Goal: Task Accomplishment & Management: Manage account settings

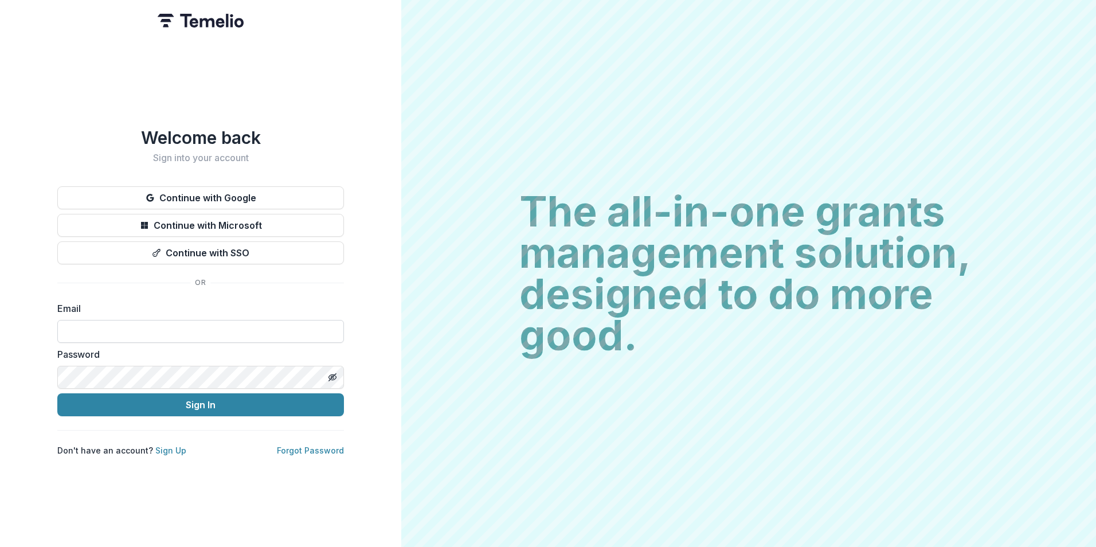
click at [206, 326] on input at bounding box center [200, 331] width 287 height 23
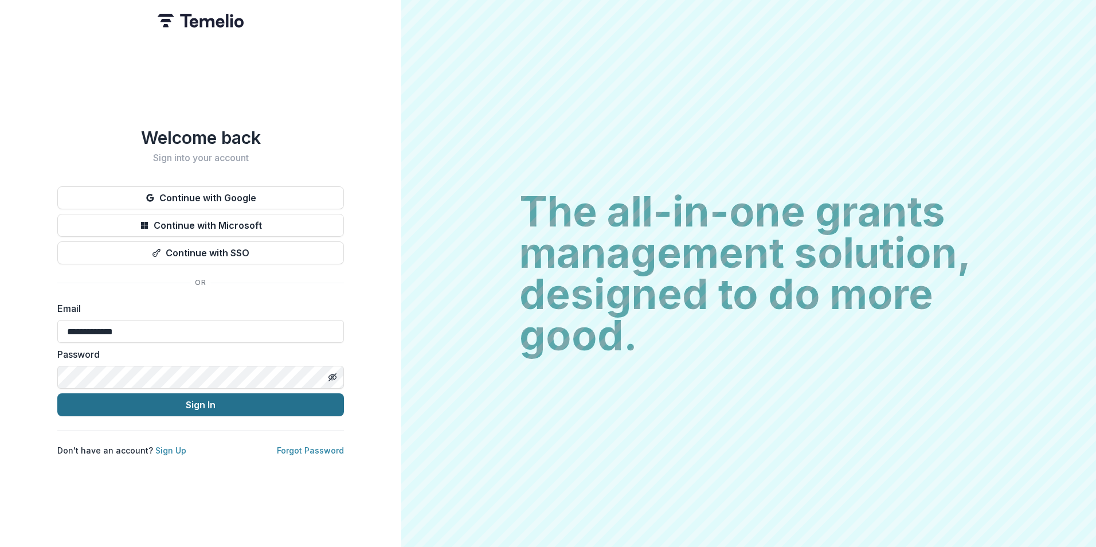
type input "**********"
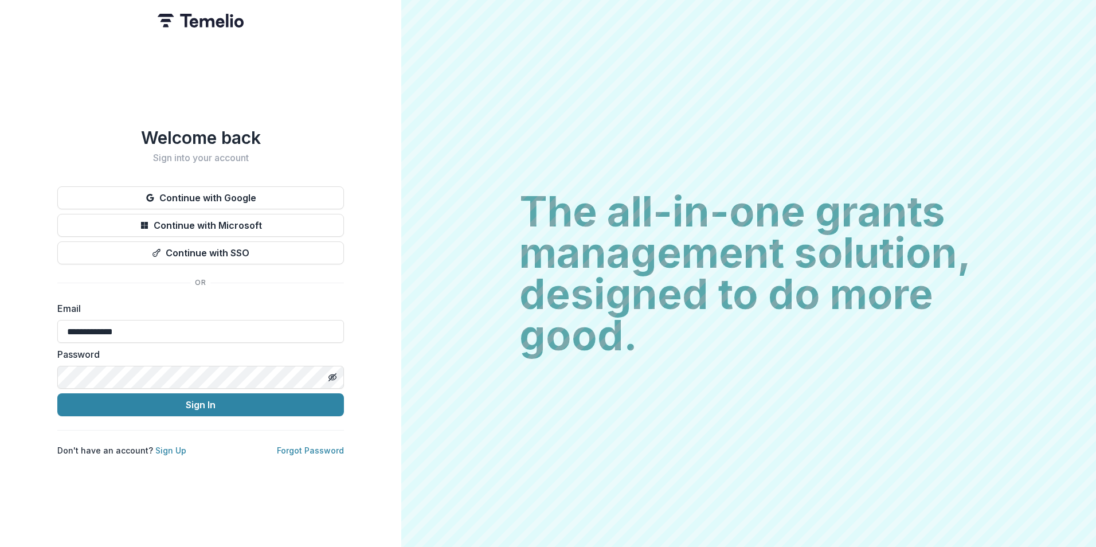
click at [57, 393] on button "Sign In" at bounding box center [200, 404] width 287 height 23
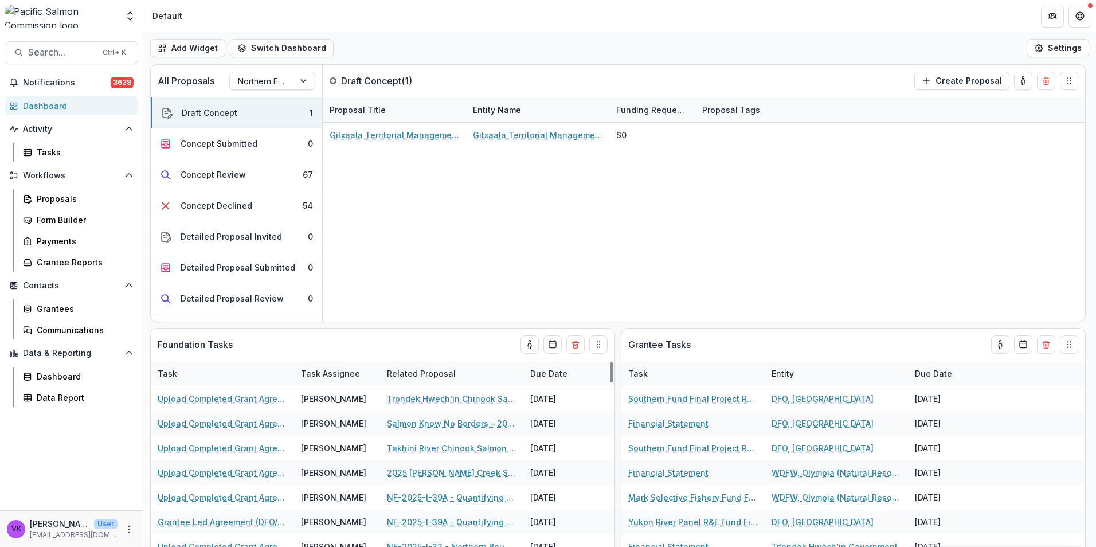
click at [53, 188] on div "Workflows Proposals Form Builder Payments Grantee Reports" at bounding box center [71, 218] width 143 height 105
click at [53, 198] on div "Proposals" at bounding box center [83, 199] width 92 height 12
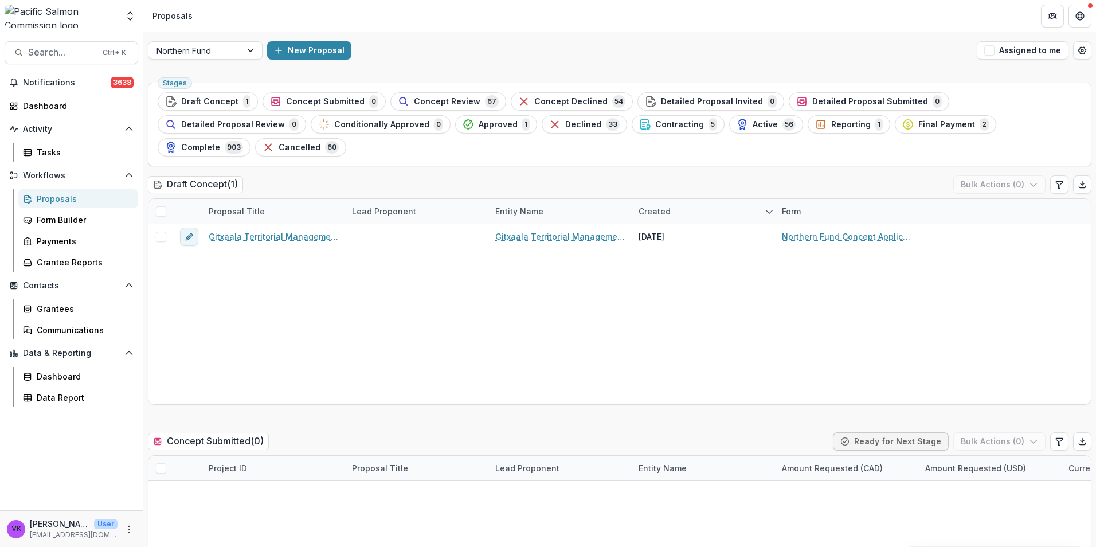
click at [479, 126] on span "Approved" at bounding box center [498, 125] width 39 height 10
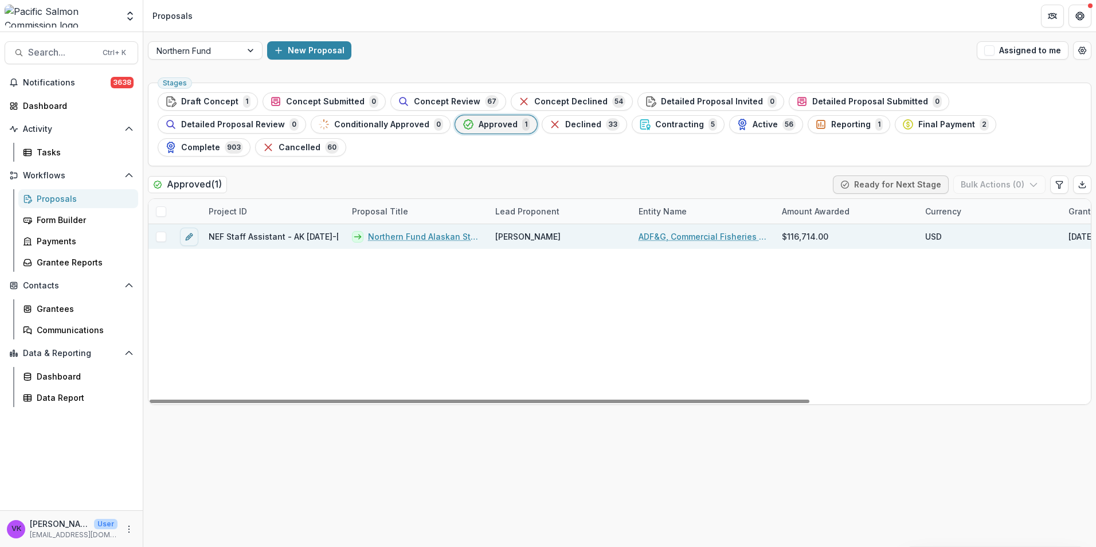
click at [410, 230] on link "Northern Fund Alaskan Staff Assistant 2025-2026" at bounding box center [425, 236] width 114 height 12
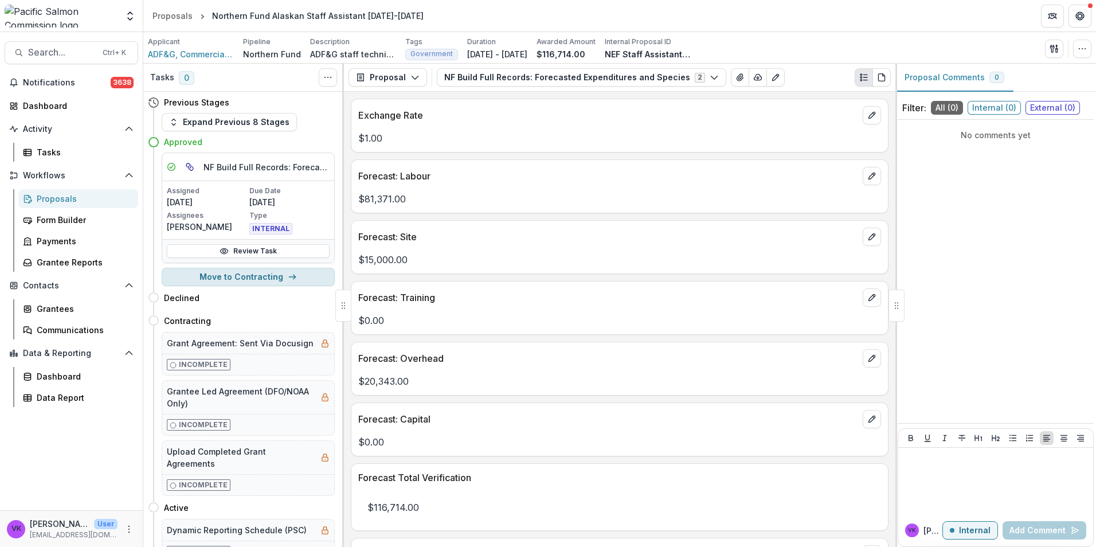
click at [236, 278] on button "Move to Contracting" at bounding box center [248, 277] width 173 height 18
select select "**********"
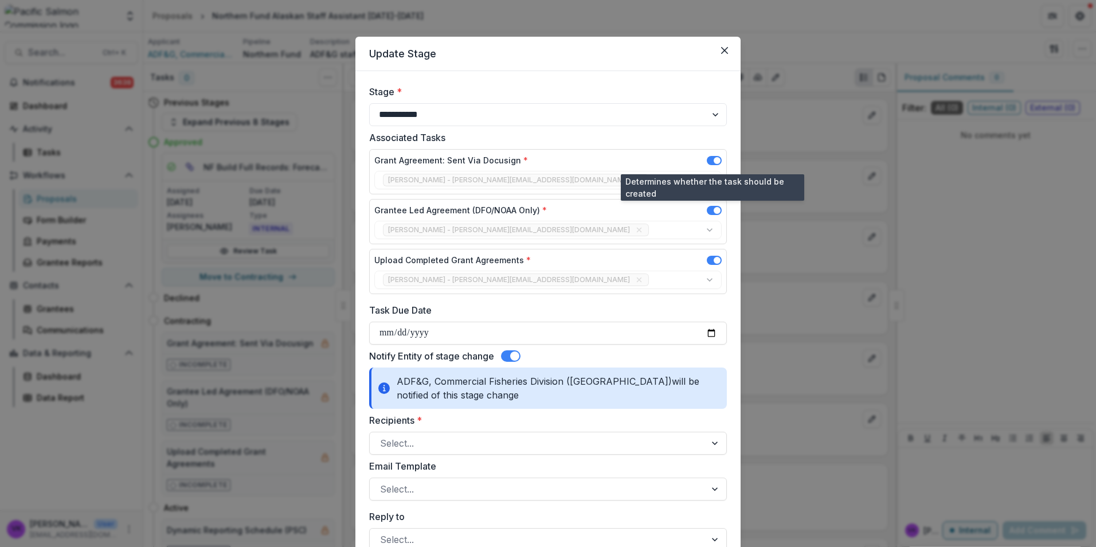
click at [709, 159] on span at bounding box center [714, 160] width 15 height 9
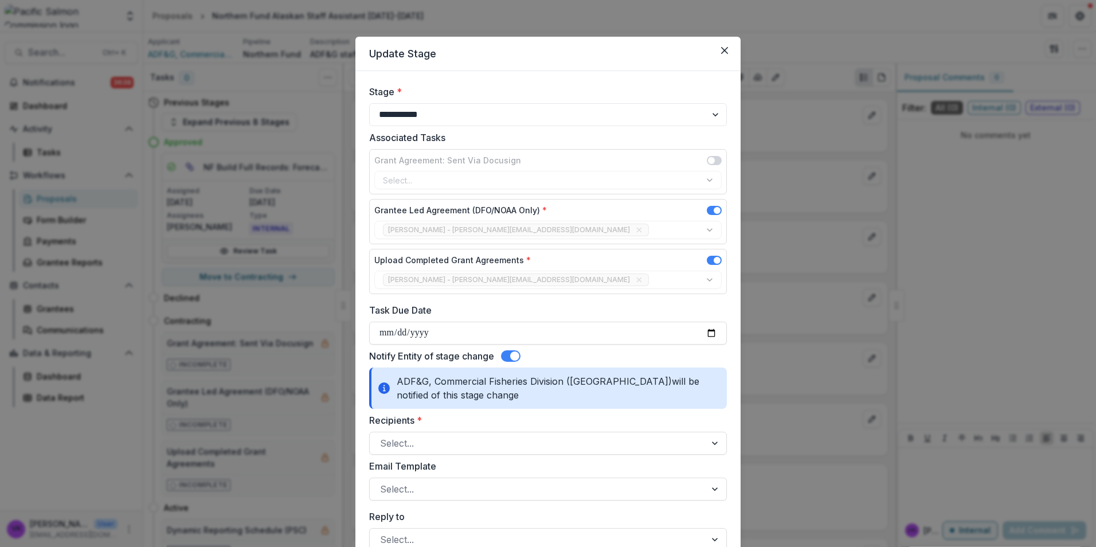
click at [708, 211] on span at bounding box center [714, 210] width 15 height 9
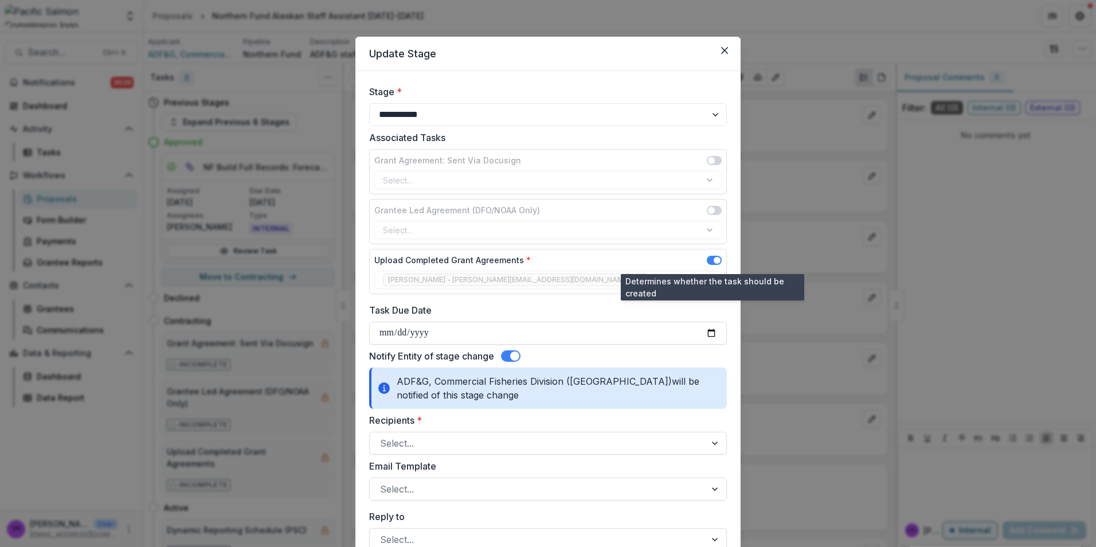
click at [709, 261] on span at bounding box center [714, 260] width 15 height 9
click at [718, 257] on span at bounding box center [714, 260] width 15 height 9
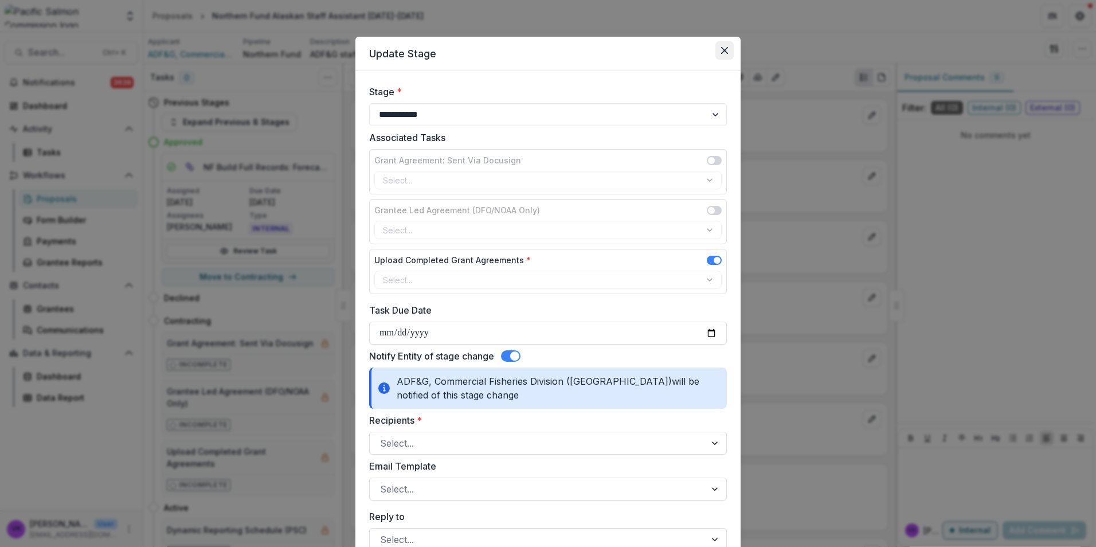
click at [726, 46] on button "Close" at bounding box center [724, 50] width 18 height 18
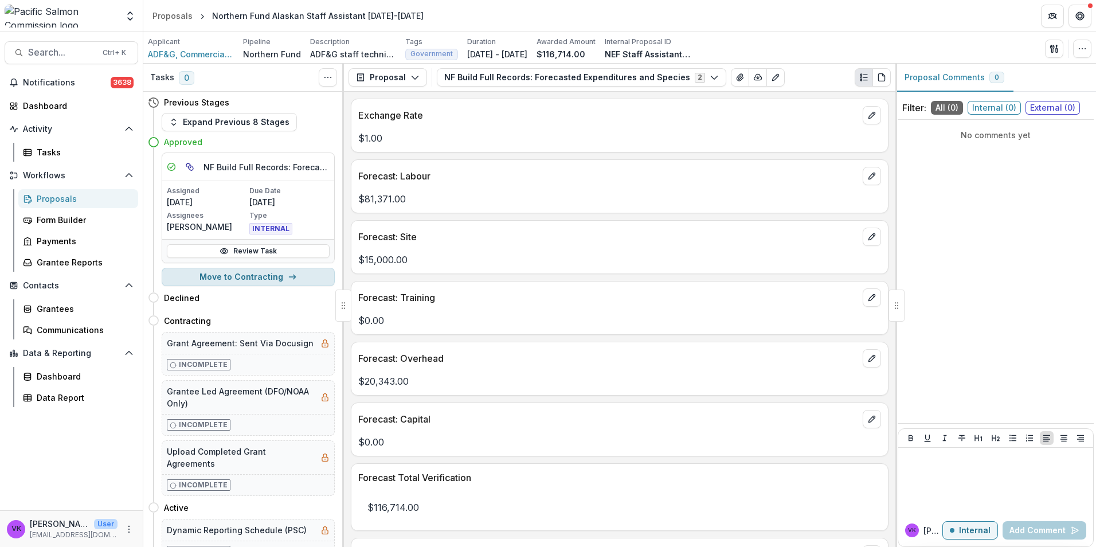
click at [258, 276] on button "Move to Contracting" at bounding box center [248, 277] width 173 height 18
select select "**********"
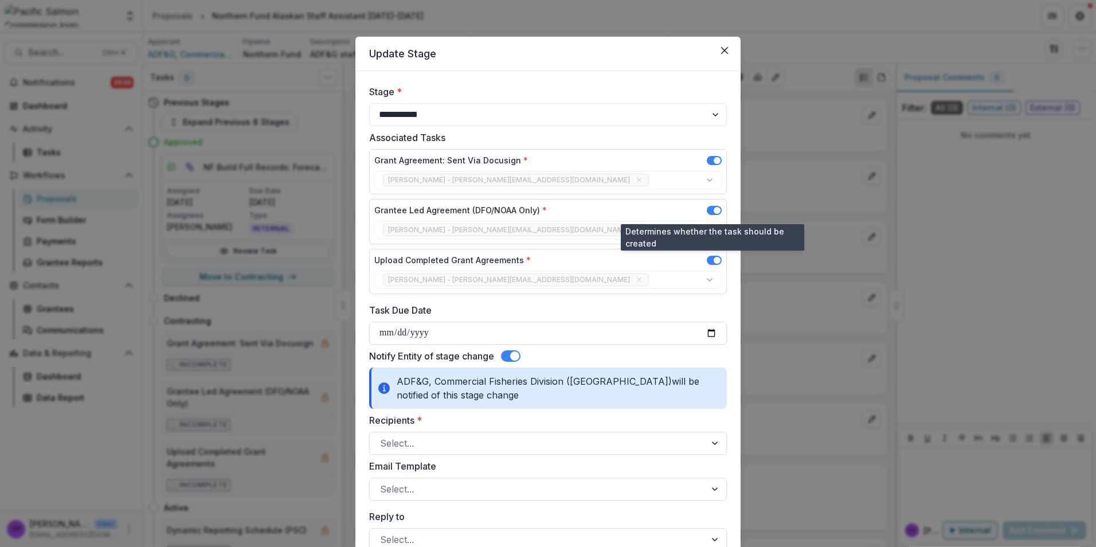
click at [710, 210] on span at bounding box center [714, 210] width 15 height 9
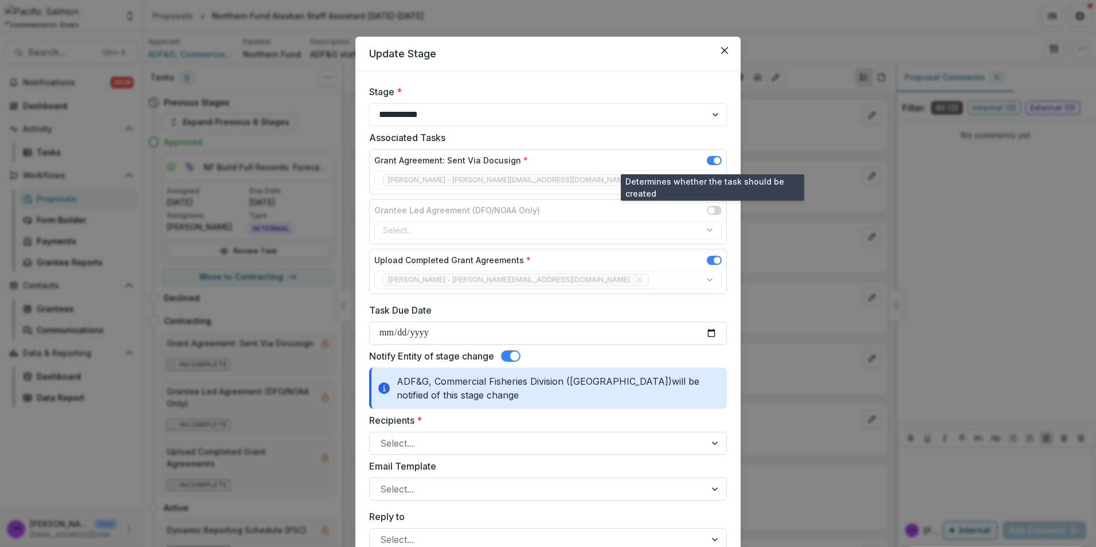
click at [709, 157] on span at bounding box center [714, 160] width 15 height 9
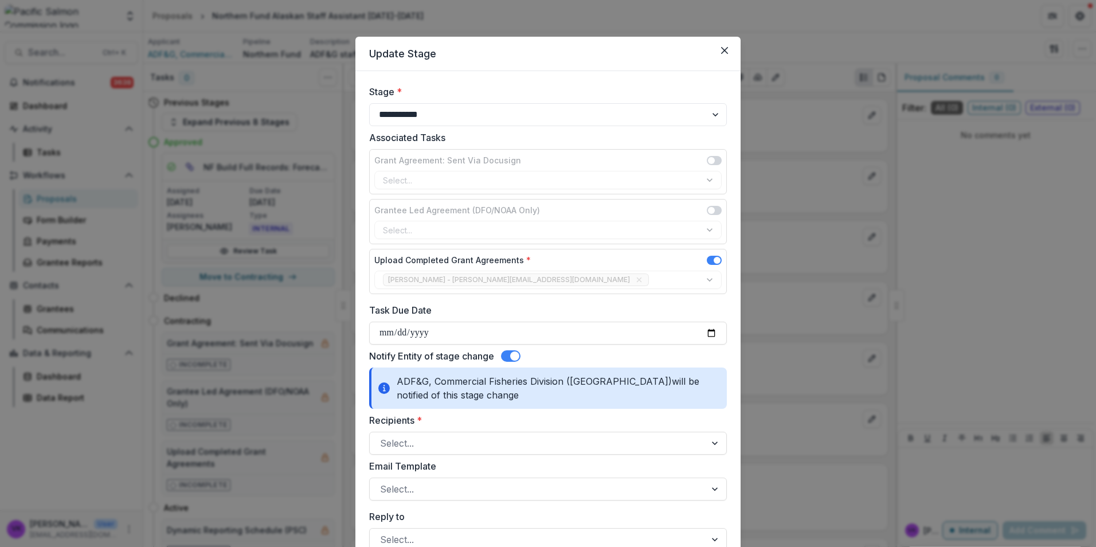
click at [510, 354] on span at bounding box center [510, 355] width 19 height 11
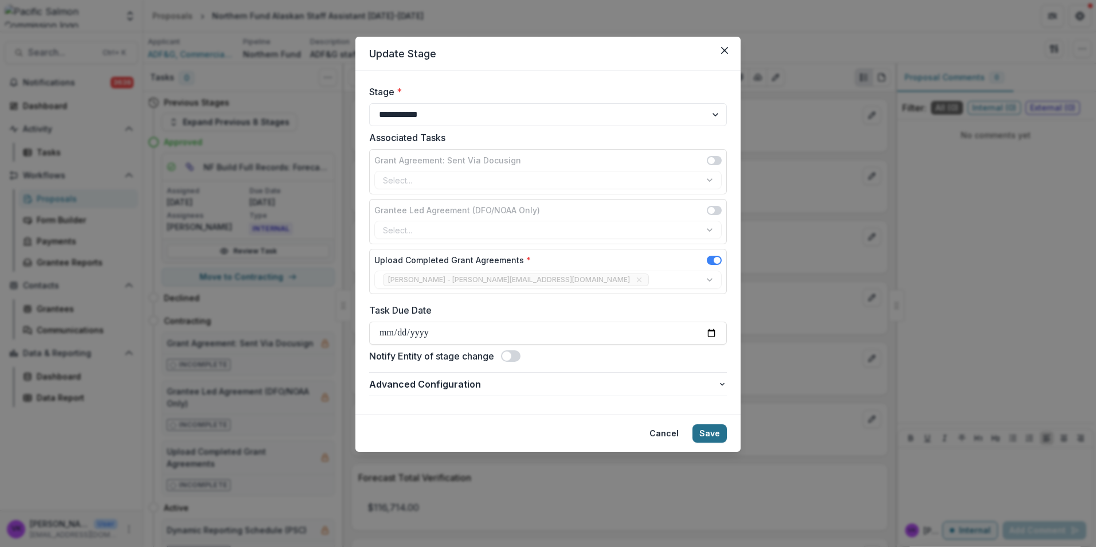
click at [710, 432] on button "Save" at bounding box center [710, 433] width 34 height 18
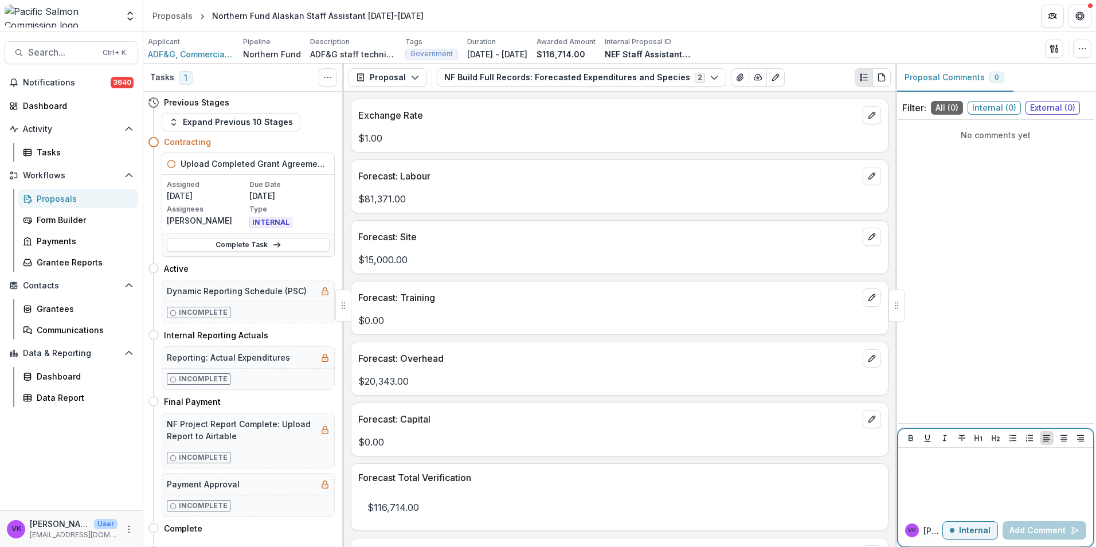
click at [954, 467] on div at bounding box center [996, 480] width 186 height 57
click at [50, 199] on div "Proposals" at bounding box center [83, 199] width 92 height 12
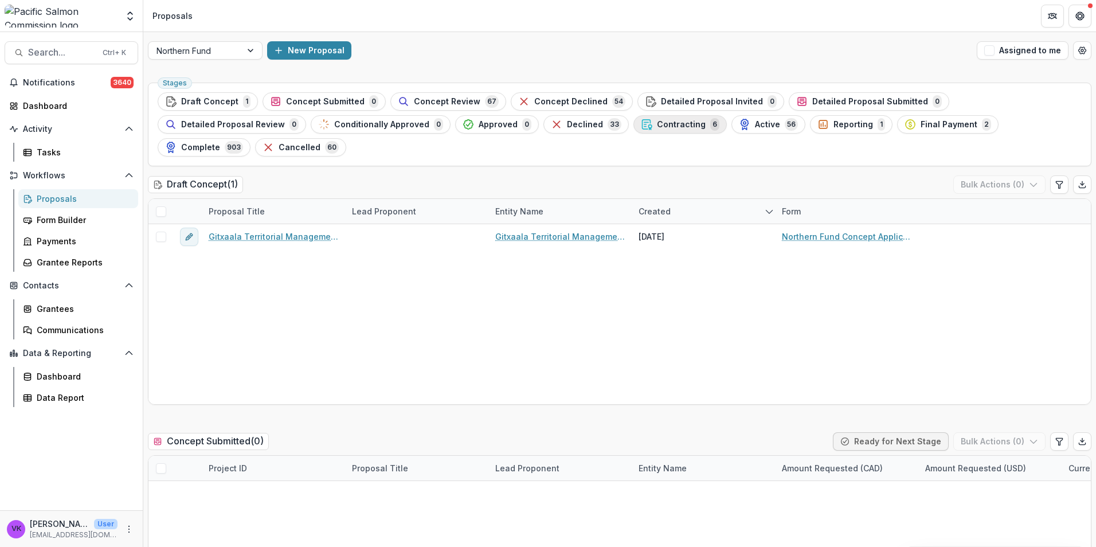
click at [657, 122] on span "Contracting" at bounding box center [681, 125] width 49 height 10
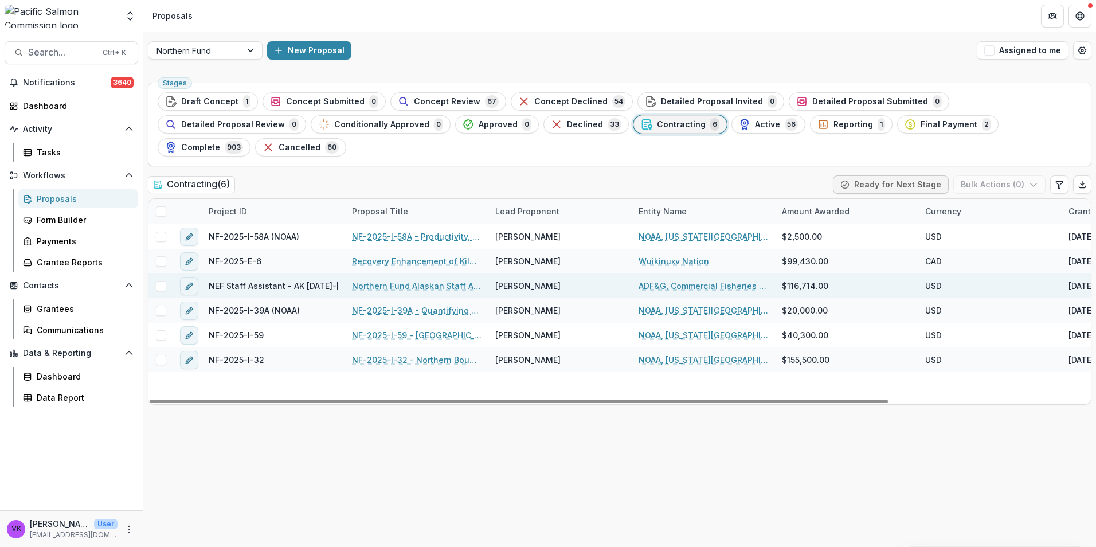
click at [384, 280] on link "Northern Fund Alaskan Staff Assistant 2025-2026" at bounding box center [417, 286] width 130 height 12
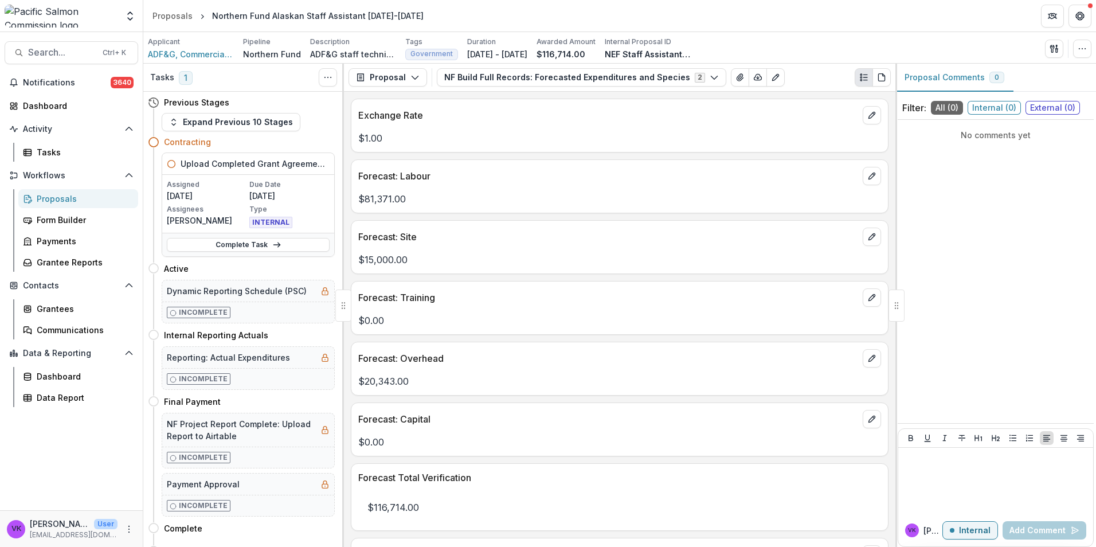
click at [52, 197] on div "Proposals" at bounding box center [83, 199] width 92 height 12
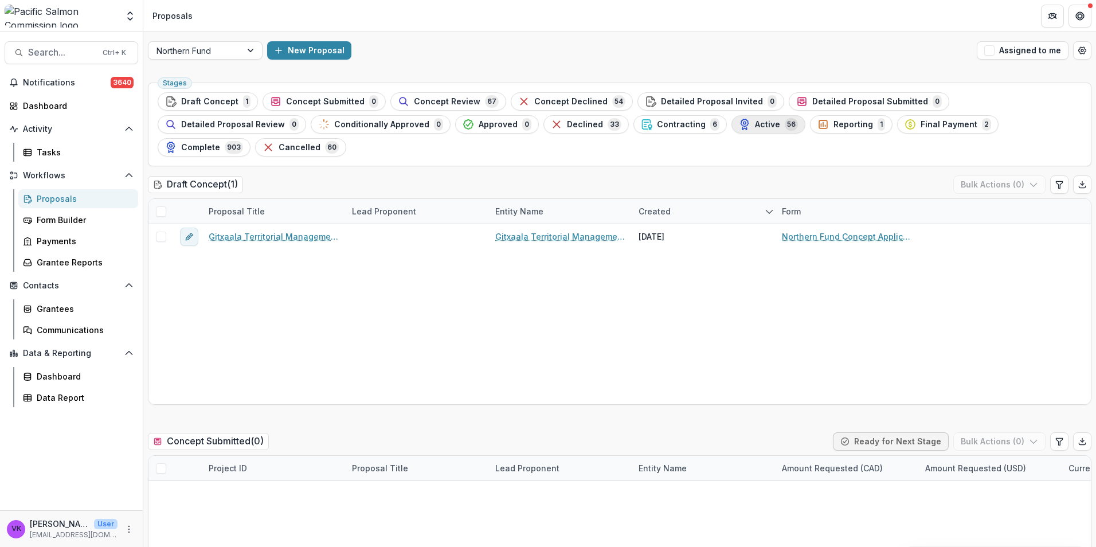
click at [755, 123] on span "Active" at bounding box center [767, 125] width 25 height 10
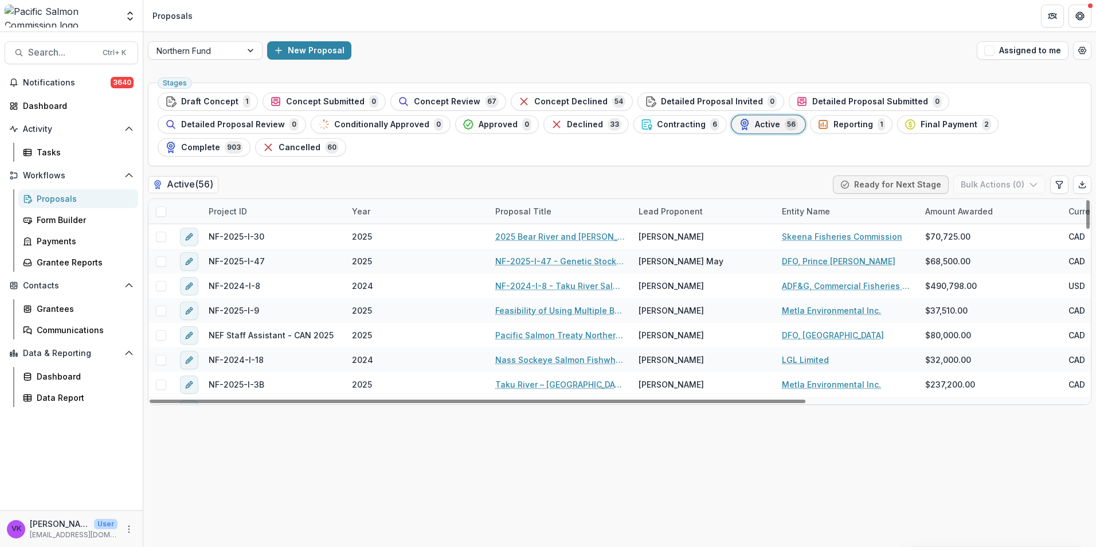
click at [287, 199] on div "Project ID" at bounding box center [273, 211] width 143 height 25
click at [306, 210] on input at bounding box center [273, 214] width 138 height 18
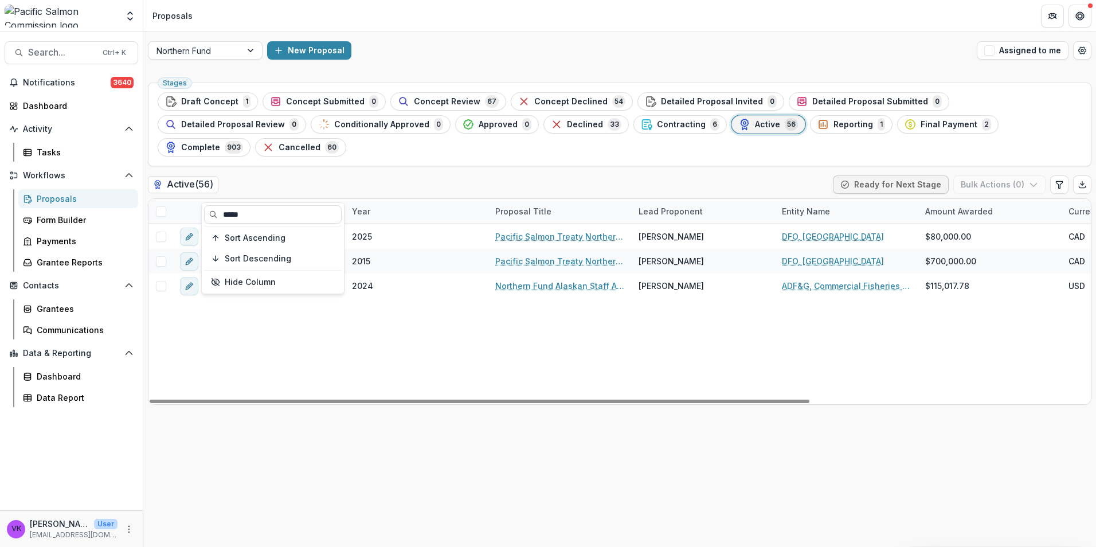
type input "*****"
drag, startPoint x: 570, startPoint y: 350, endPoint x: 552, endPoint y: 350, distance: 18.4
click at [570, 350] on div "NEF Staff Assistant - CAN 2025 2025 Pacific Salmon Treaty Northern Endowment Fu…" at bounding box center [819, 314] width 1343 height 180
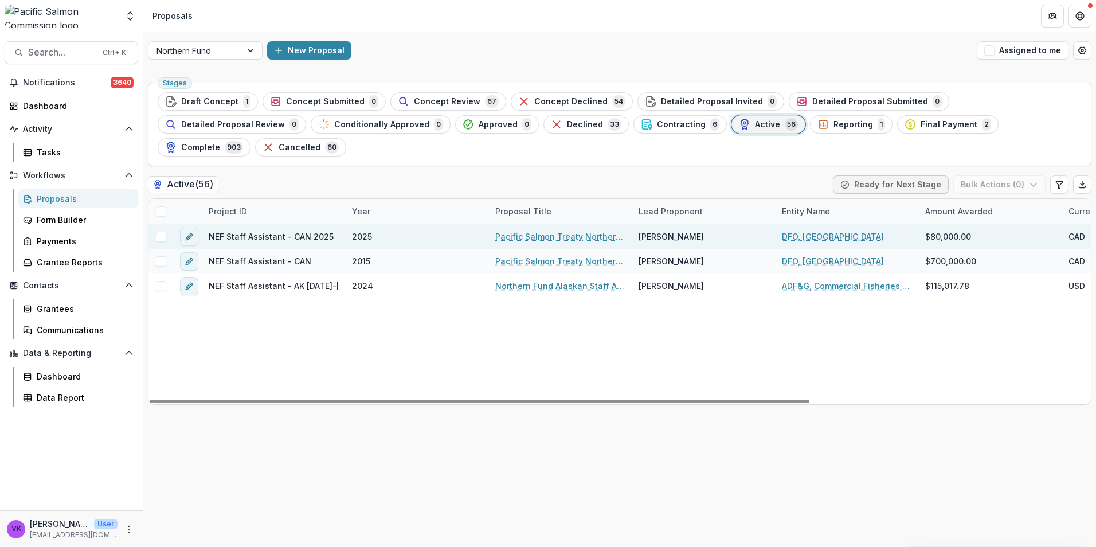
click at [530, 230] on link "Pacific Salmon Treaty Northern Endowment Fund Technical Advisors 2025-2026" at bounding box center [560, 236] width 130 height 12
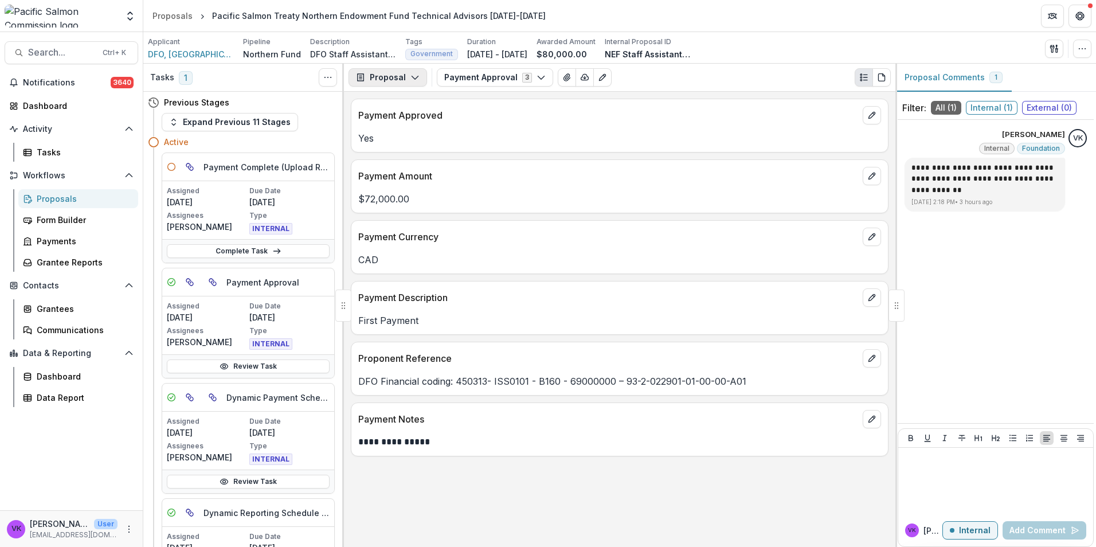
click at [410, 76] on icon "button" at bounding box center [414, 77] width 9 height 9
click at [550, 471] on div "**********" at bounding box center [619, 319] width 551 height 455
click at [541, 74] on icon "button" at bounding box center [541, 77] width 9 height 9
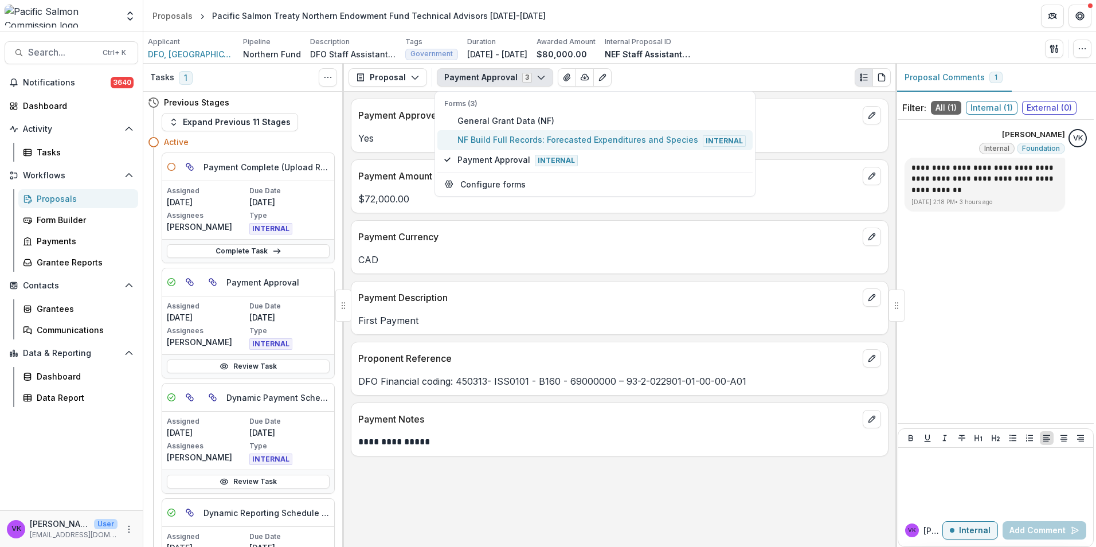
click at [546, 140] on span "NF Build Full Records: Forecasted Expenditures and Species Internal" at bounding box center [601, 140] width 288 height 13
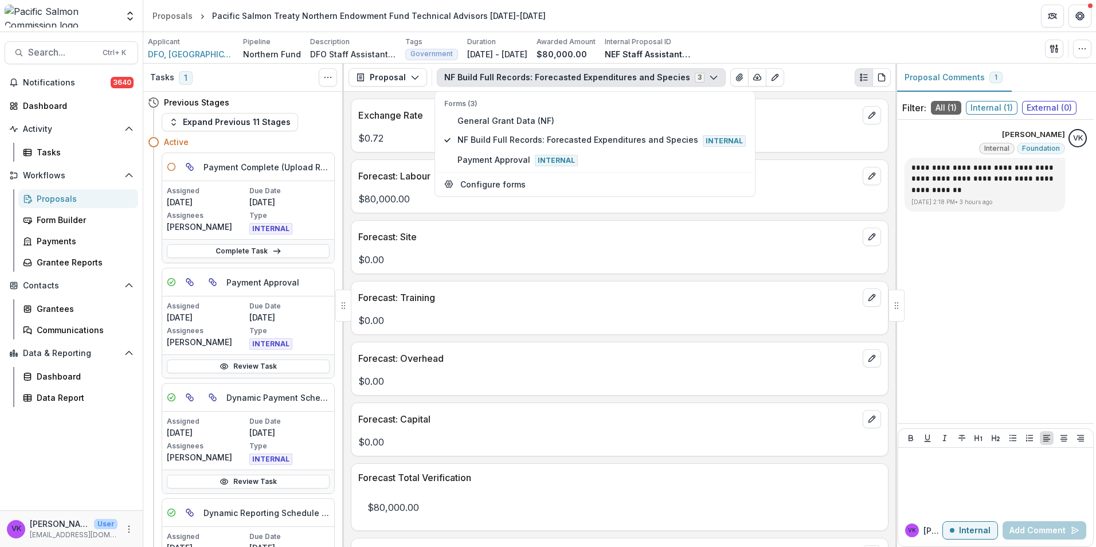
drag, startPoint x: 57, startPoint y: 194, endPoint x: 83, endPoint y: 196, distance: 26.4
click at [57, 194] on div "Proposals" at bounding box center [83, 199] width 92 height 12
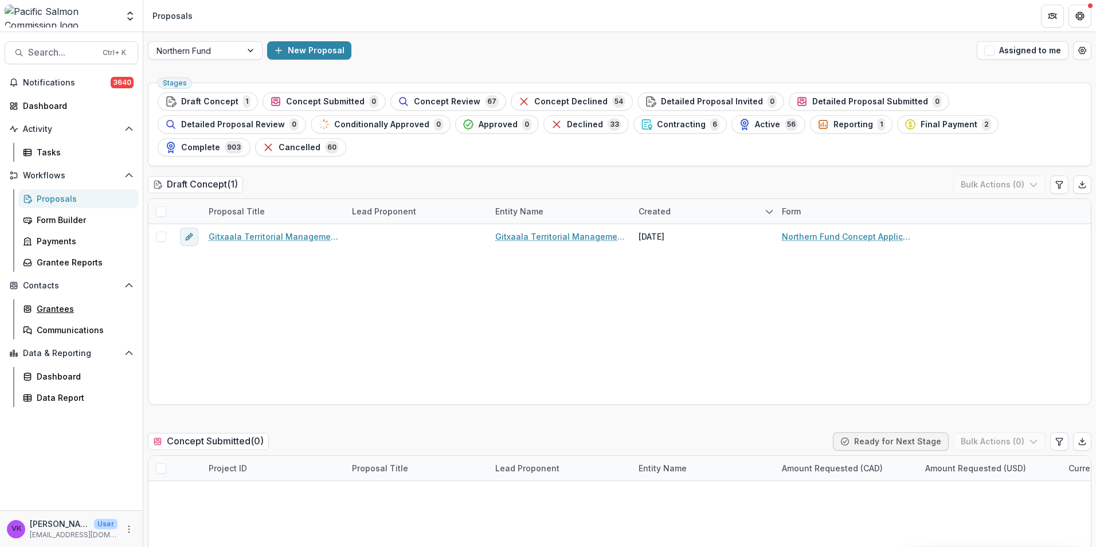
drag, startPoint x: 58, startPoint y: 309, endPoint x: 147, endPoint y: 306, distance: 88.3
click at [58, 308] on div "Grantees" at bounding box center [83, 309] width 92 height 12
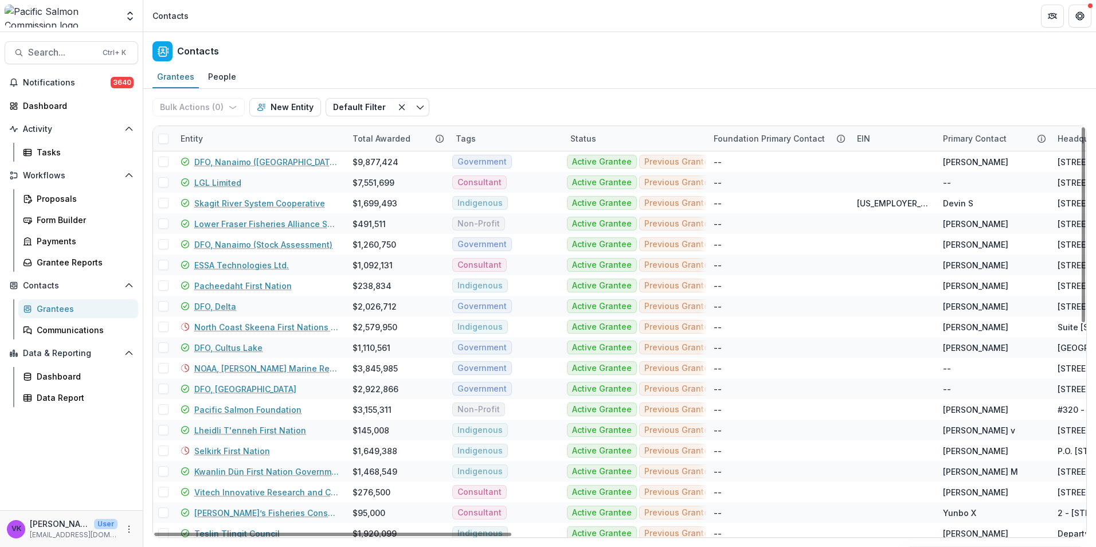
drag, startPoint x: 251, startPoint y: 145, endPoint x: 259, endPoint y: 148, distance: 8.5
click at [251, 144] on div "Entity" at bounding box center [260, 138] width 172 height 25
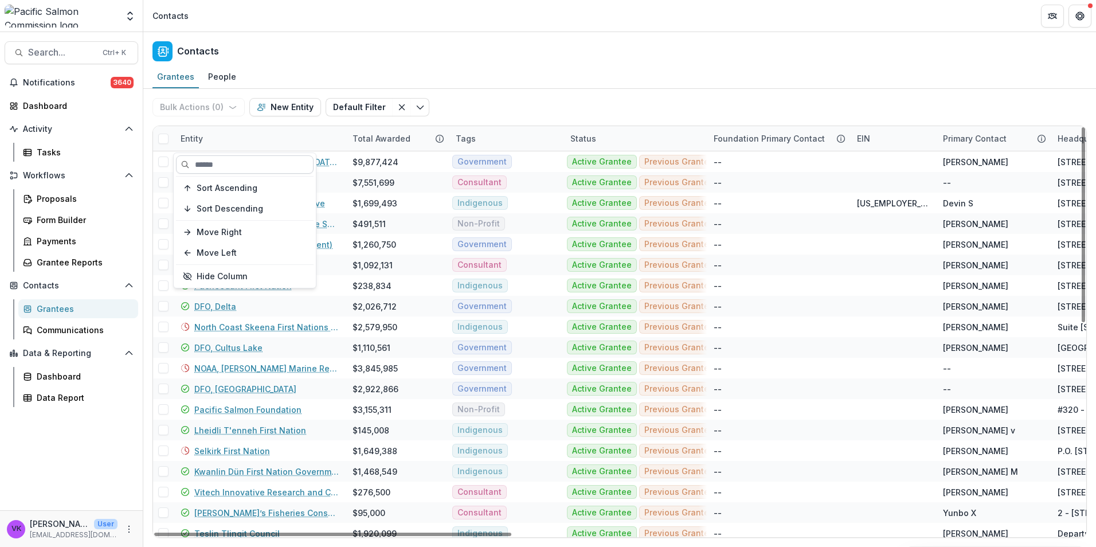
click at [249, 163] on input at bounding box center [245, 164] width 138 height 18
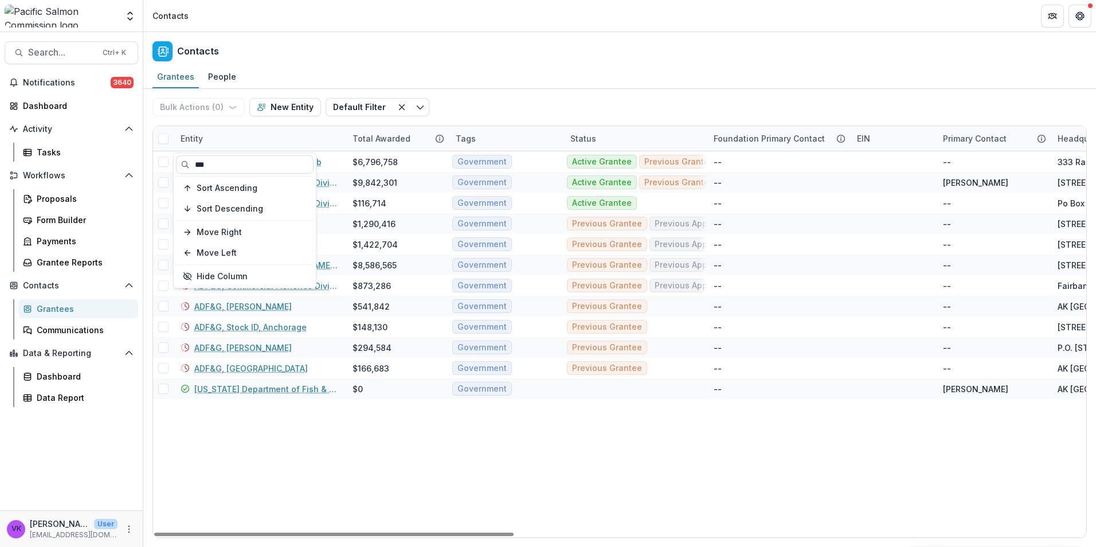
type input "***"
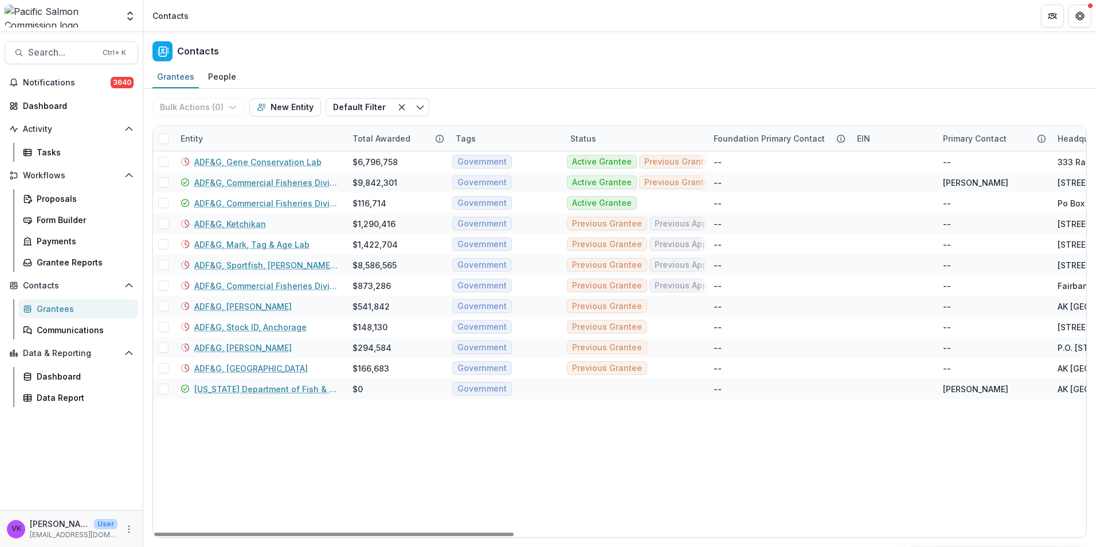
click at [332, 137] on div "Entity" at bounding box center [260, 138] width 172 height 25
click at [238, 126] on div "Entity" at bounding box center [260, 138] width 172 height 25
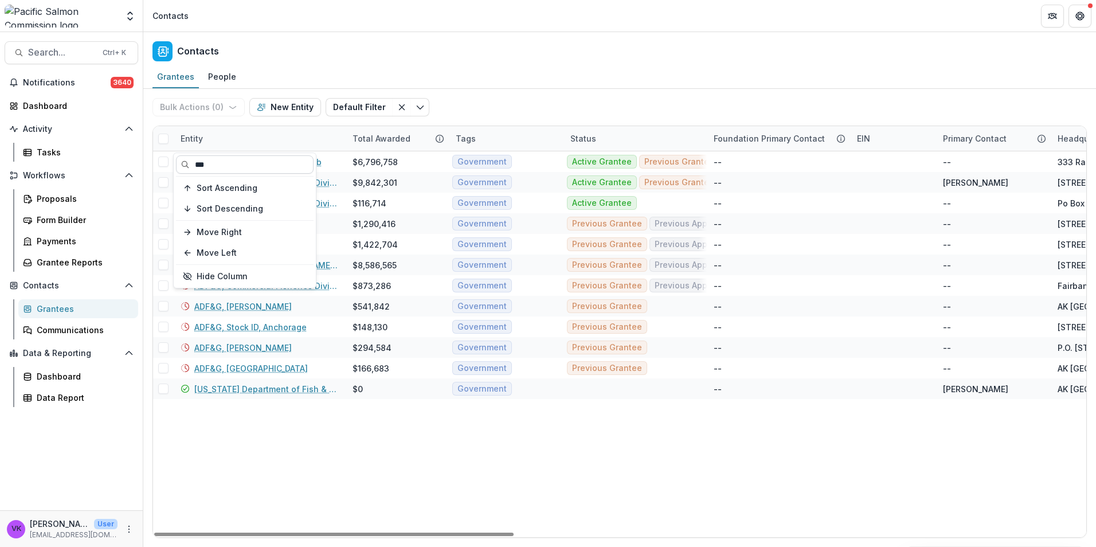
click at [233, 161] on input "***" at bounding box center [245, 164] width 138 height 18
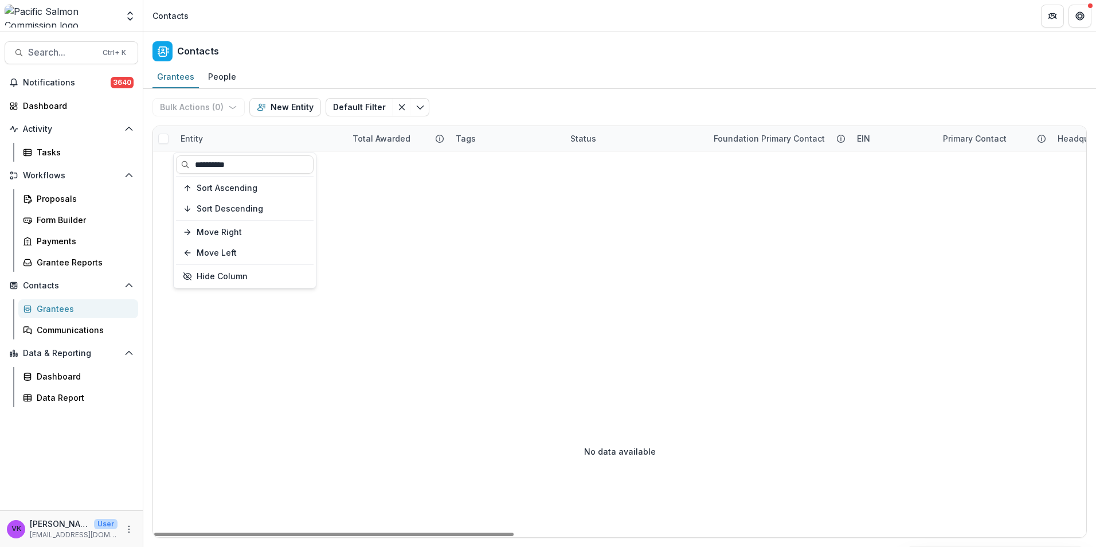
type input "**********"
drag, startPoint x: 373, startPoint y: 318, endPoint x: 475, endPoint y: 322, distance: 102.7
drag, startPoint x: 256, startPoint y: 131, endPoint x: 252, endPoint y: 148, distance: 18.2
click at [256, 132] on div "Entity" at bounding box center [260, 138] width 172 height 25
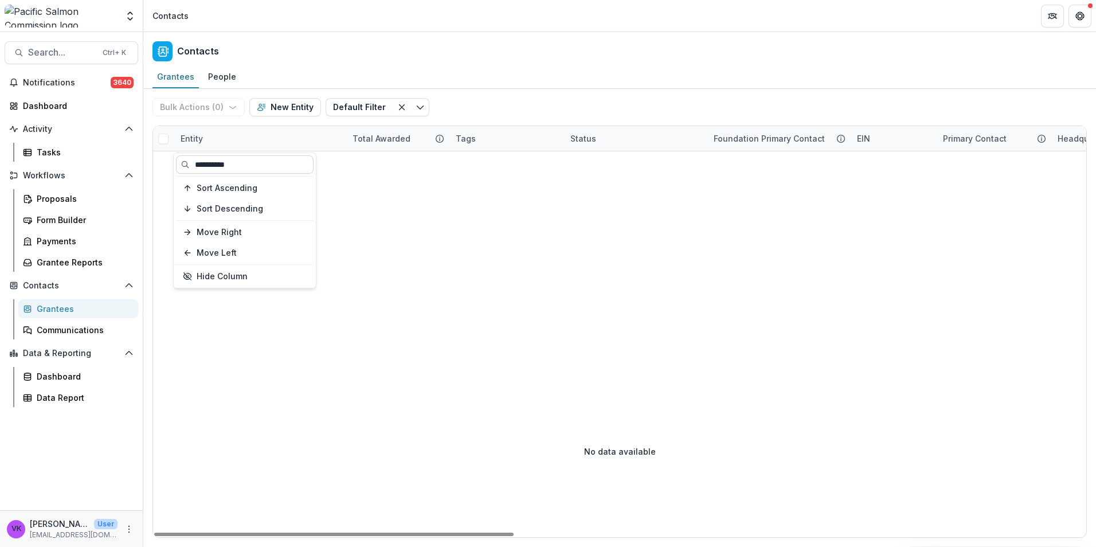
click at [205, 167] on input "**********" at bounding box center [245, 164] width 138 height 18
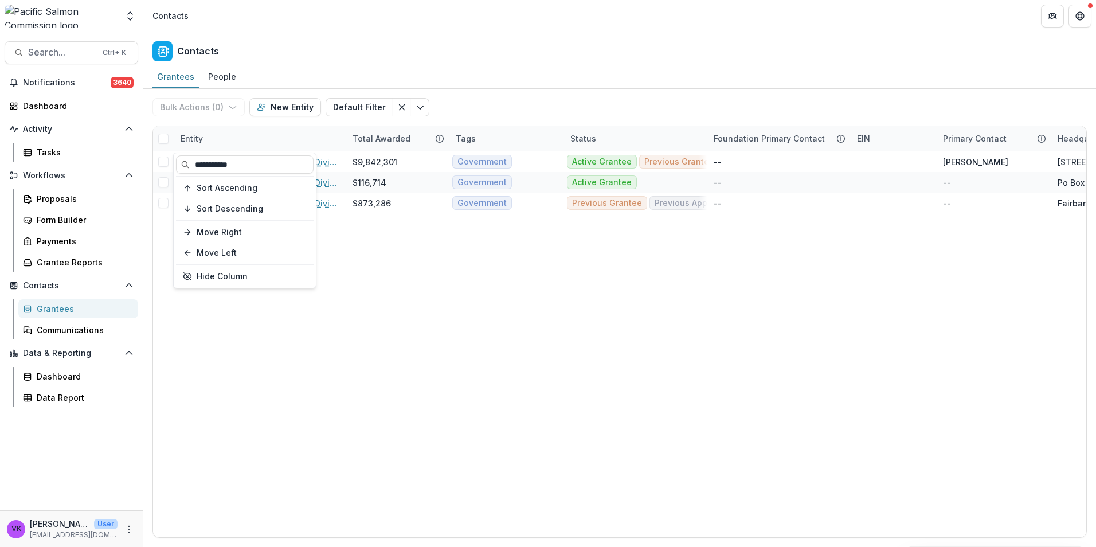
type input "**********"
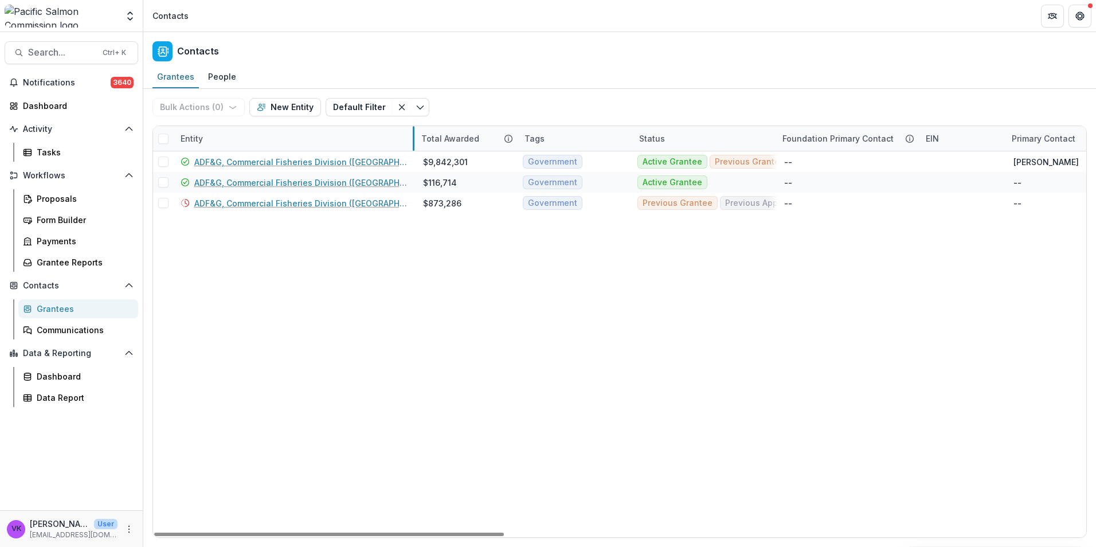
drag, startPoint x: 344, startPoint y: 137, endPoint x: 412, endPoint y: 143, distance: 67.9
click at [296, 211] on div "ADF&G, Commercial Fisheries Division (Fairbanks)" at bounding box center [294, 203] width 226 height 21
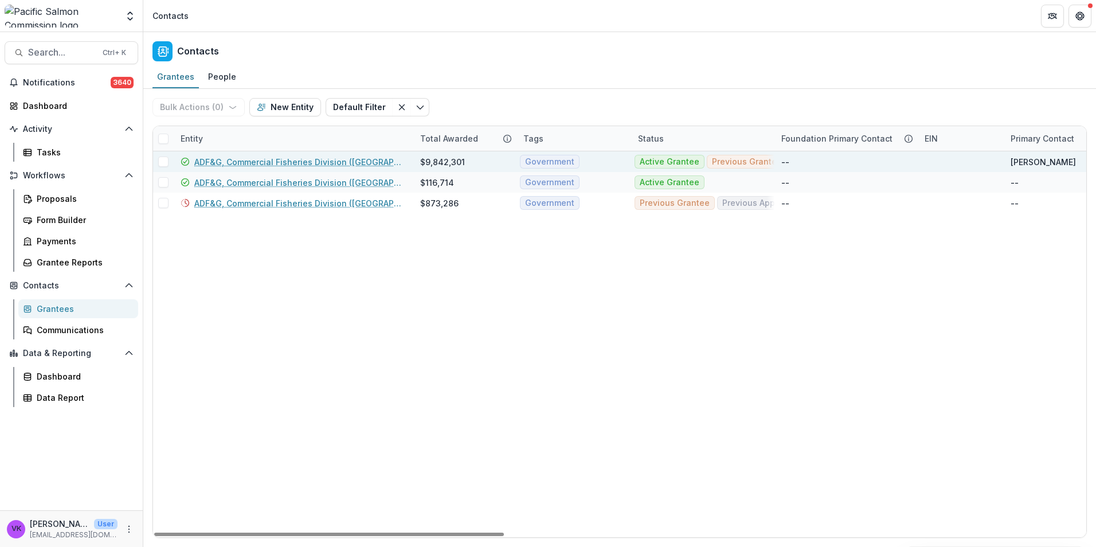
click at [331, 163] on link "ADF&G, Commercial Fisheries Division (Anchorage)" at bounding box center [300, 162] width 212 height 12
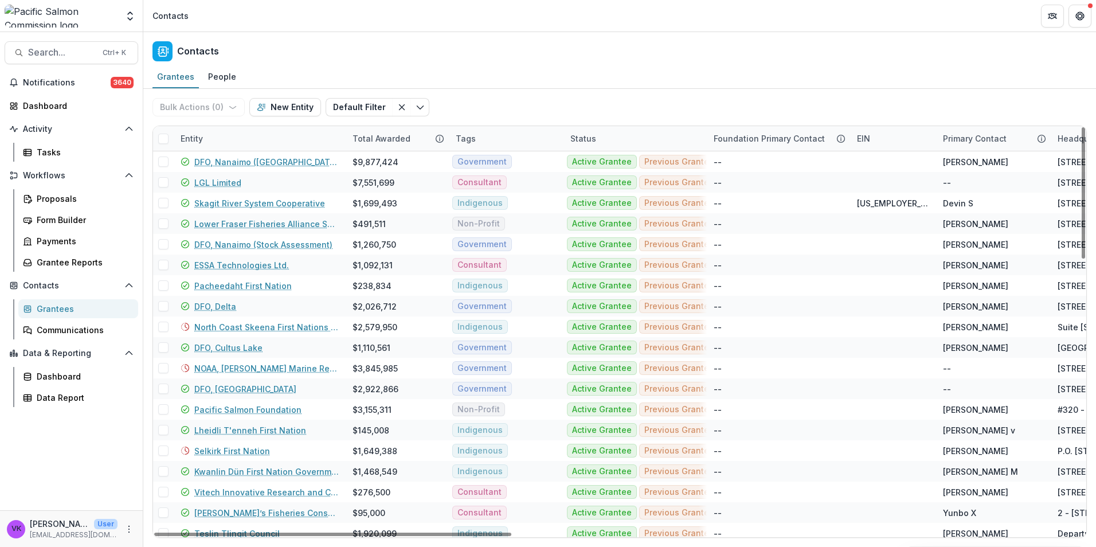
drag, startPoint x: 259, startPoint y: 135, endPoint x: 257, endPoint y: 145, distance: 9.9
click at [259, 135] on div "Entity" at bounding box center [260, 138] width 172 height 25
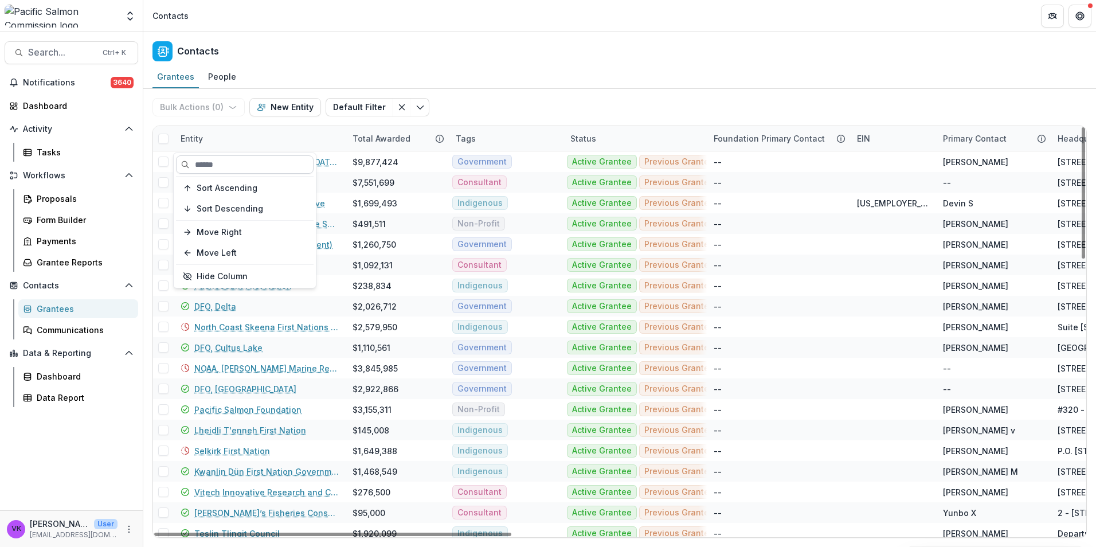
click at [235, 161] on input at bounding box center [245, 164] width 138 height 18
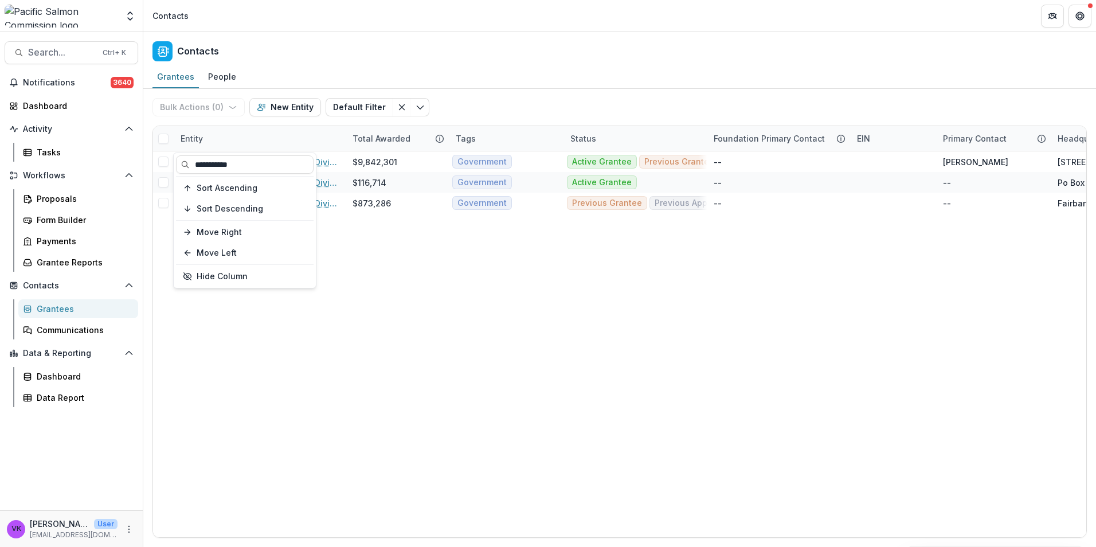
type input "**********"
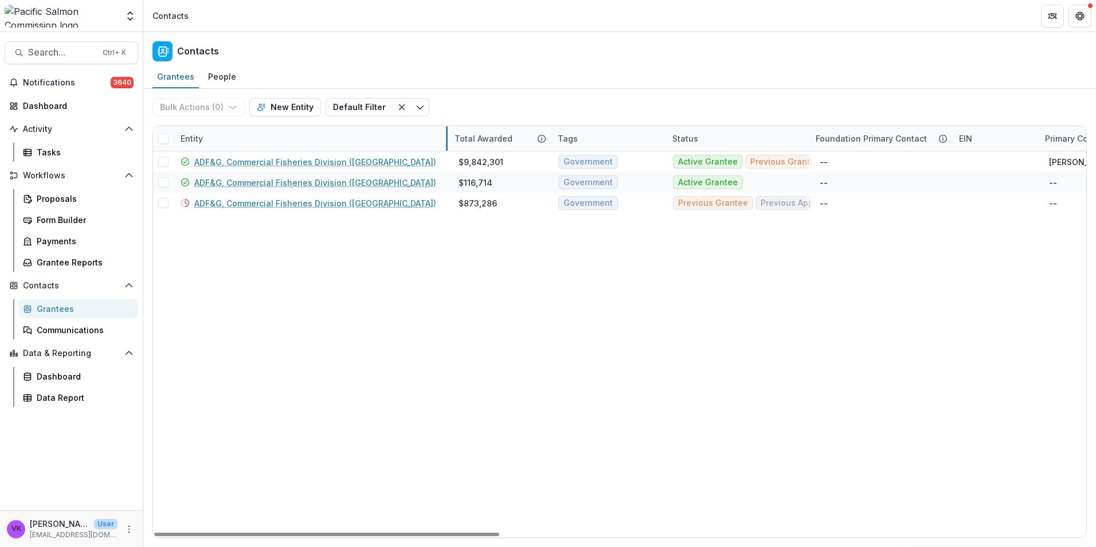
drag, startPoint x: 345, startPoint y: 136, endPoint x: 442, endPoint y: 144, distance: 97.8
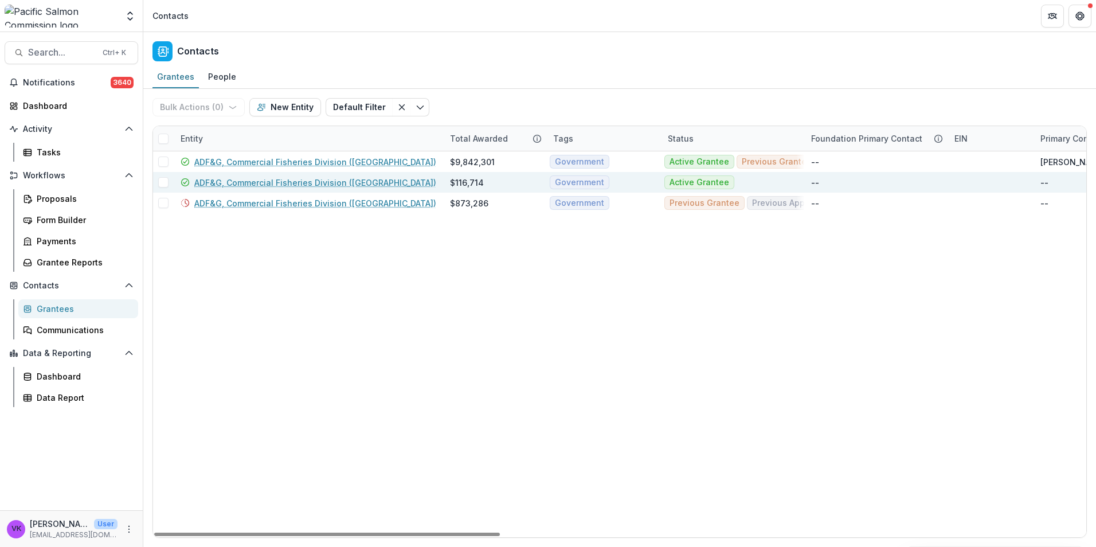
click at [352, 182] on link "ADF&G, Commercial Fisheries Division (Juneau)" at bounding box center [315, 183] width 242 height 12
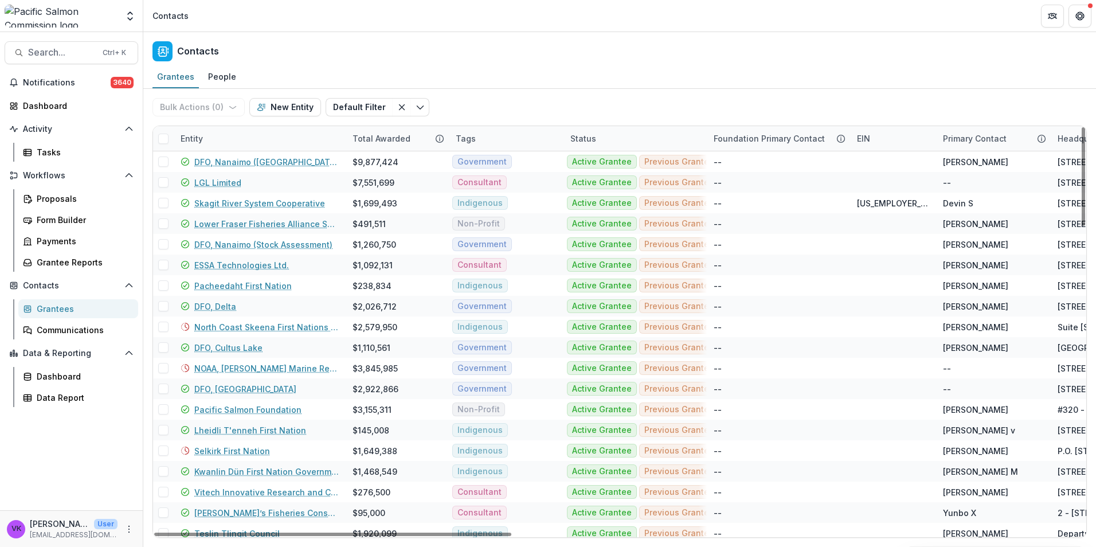
click at [283, 138] on div "Entity" at bounding box center [260, 138] width 172 height 25
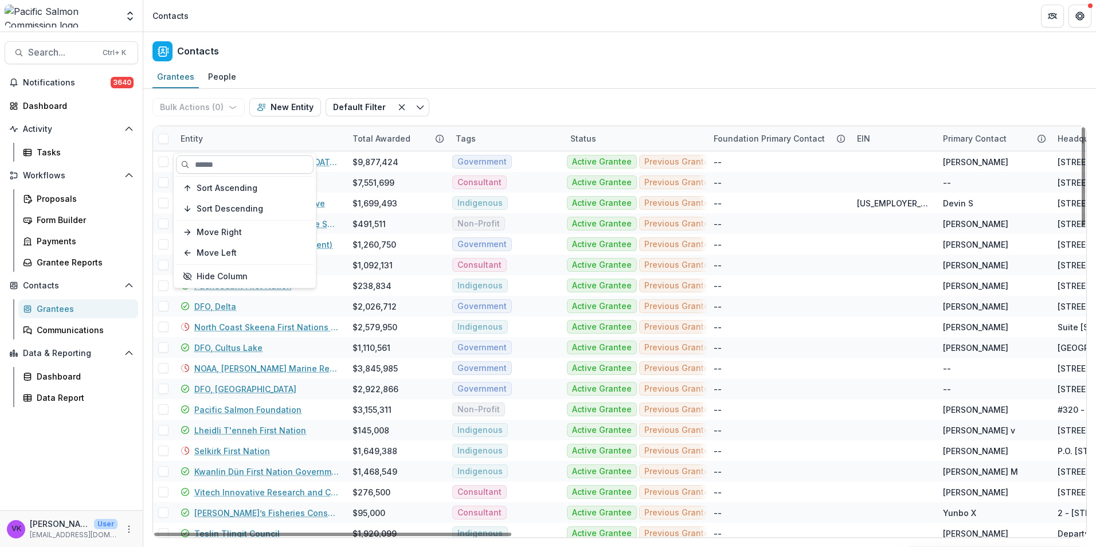
click at [242, 166] on input at bounding box center [245, 164] width 138 height 18
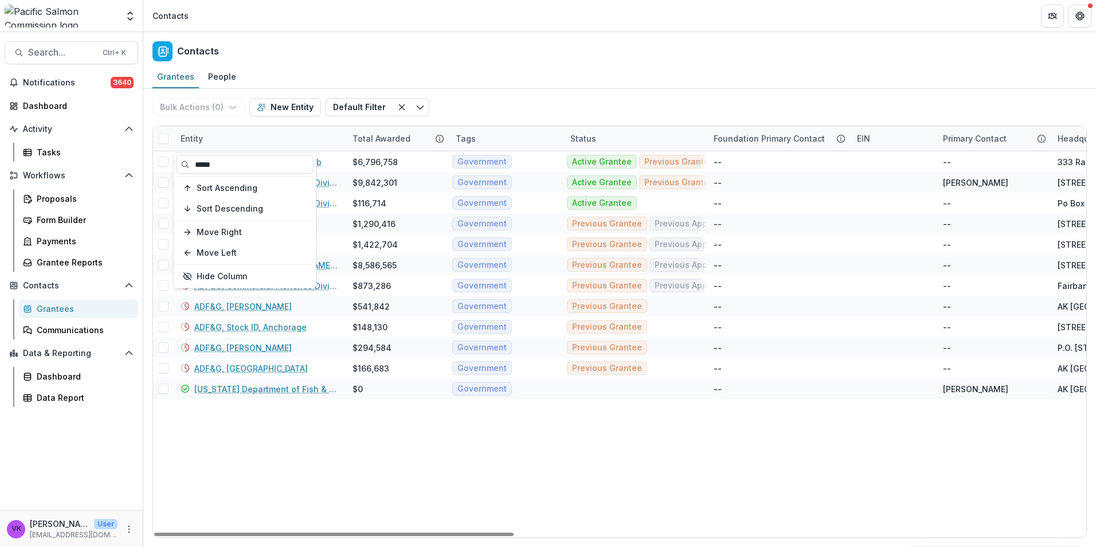
type input "*****"
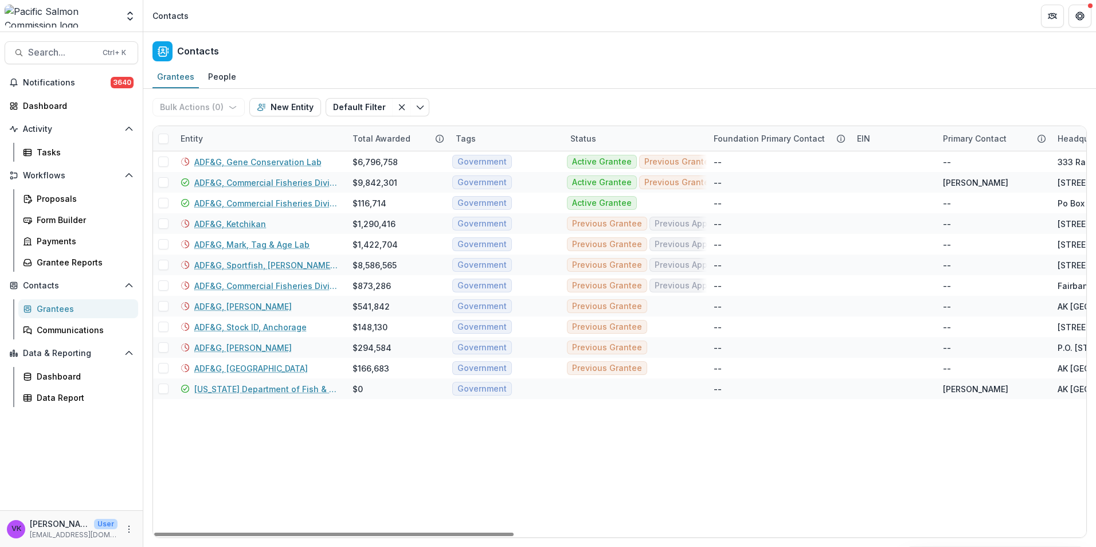
drag, startPoint x: 461, startPoint y: 454, endPoint x: 703, endPoint y: 438, distance: 243.0
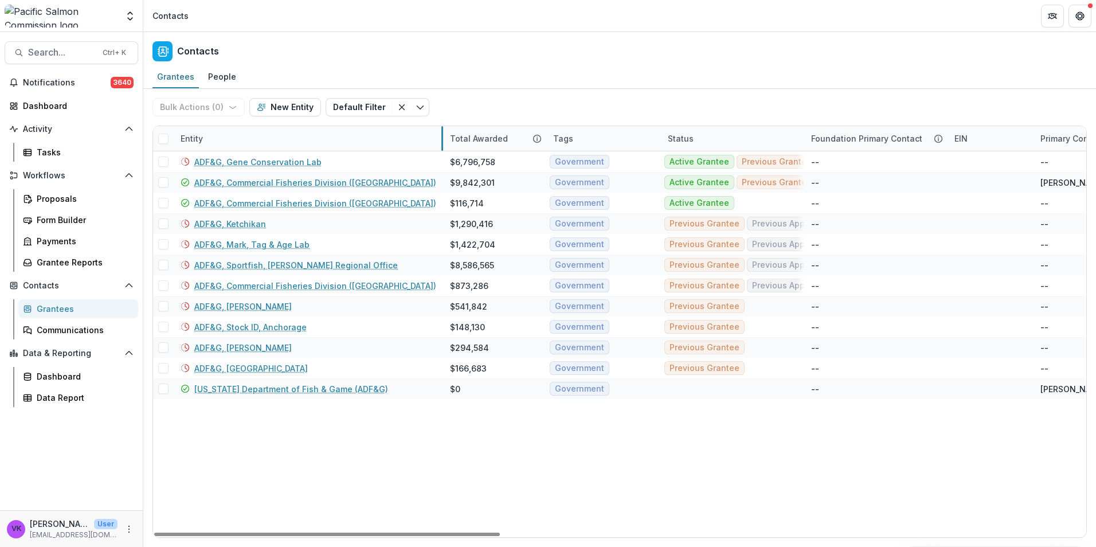
drag, startPoint x: 344, startPoint y: 136, endPoint x: 441, endPoint y: 138, distance: 97.5
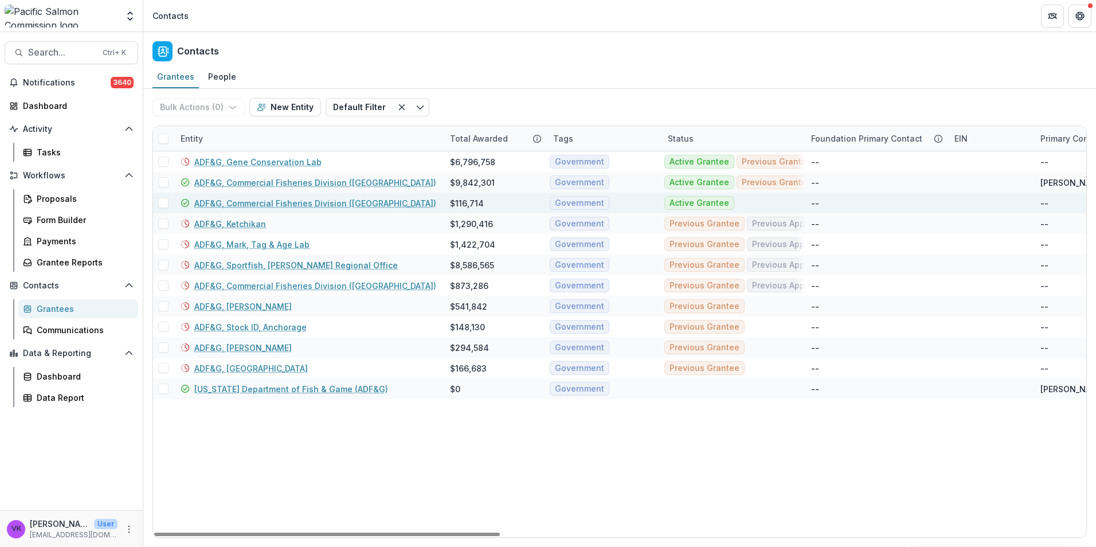
click at [335, 198] on link "ADF&G, Commercial Fisheries Division (Juneau)" at bounding box center [315, 203] width 242 height 12
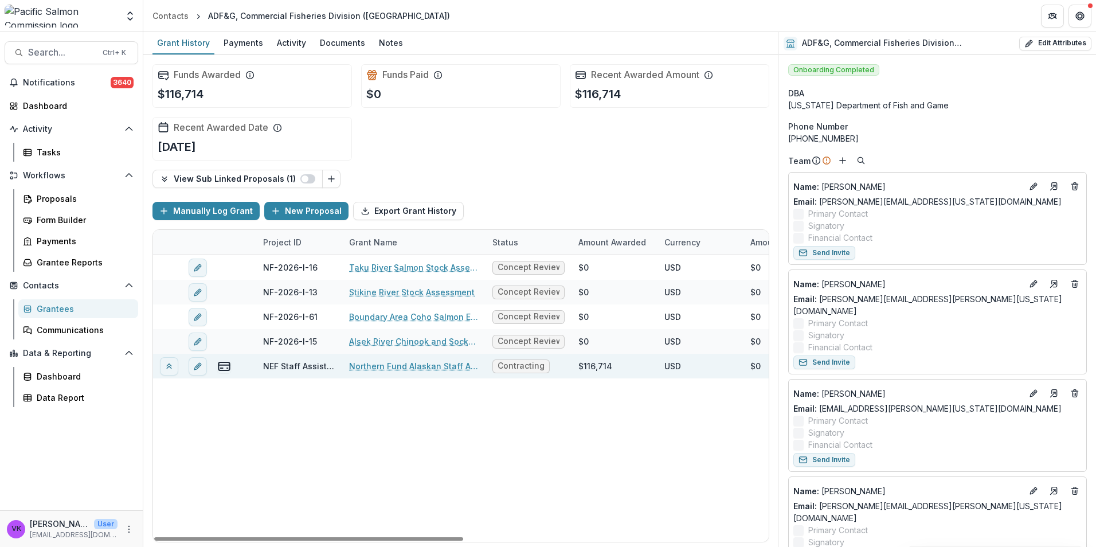
click at [412, 369] on link "Northern Fund Alaskan Staff Assistant 2025-2026" at bounding box center [414, 366] width 130 height 12
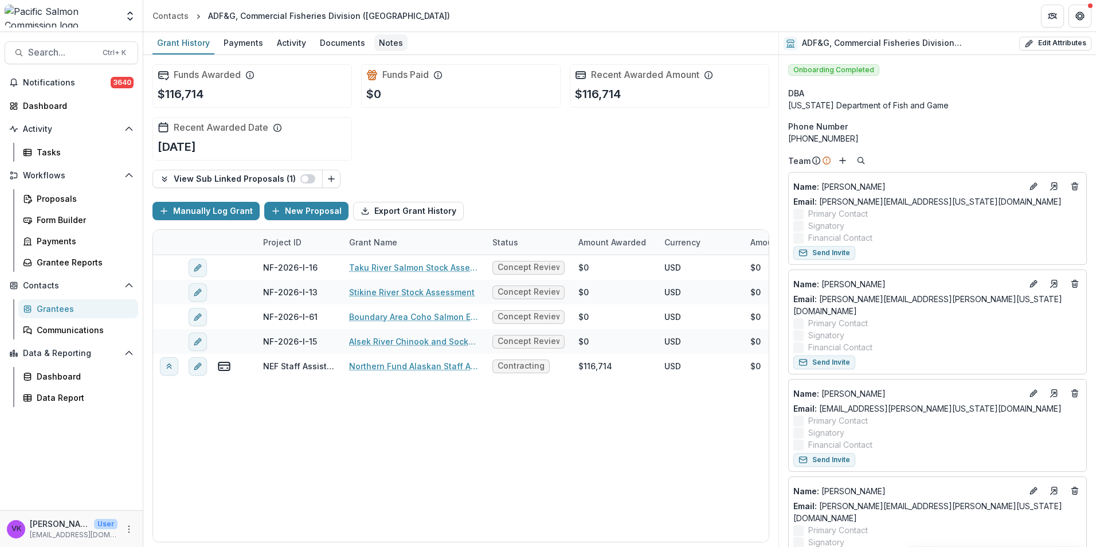
click at [391, 44] on div "Notes" at bounding box center [390, 42] width 33 height 17
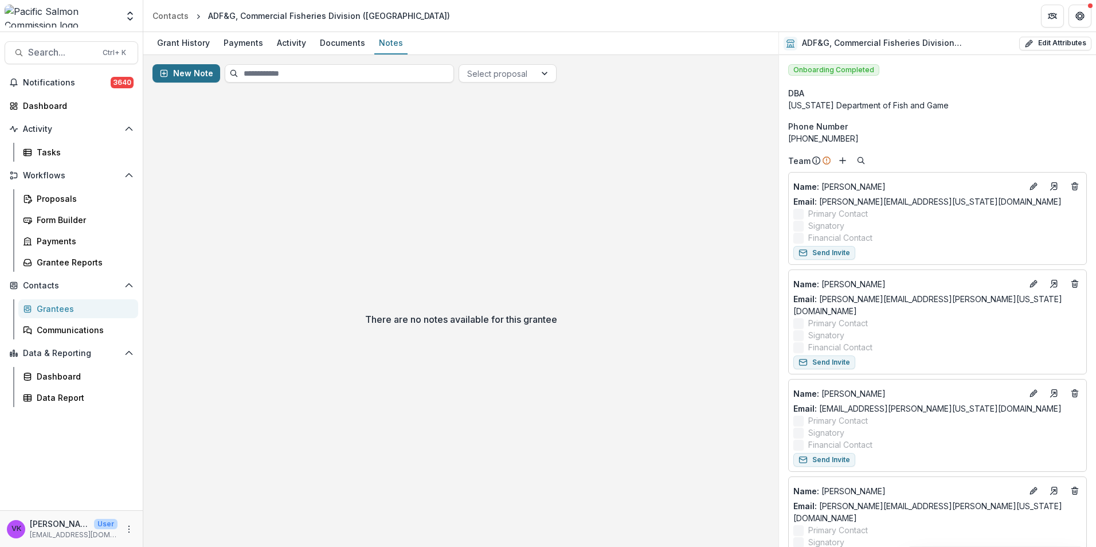
click at [190, 75] on button "New Note" at bounding box center [186, 73] width 68 height 18
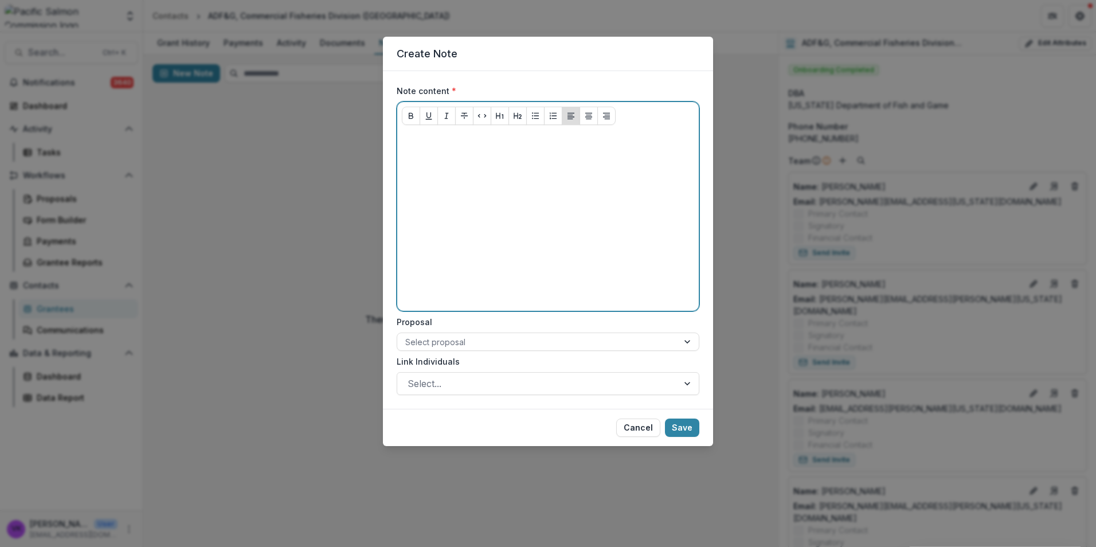
click at [481, 178] on div at bounding box center [548, 220] width 292 height 172
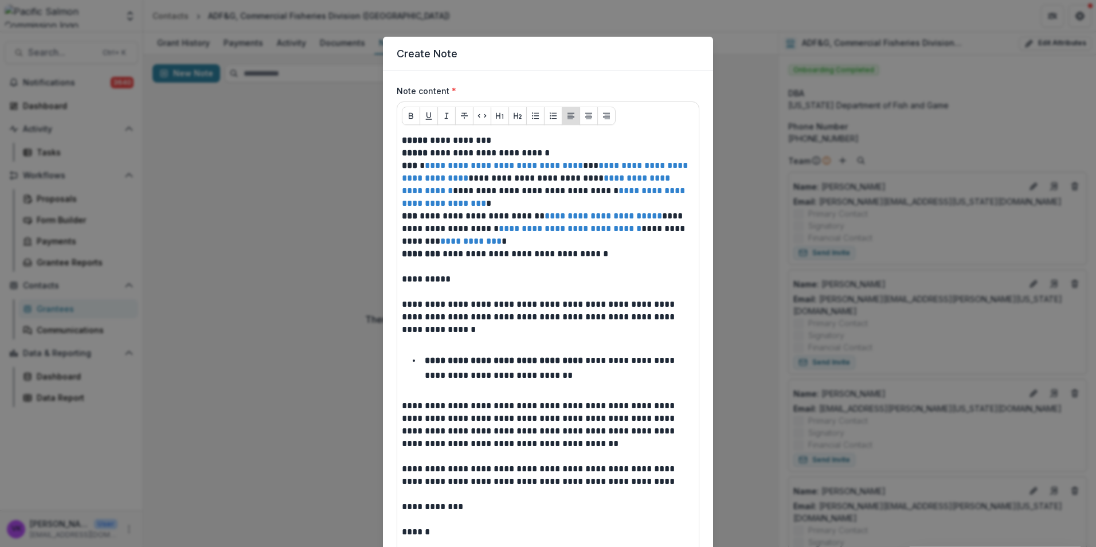
click at [400, 138] on div "**********" at bounding box center [548, 393] width 302 height 527
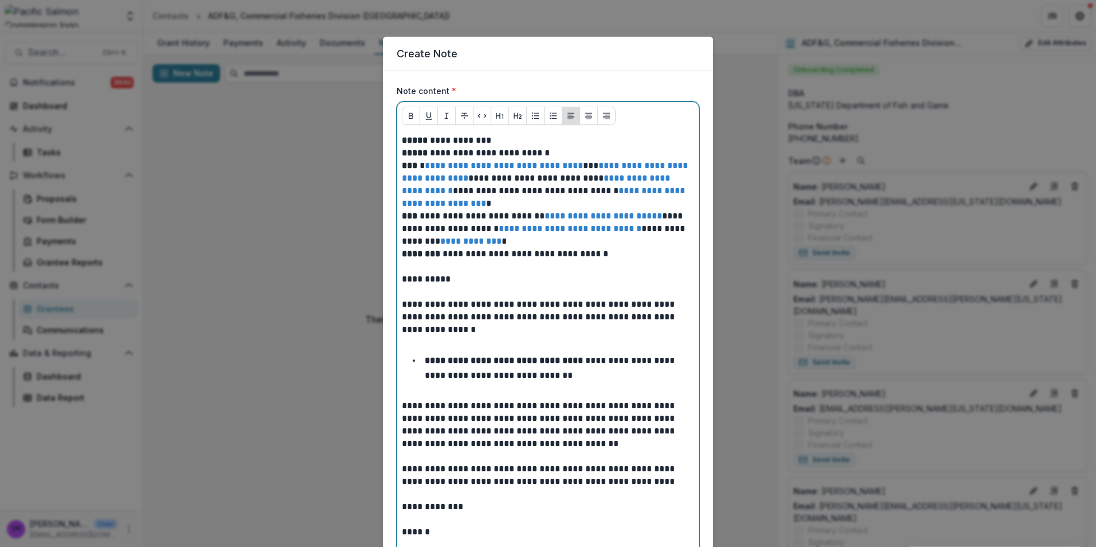
click at [402, 140] on p "**********" at bounding box center [548, 197] width 292 height 126
click at [402, 136] on strong "*****" at bounding box center [415, 140] width 26 height 9
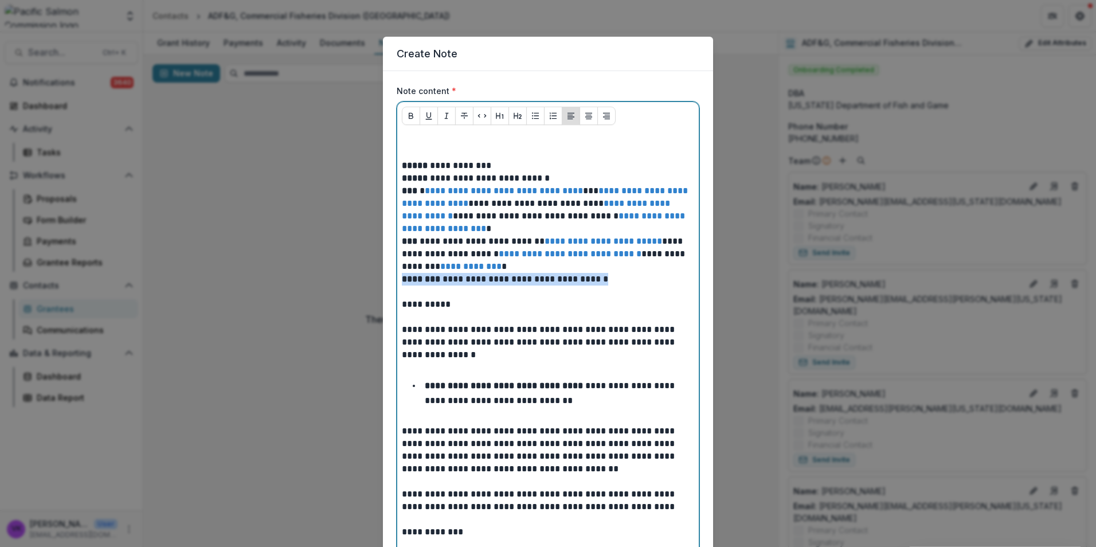
drag, startPoint x: 402, startPoint y: 279, endPoint x: 613, endPoint y: 279, distance: 211.0
click at [613, 279] on p "**********" at bounding box center [548, 222] width 292 height 126
copy p "**********"
click at [446, 142] on p at bounding box center [548, 140] width 292 height 13
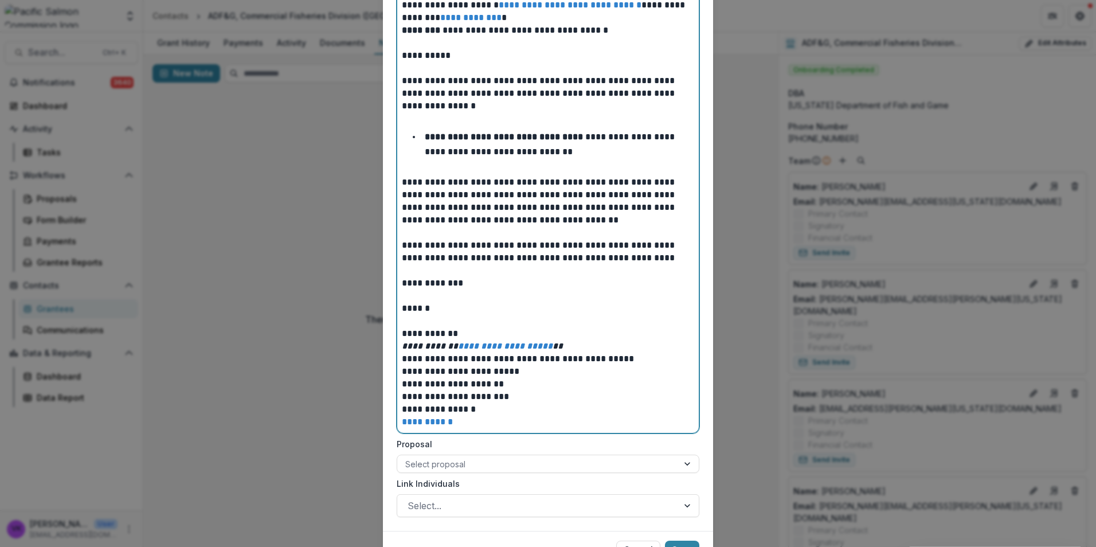
scroll to position [307, 0]
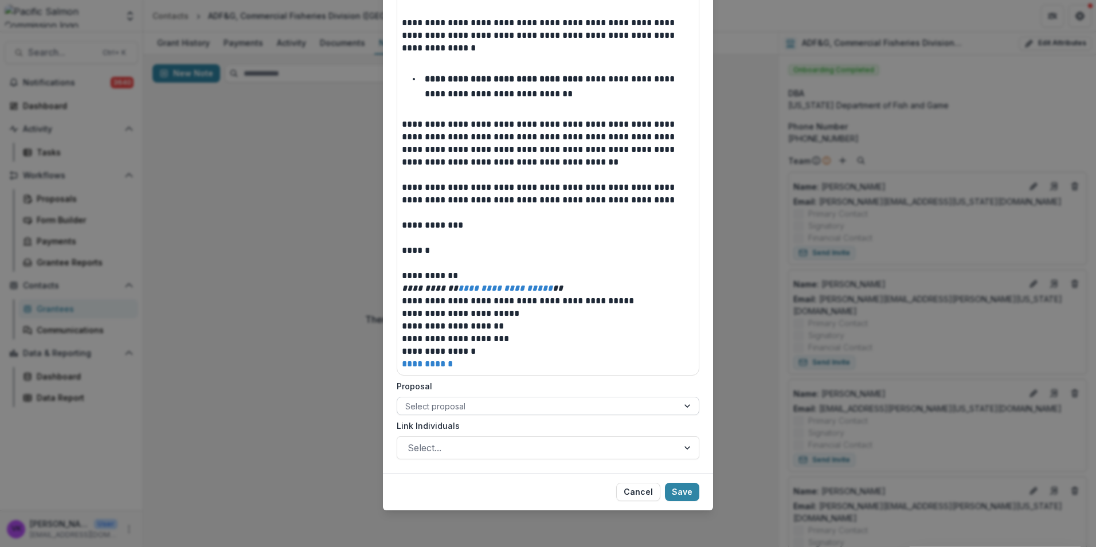
click at [601, 409] on div at bounding box center [537, 406] width 265 height 14
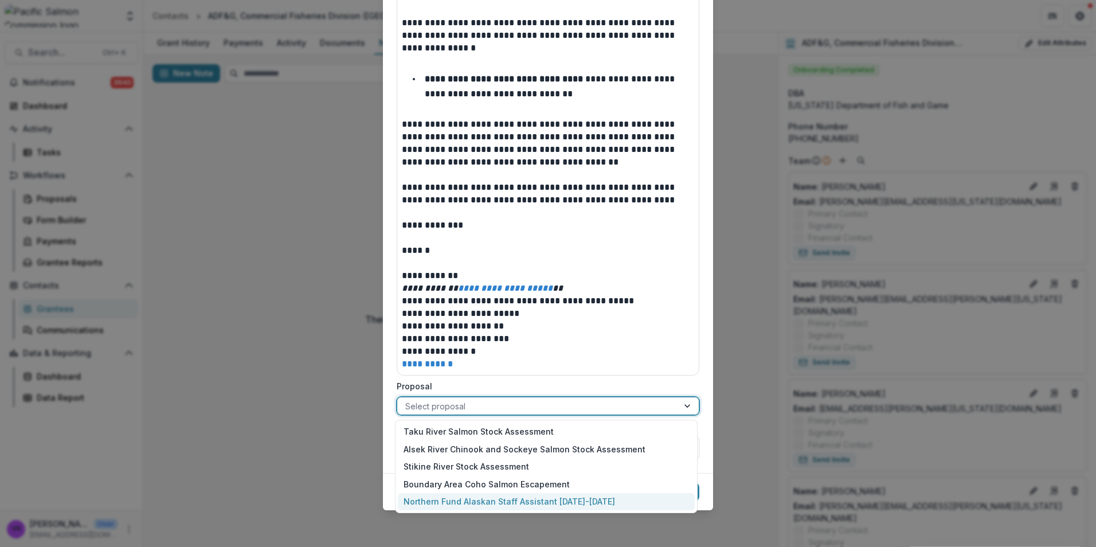
click at [576, 497] on div "Northern Fund Alaskan Staff Assistant 2025-2026" at bounding box center [546, 502] width 297 height 18
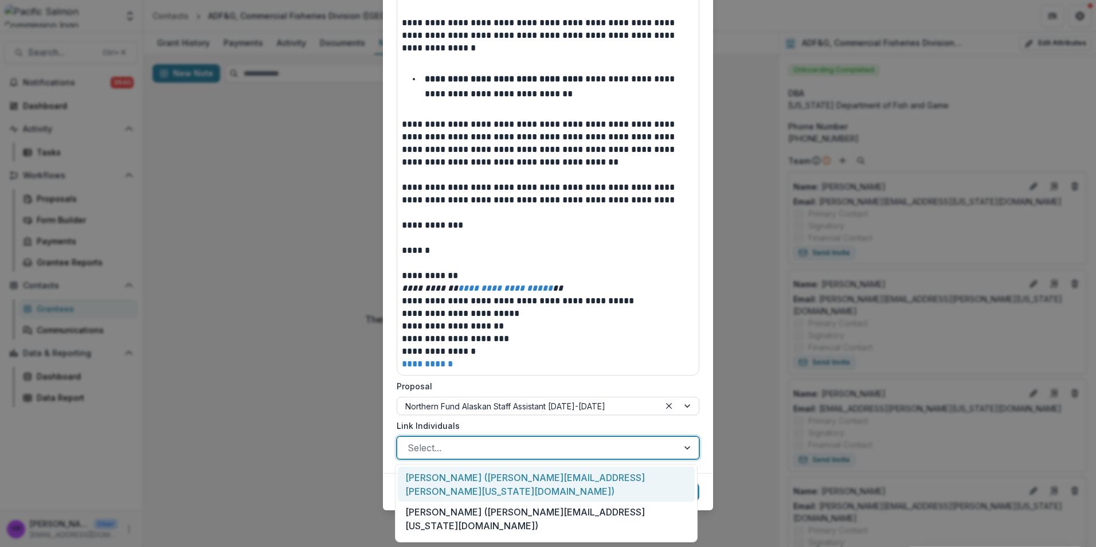
click at [670, 441] on div "Select..." at bounding box center [537, 448] width 281 height 18
click at [590, 476] on div "Anne Reynolds-Manney (anne.reynolds-manney@alaska.gov)" at bounding box center [546, 484] width 297 height 35
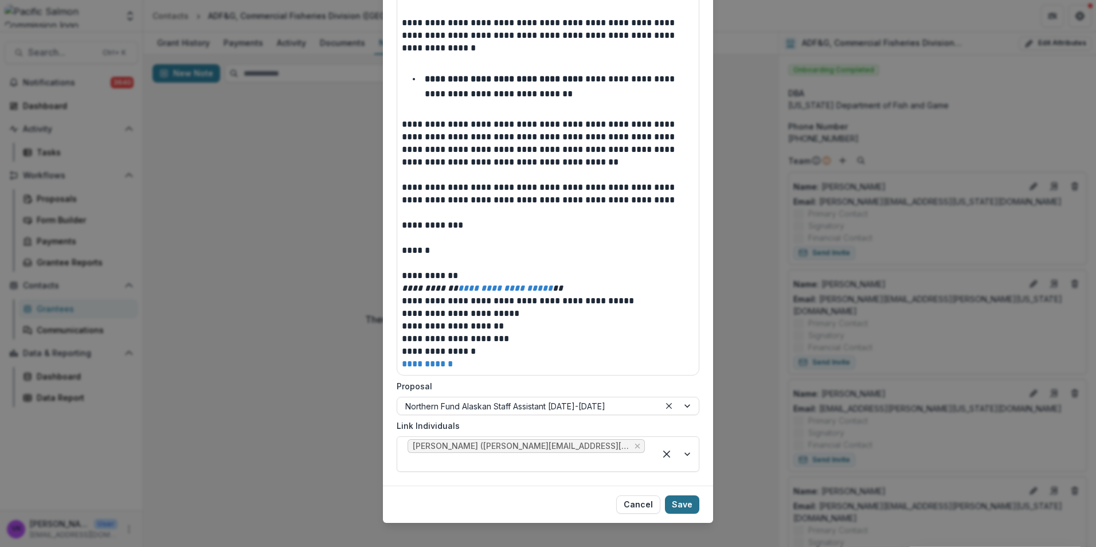
click at [680, 501] on button "Save" at bounding box center [682, 504] width 34 height 18
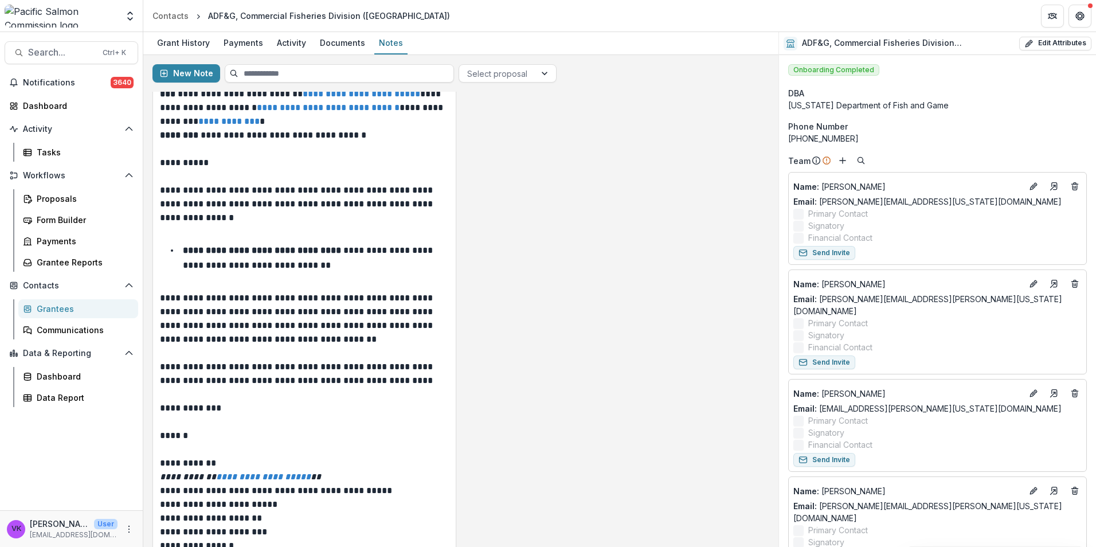
scroll to position [172, 0]
click at [39, 309] on div "Grantees" at bounding box center [83, 309] width 92 height 12
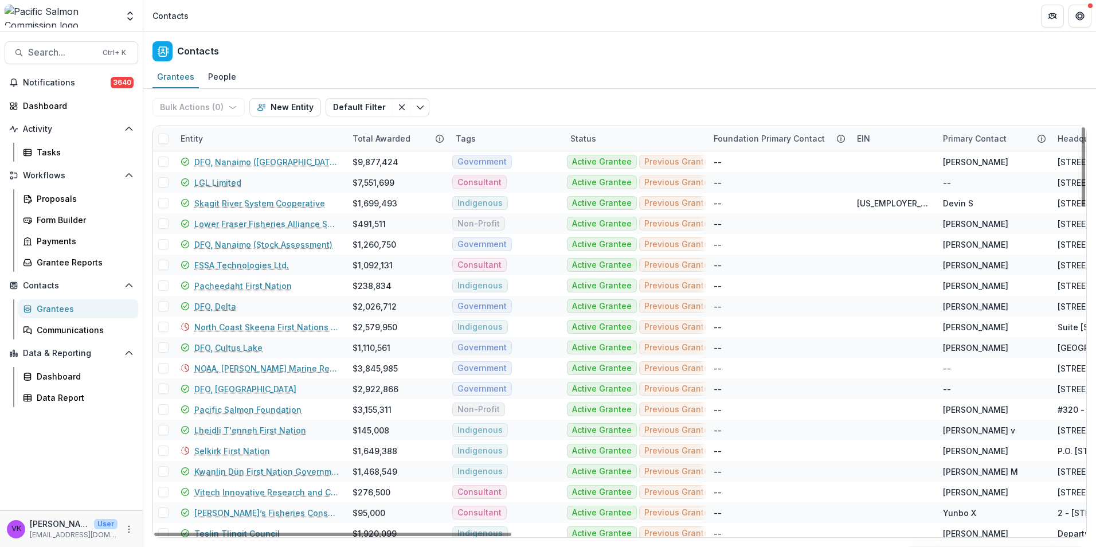
click at [233, 128] on div "Entity" at bounding box center [260, 138] width 172 height 25
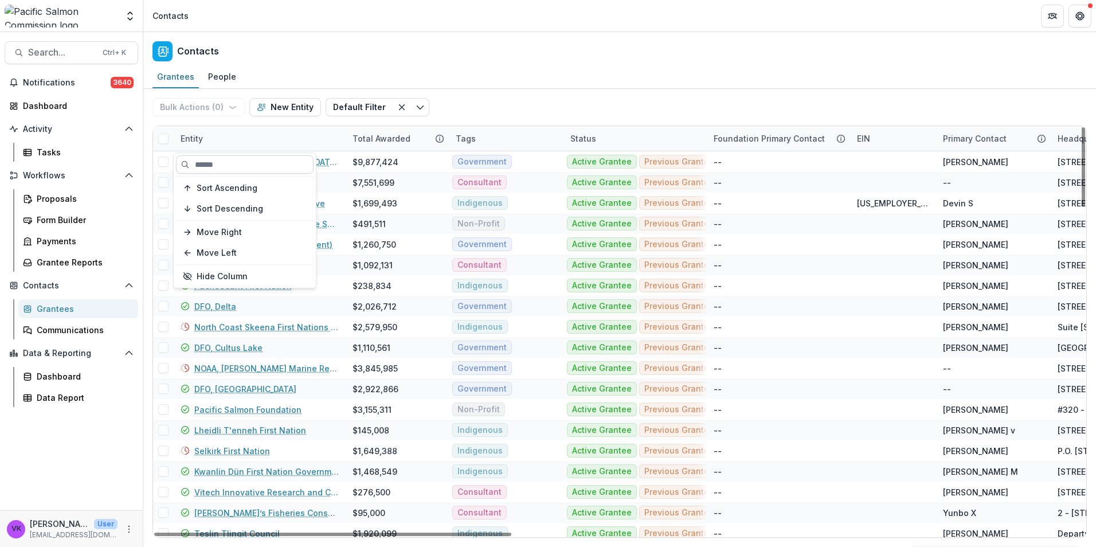
drag, startPoint x: 232, startPoint y: 170, endPoint x: 238, endPoint y: 173, distance: 6.9
click at [232, 169] on input at bounding box center [245, 164] width 138 height 18
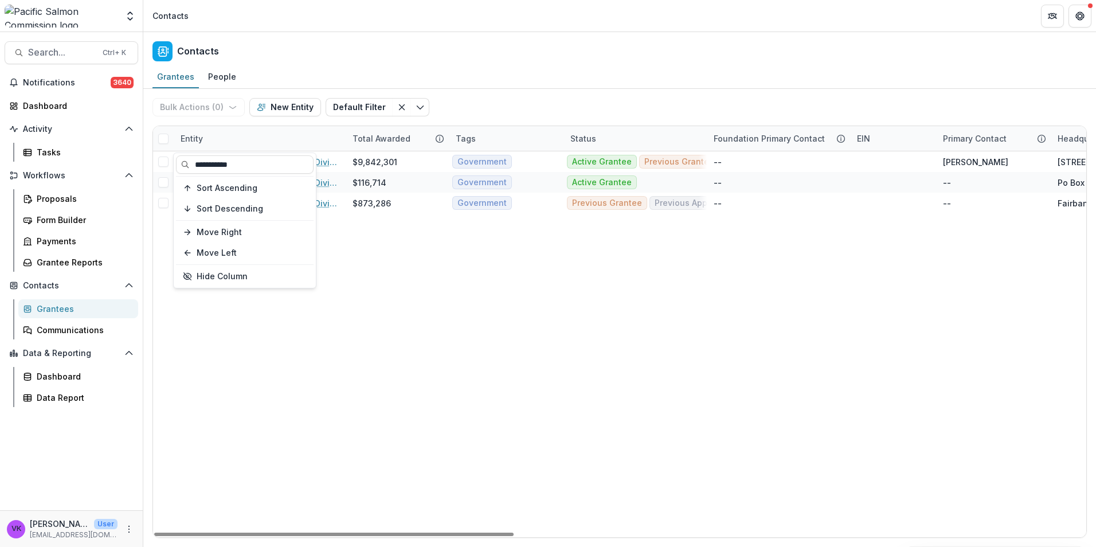
type input "**********"
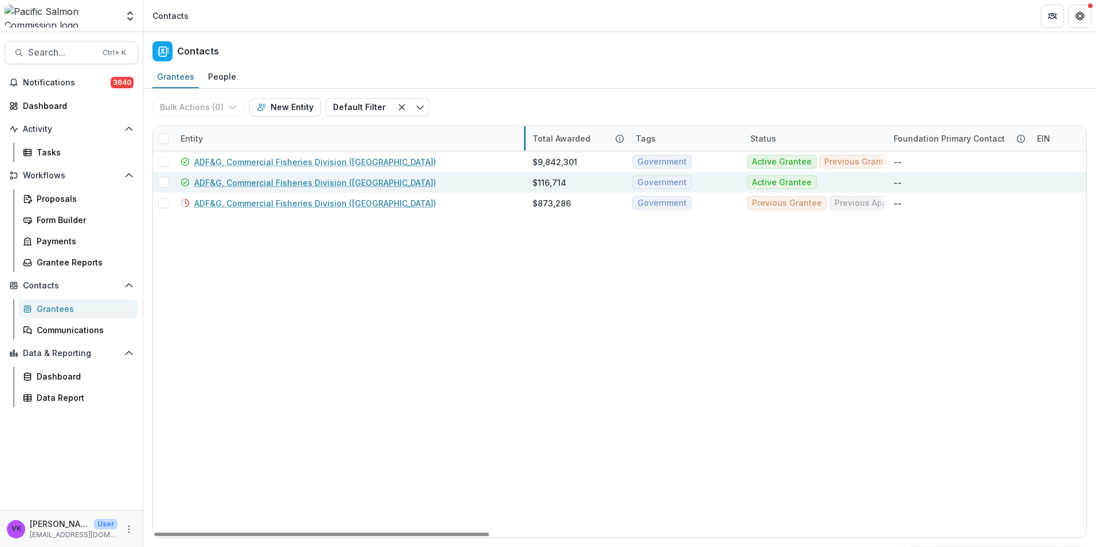
drag, startPoint x: 345, startPoint y: 136, endPoint x: 511, endPoint y: 187, distance: 173.2
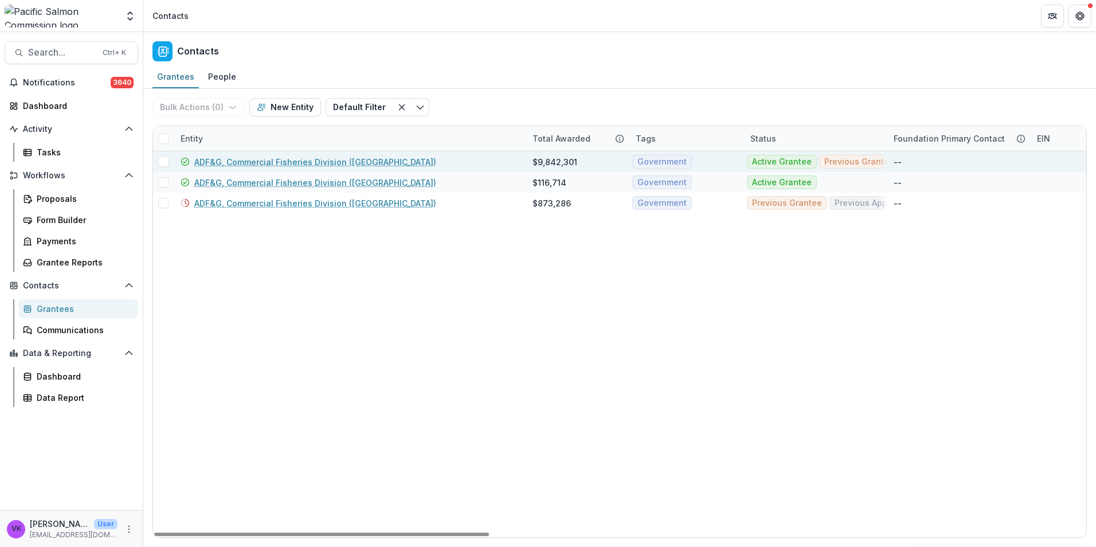
click at [373, 163] on link "ADF&G, Commercial Fisheries Division (Anchorage)" at bounding box center [315, 162] width 242 height 12
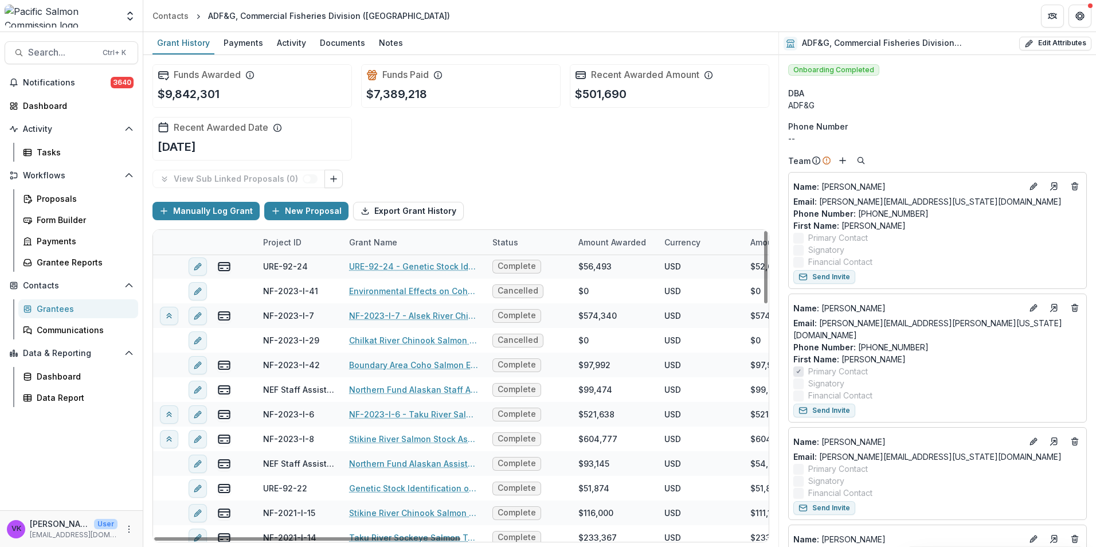
scroll to position [344, 0]
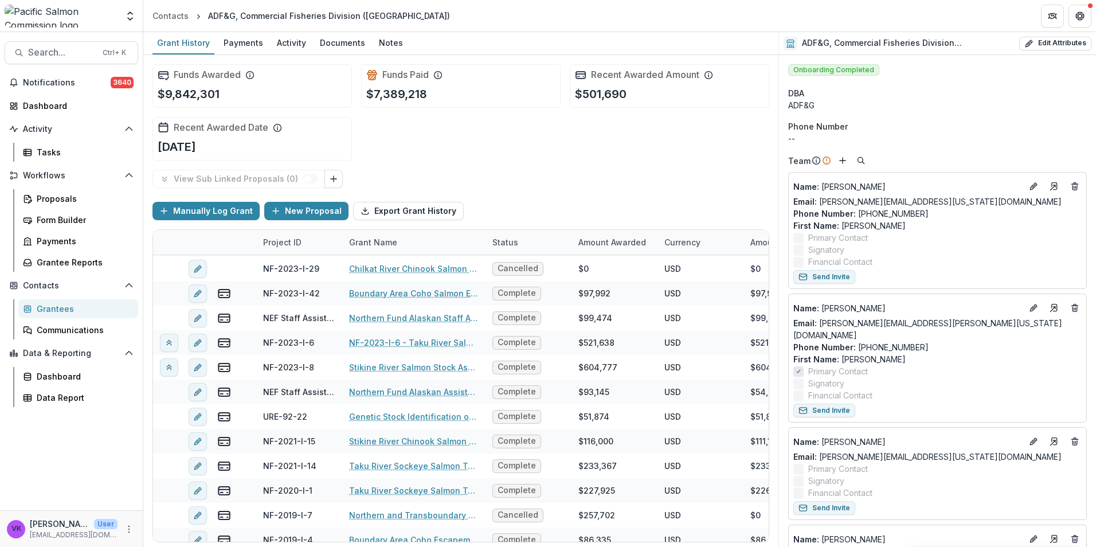
click at [63, 310] on div "Grantees" at bounding box center [83, 309] width 92 height 12
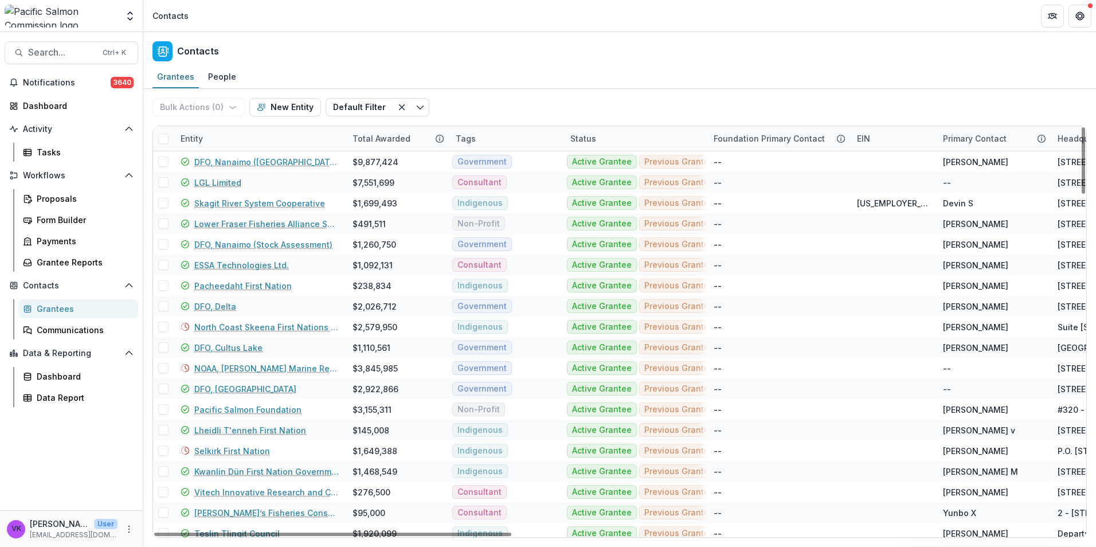
click at [61, 310] on div "Grantees" at bounding box center [83, 309] width 92 height 12
click at [62, 198] on div "Proposals" at bounding box center [83, 199] width 92 height 12
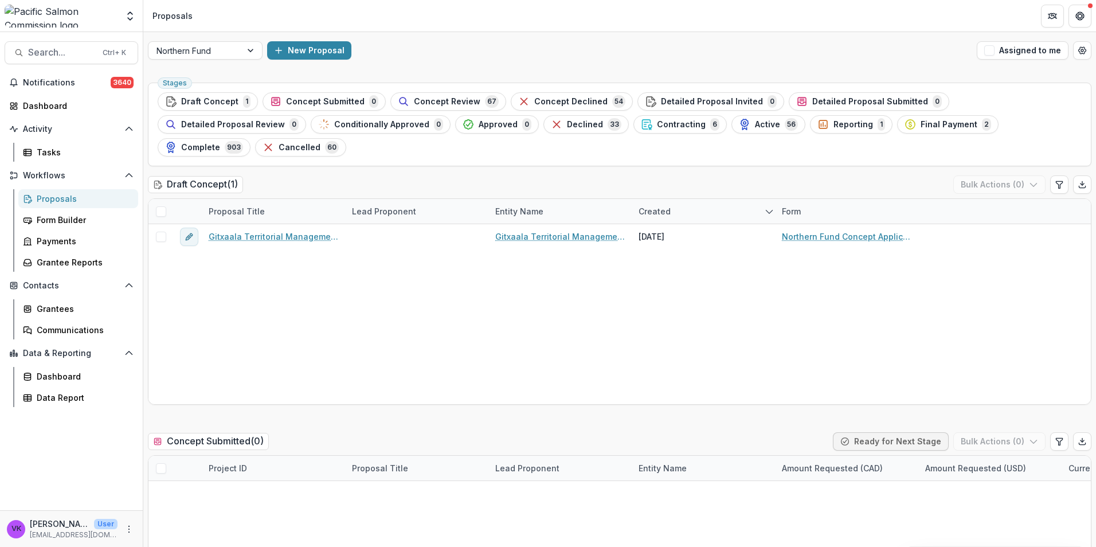
drag, startPoint x: 513, startPoint y: 127, endPoint x: 549, endPoint y: 143, distance: 39.0
click at [657, 127] on span "Contracting" at bounding box center [681, 125] width 49 height 10
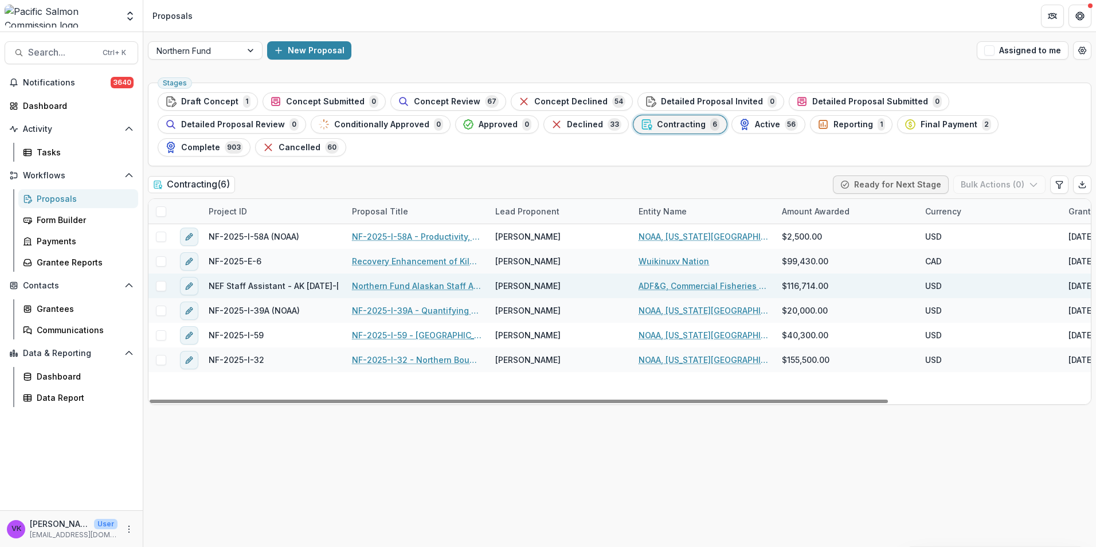
click at [418, 280] on link "Northern Fund Alaskan Staff Assistant 2025-2026" at bounding box center [417, 286] width 130 height 12
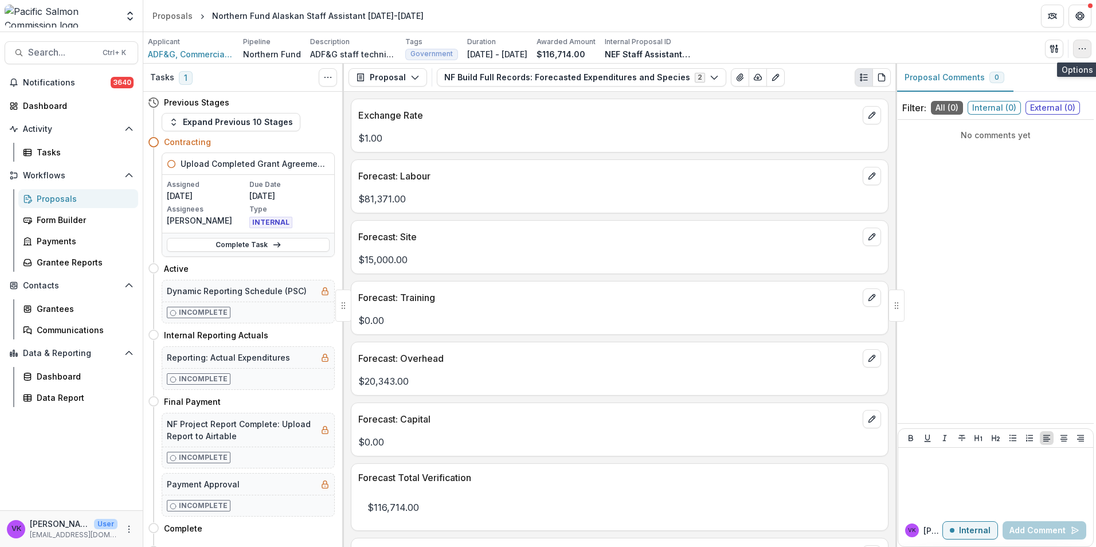
click at [1081, 52] on icon "button" at bounding box center [1082, 48] width 9 height 9
click at [1011, 76] on button "Edit Attributes" at bounding box center [1027, 74] width 123 height 19
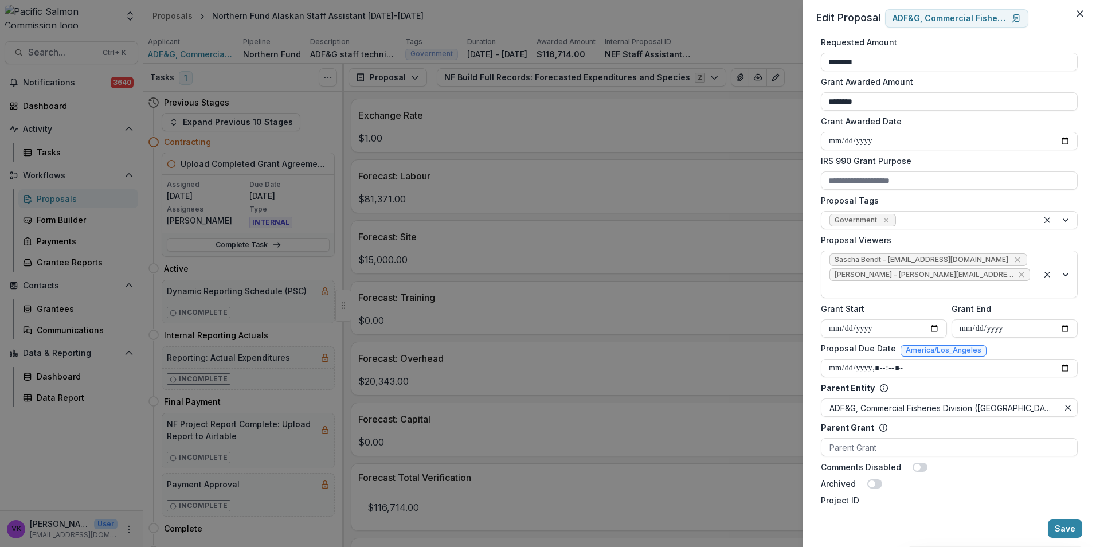
scroll to position [344, 0]
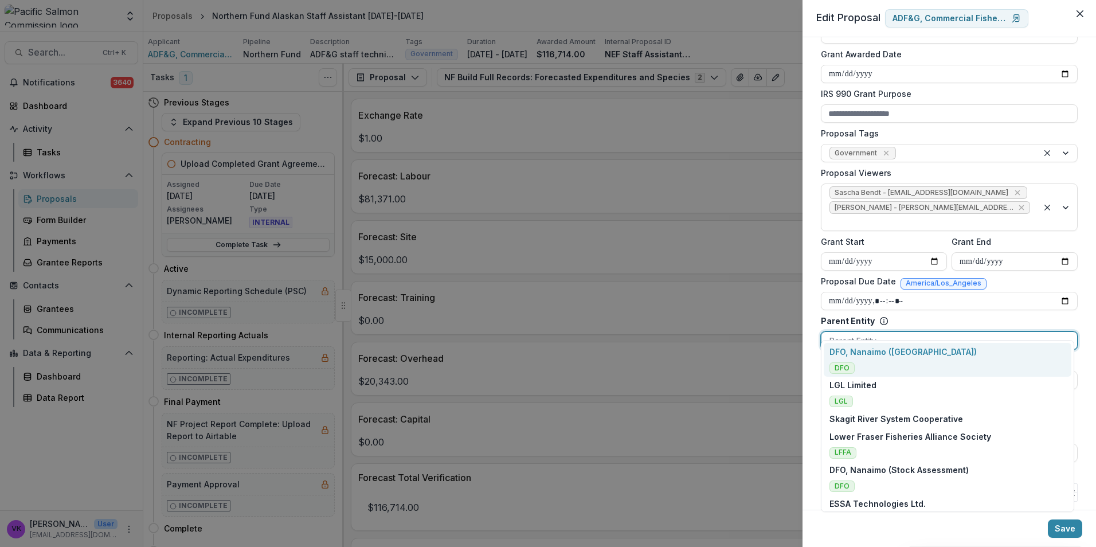
click at [1026, 334] on div at bounding box center [950, 341] width 240 height 14
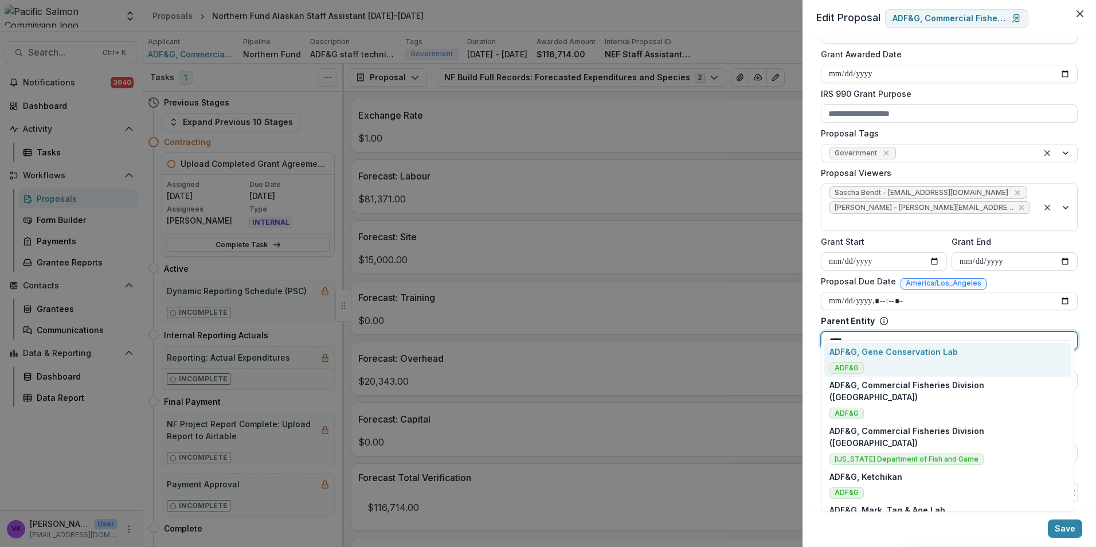
type input "*****"
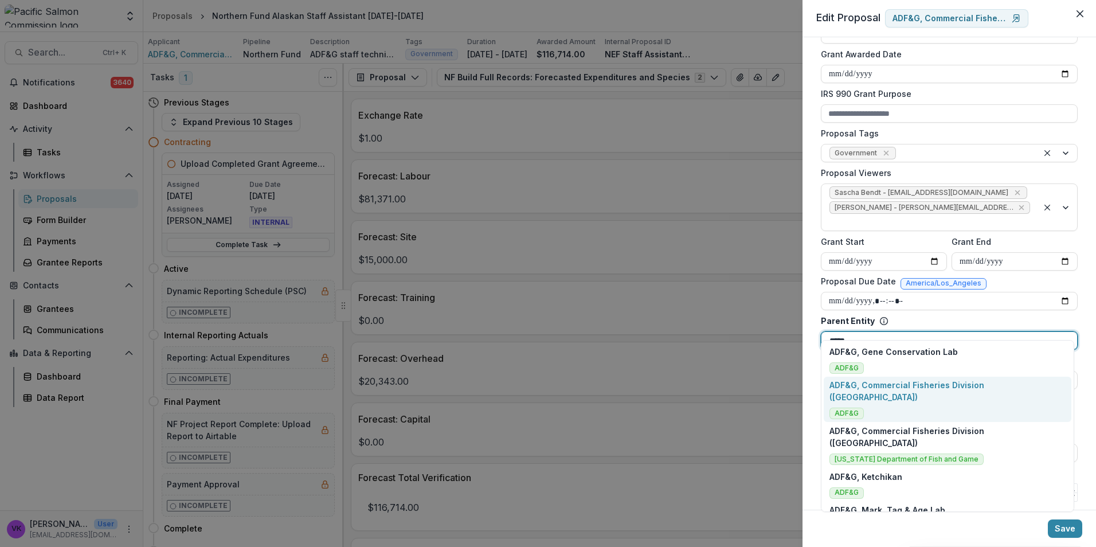
click at [1012, 382] on p "ADF&G, Commercial Fisheries Division (Anchorage)" at bounding box center [948, 391] width 237 height 24
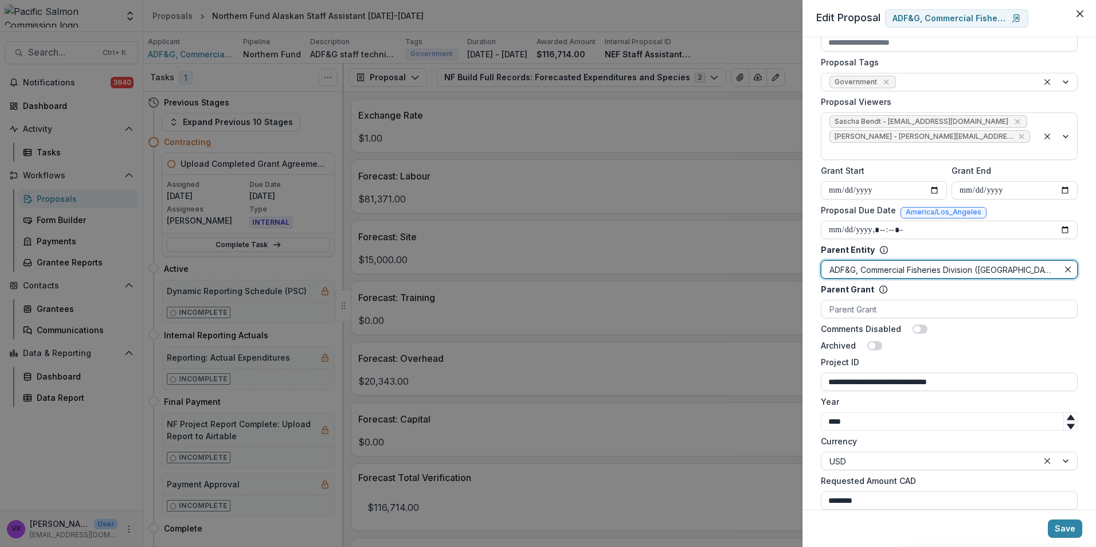
scroll to position [419, 0]
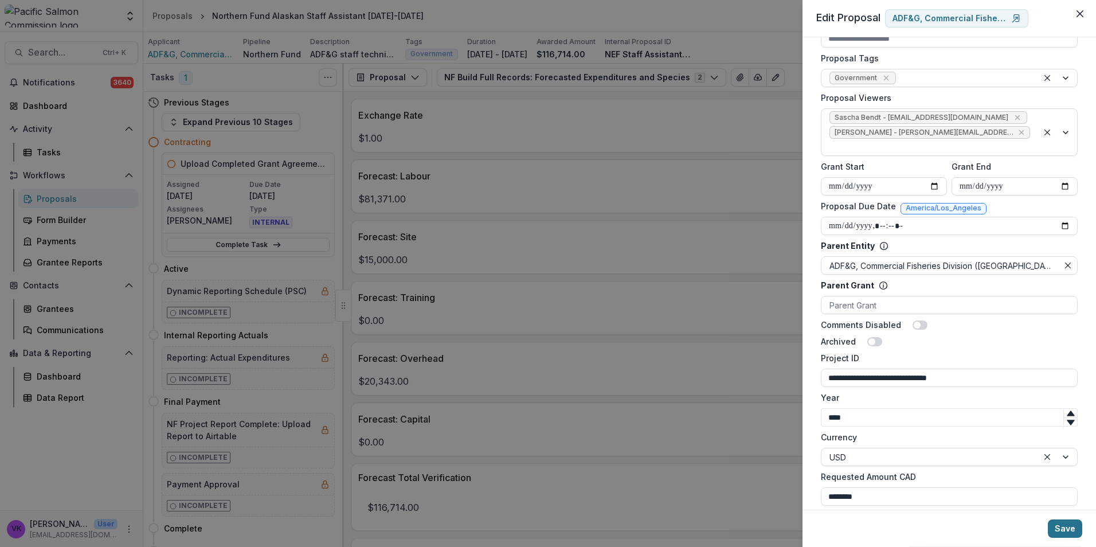
drag, startPoint x: 1072, startPoint y: 528, endPoint x: 1096, endPoint y: 532, distance: 23.8
click at [1072, 529] on button "Save" at bounding box center [1065, 528] width 34 height 18
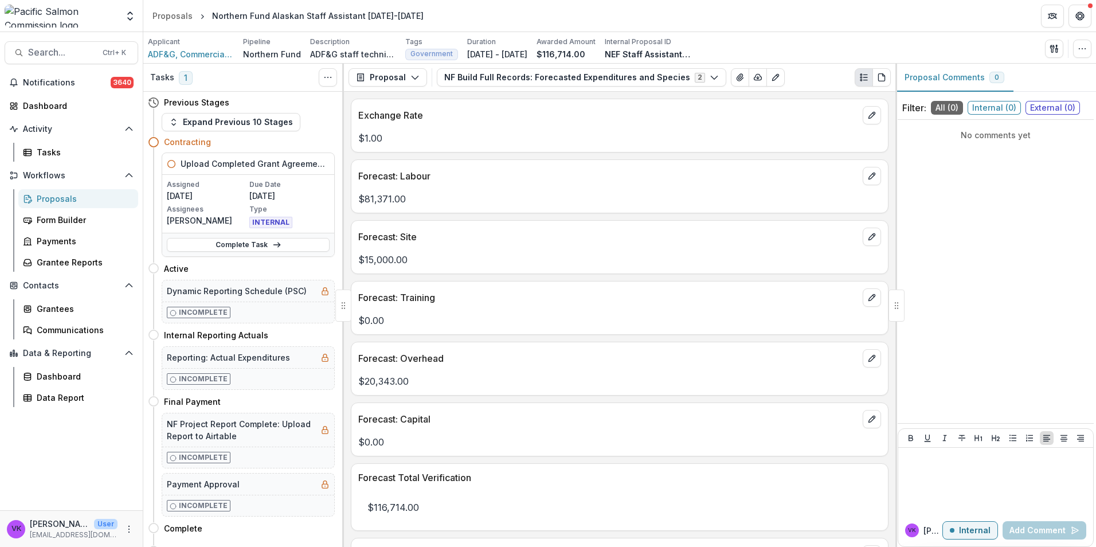
click at [52, 201] on div "Proposals" at bounding box center [83, 199] width 92 height 12
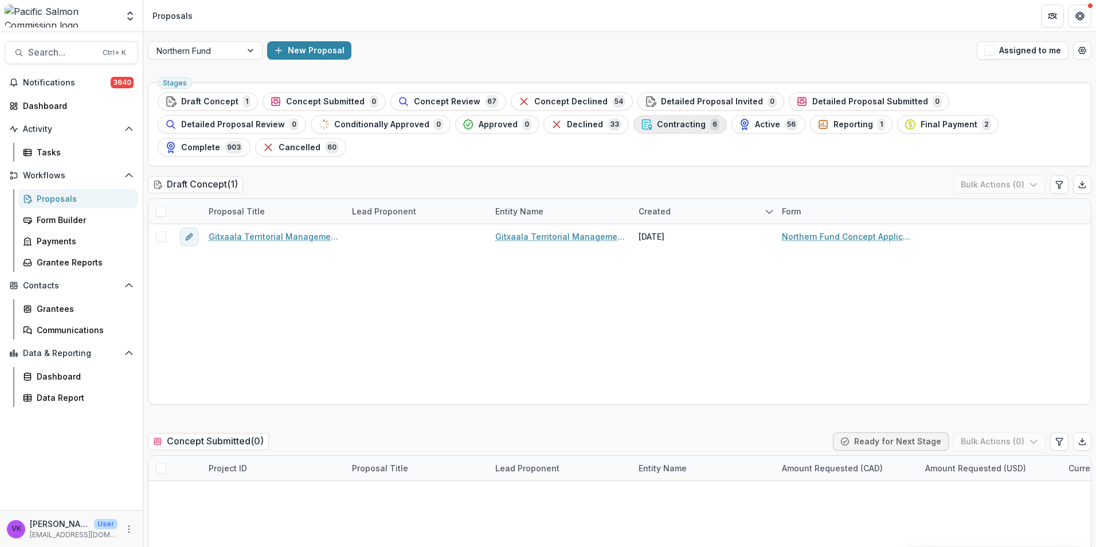
click at [657, 126] on span "Contracting" at bounding box center [681, 125] width 49 height 10
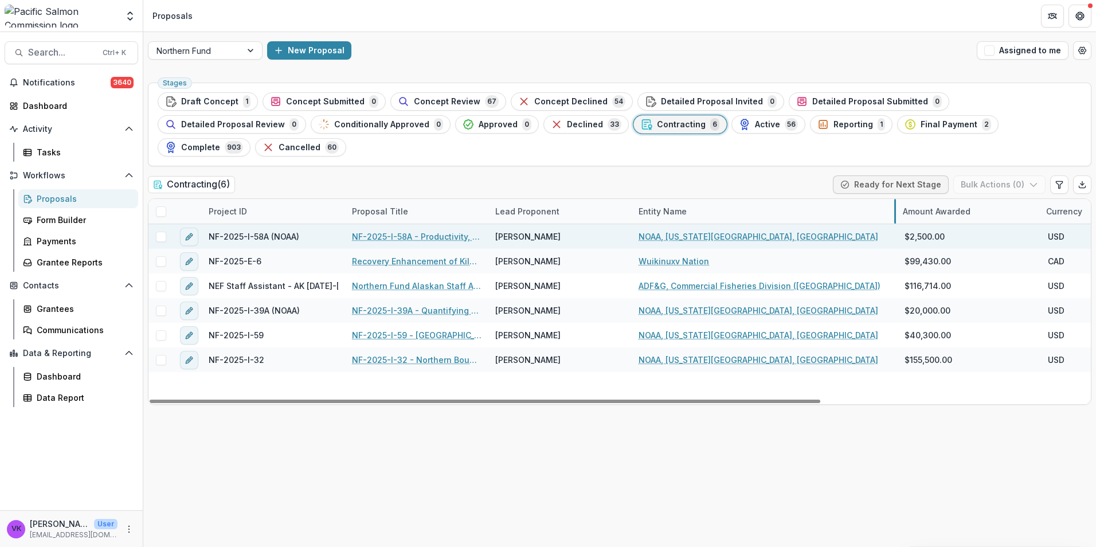
drag, startPoint x: 774, startPoint y: 187, endPoint x: 891, endPoint y: 209, distance: 118.4
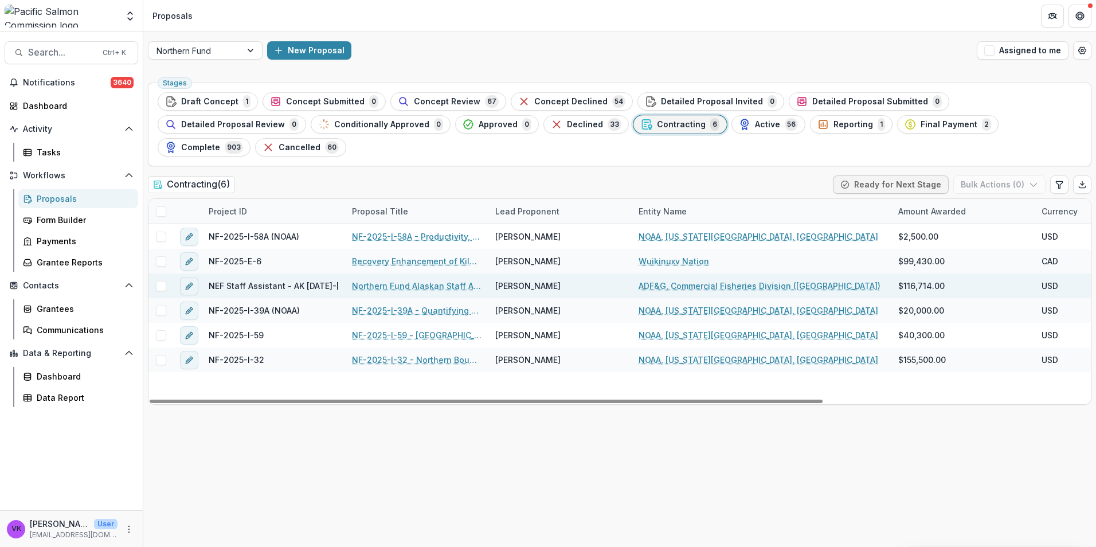
click at [389, 280] on link "Northern Fund Alaskan Staff Assistant 2025-2026" at bounding box center [417, 286] width 130 height 12
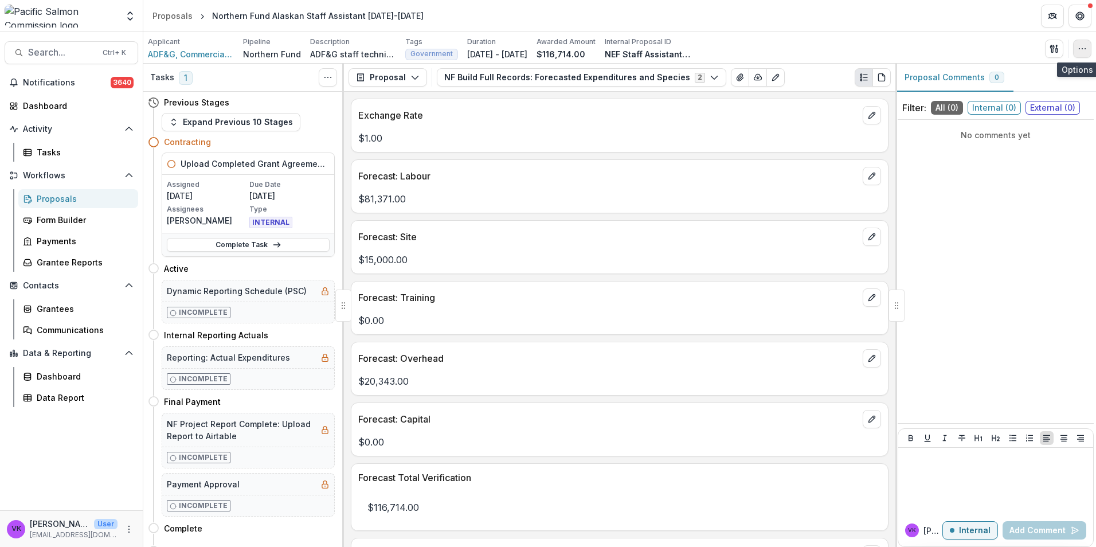
click at [1087, 52] on button "button" at bounding box center [1082, 49] width 18 height 18
click at [1023, 79] on button "Edit Attributes" at bounding box center [1027, 74] width 123 height 19
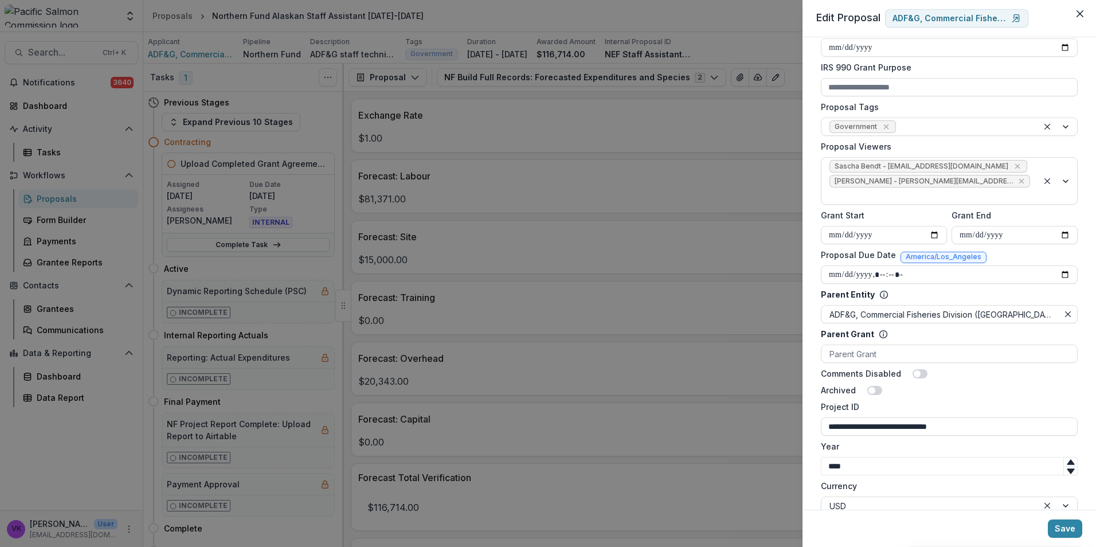
scroll to position [304, 0]
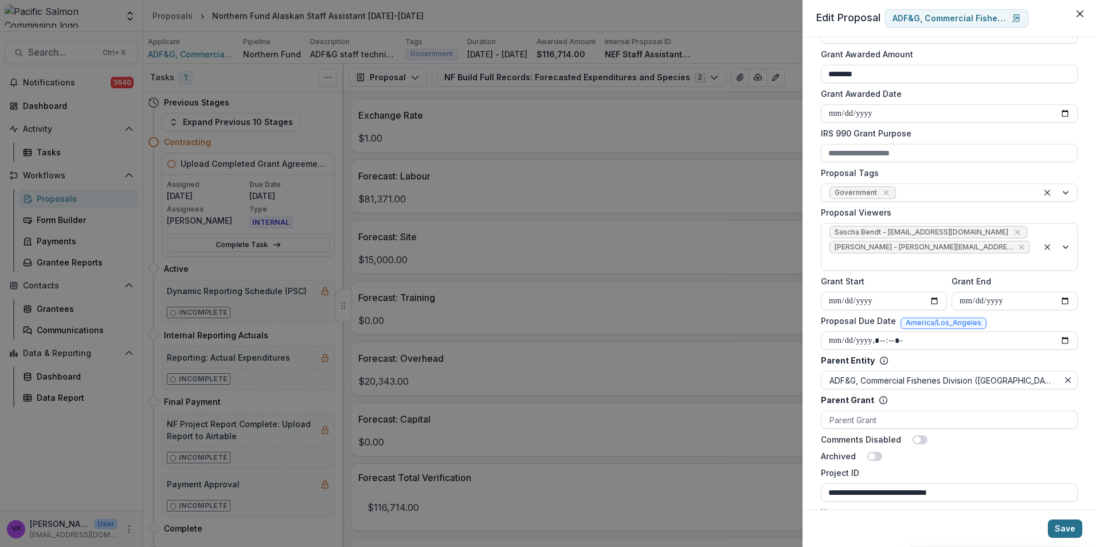
click at [1069, 525] on button "Save" at bounding box center [1065, 528] width 34 height 18
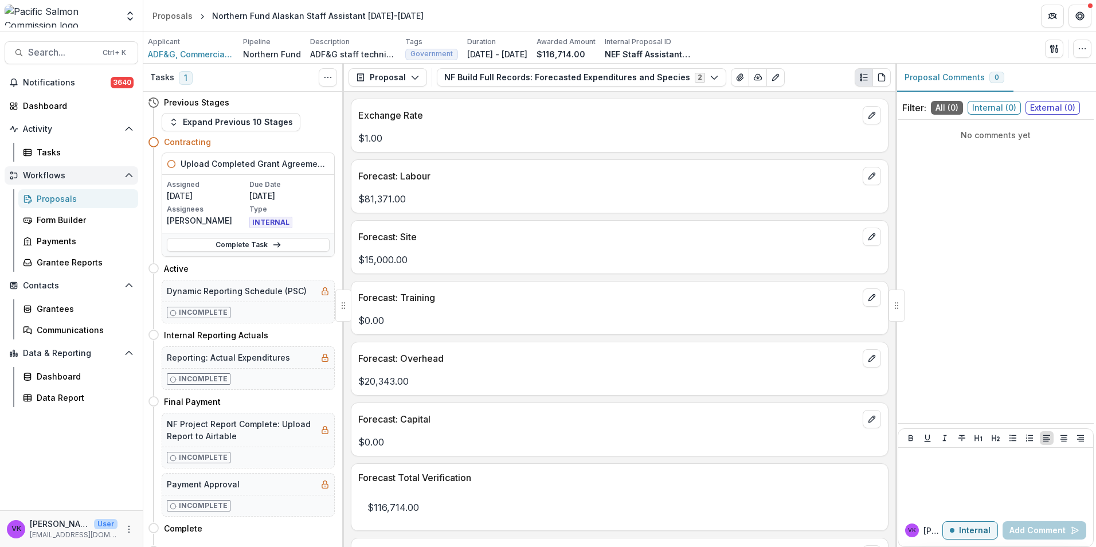
click at [60, 175] on span "Workflows" at bounding box center [71, 176] width 97 height 10
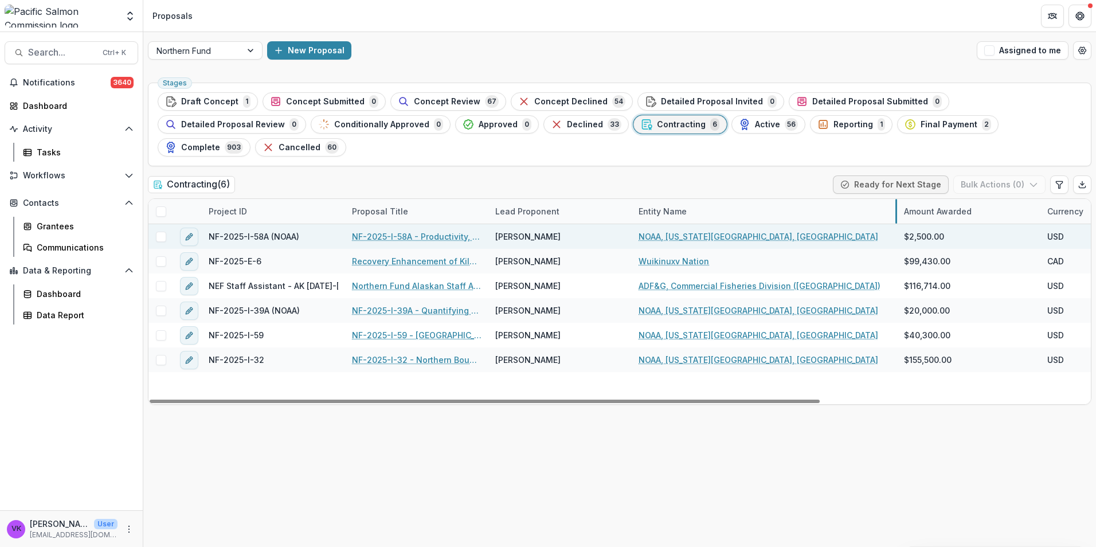
drag, startPoint x: 774, startPoint y: 182, endPoint x: 894, endPoint y: 215, distance: 124.2
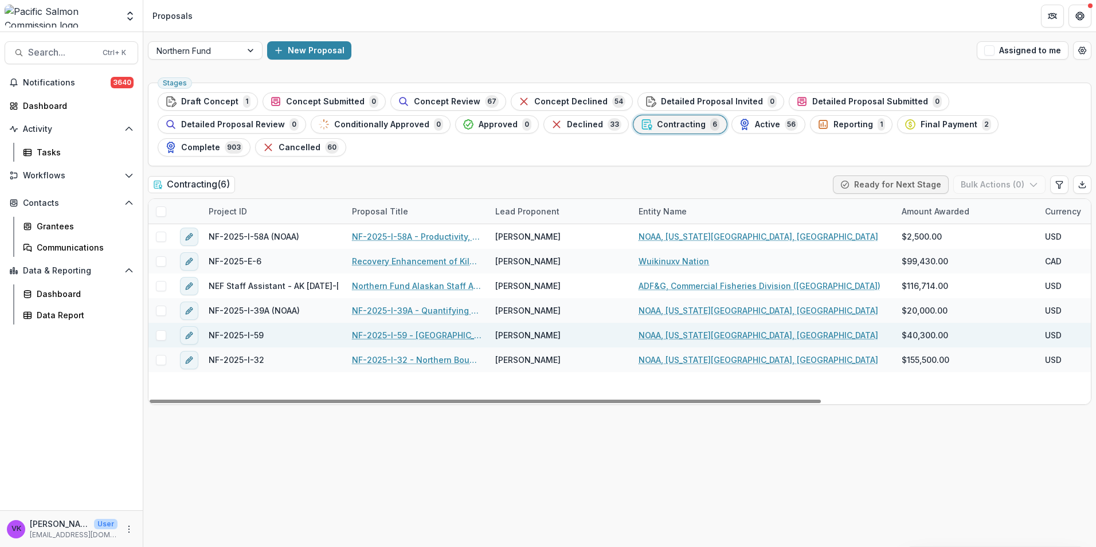
drag, startPoint x: 811, startPoint y: 375, endPoint x: 741, endPoint y: 307, distance: 98.1
click at [769, 400] on div at bounding box center [485, 401] width 671 height 3
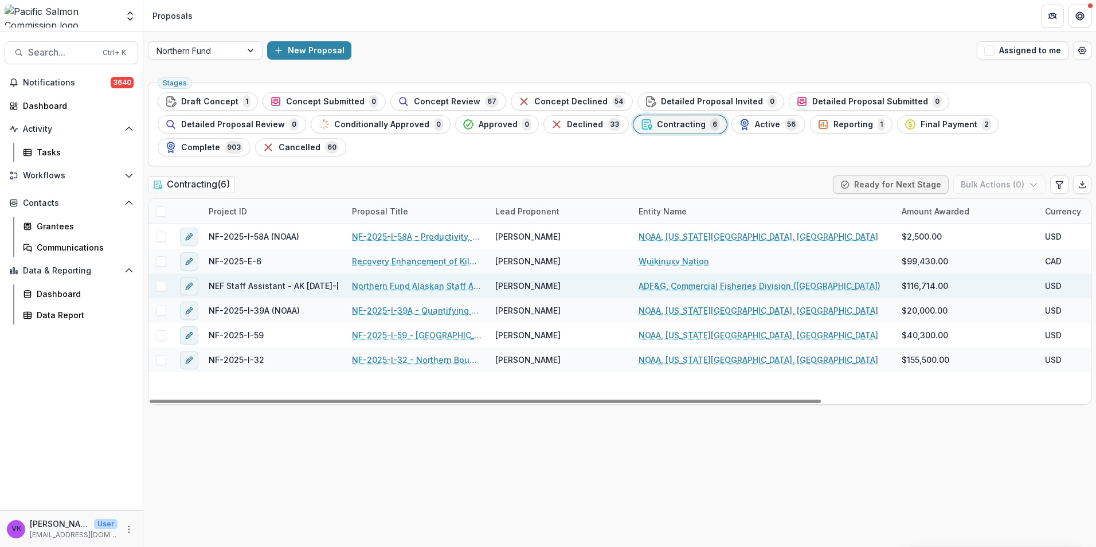
click at [376, 280] on link "Northern Fund Alaskan Staff Assistant 2025-2026" at bounding box center [417, 286] width 130 height 12
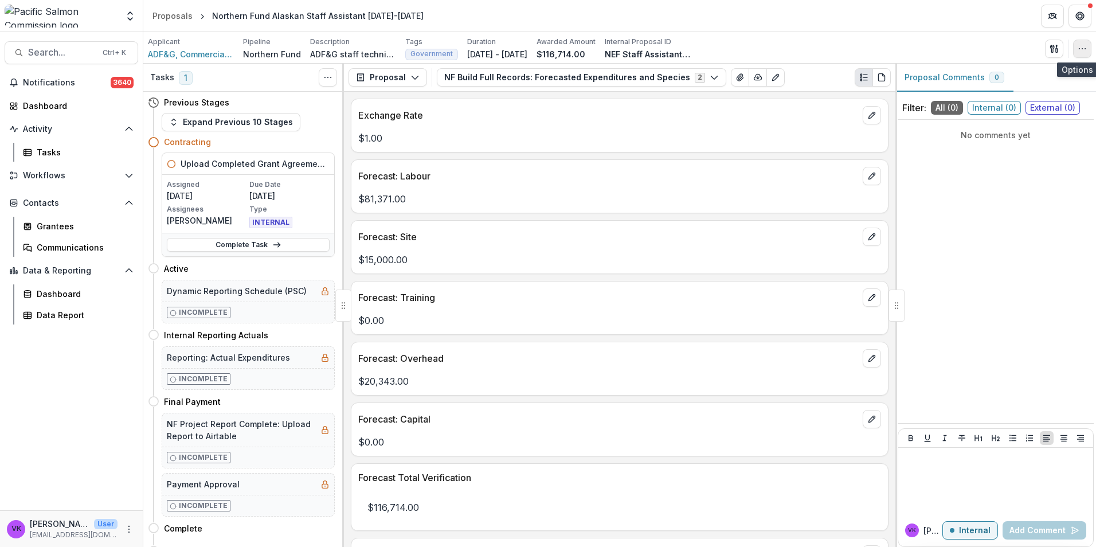
click at [1080, 51] on icon "button" at bounding box center [1082, 48] width 9 height 9
click at [1001, 75] on button "Edit Attributes" at bounding box center [1027, 74] width 123 height 19
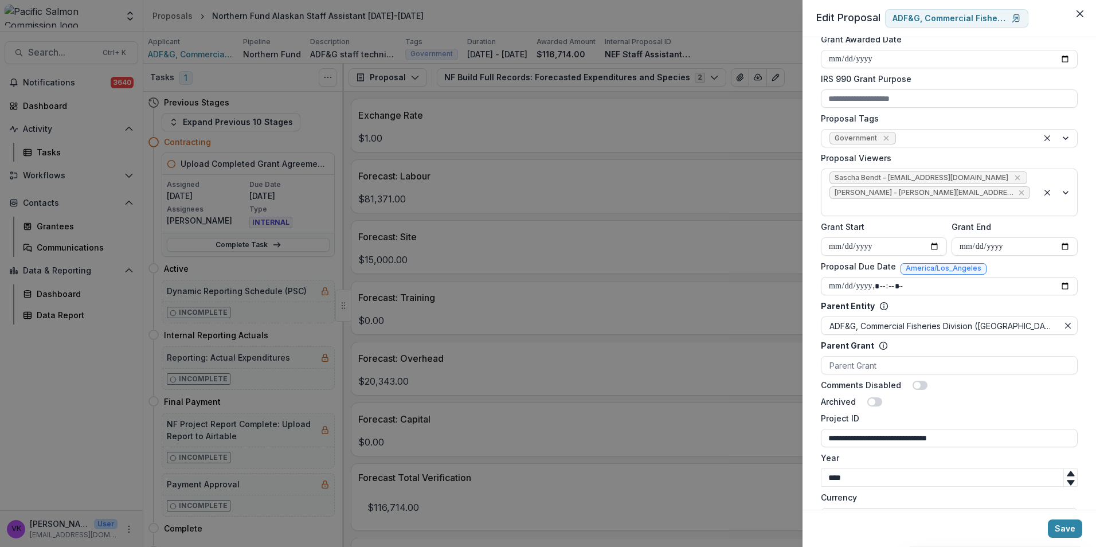
scroll to position [401, 0]
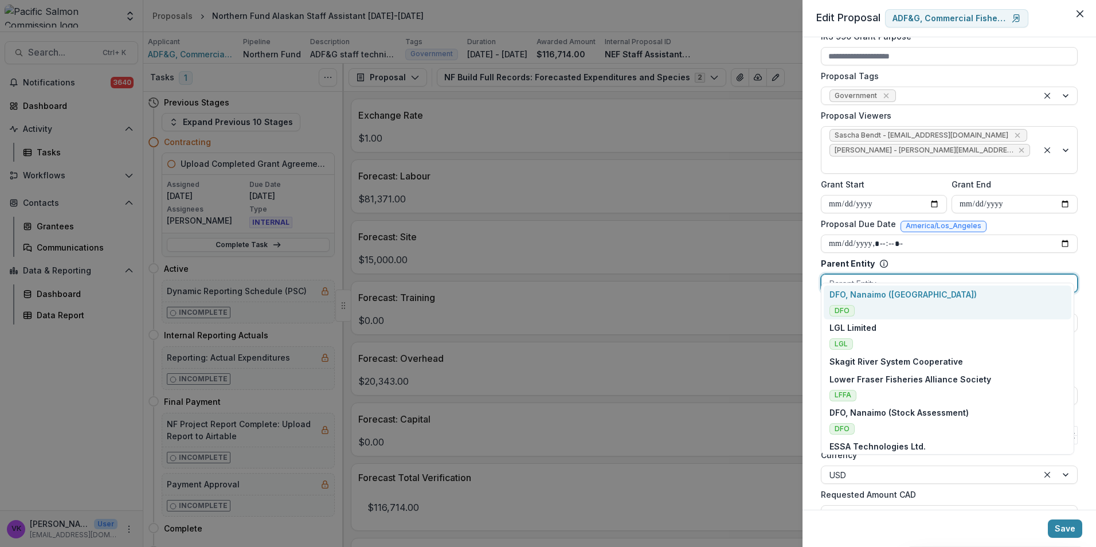
click at [903, 276] on div at bounding box center [950, 283] width 240 height 14
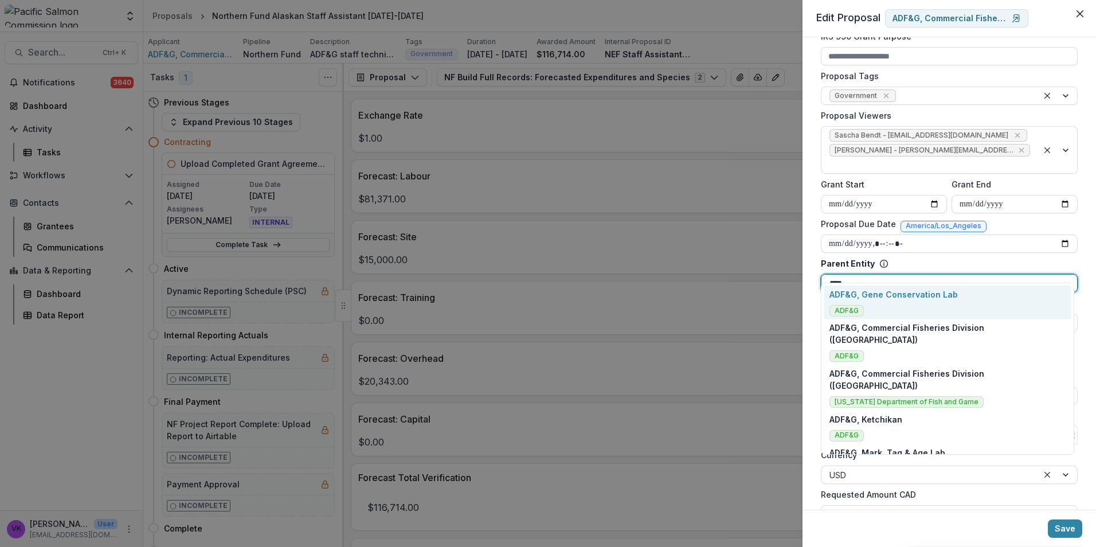
type input "*****"
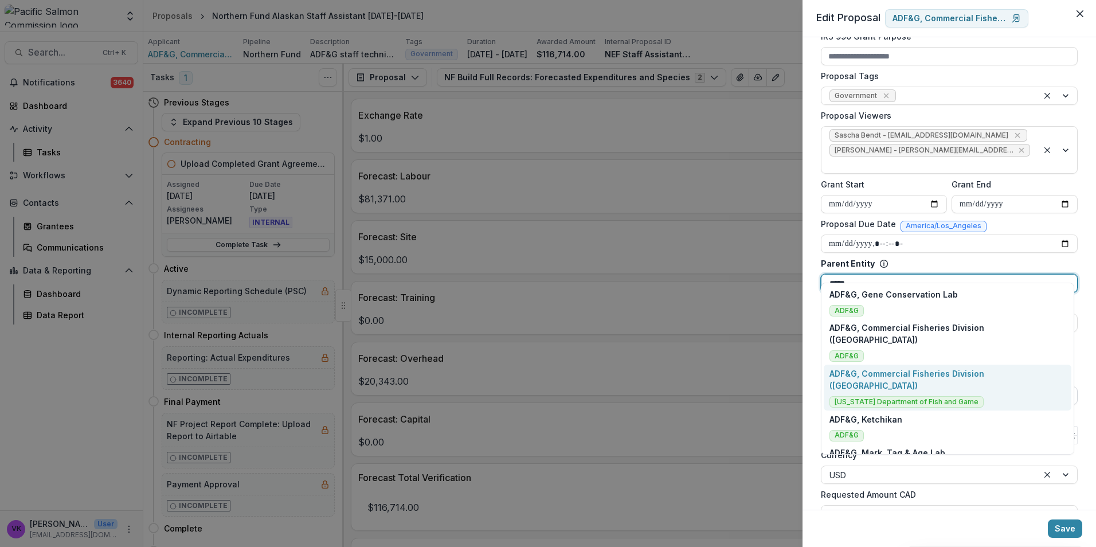
click at [1009, 367] on p "ADF&G, Commercial Fisheries Division (Juneau)" at bounding box center [948, 379] width 237 height 24
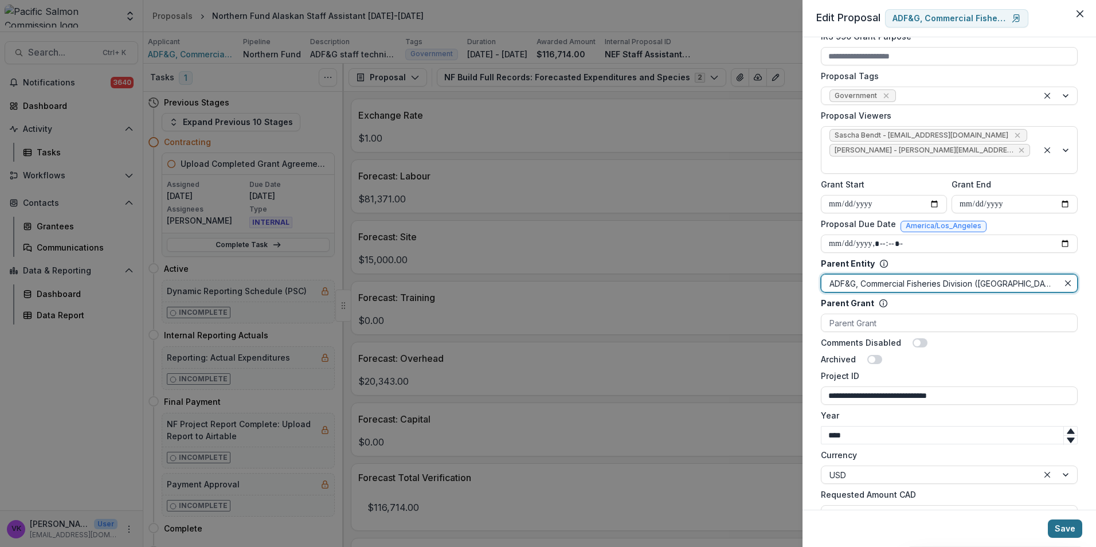
click at [1069, 533] on button "Save" at bounding box center [1065, 528] width 34 height 18
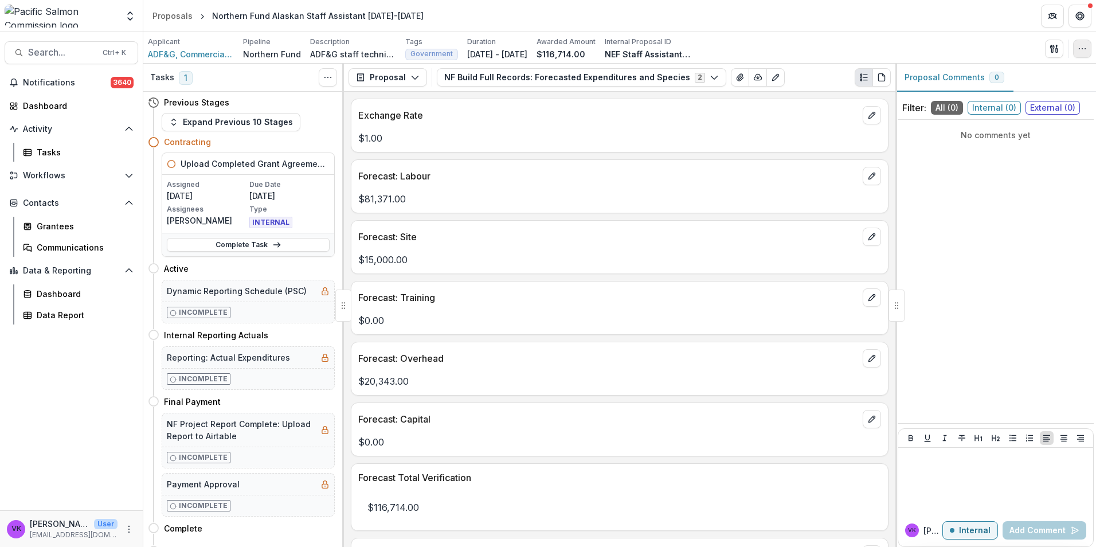
click at [1083, 46] on icon "button" at bounding box center [1082, 48] width 9 height 9
click at [1012, 72] on button "Edit Attributes" at bounding box center [1027, 74] width 123 height 19
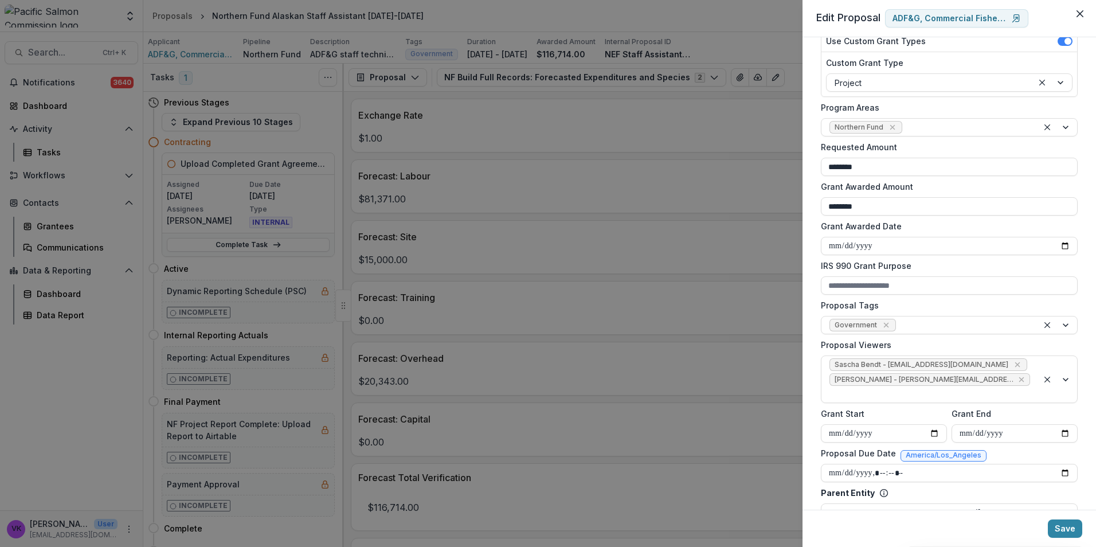
scroll to position [344, 0]
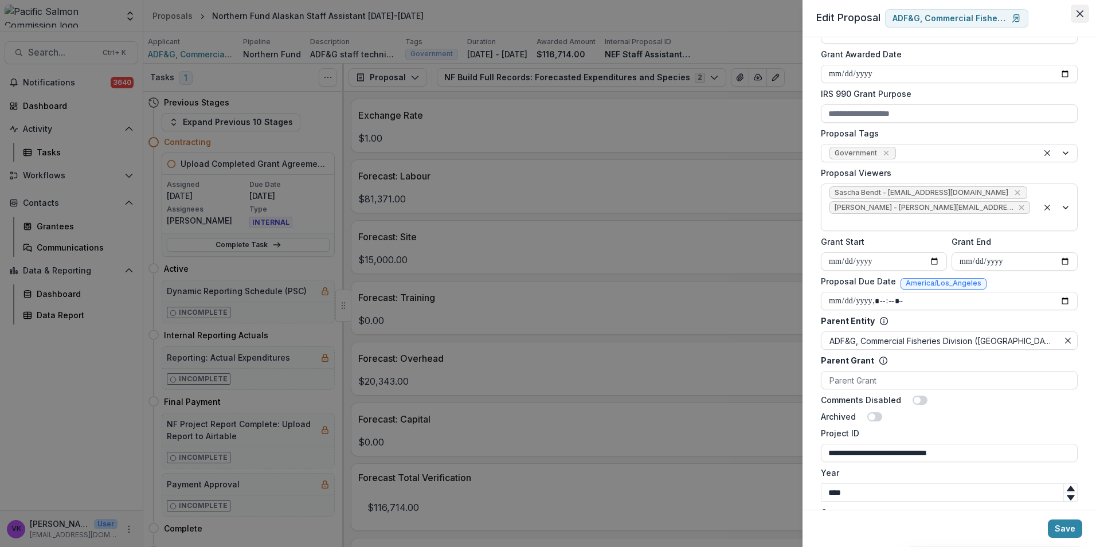
drag, startPoint x: 1077, startPoint y: 11, endPoint x: 1090, endPoint y: 19, distance: 15.9
click at [1077, 12] on icon "Close" at bounding box center [1080, 13] width 7 height 7
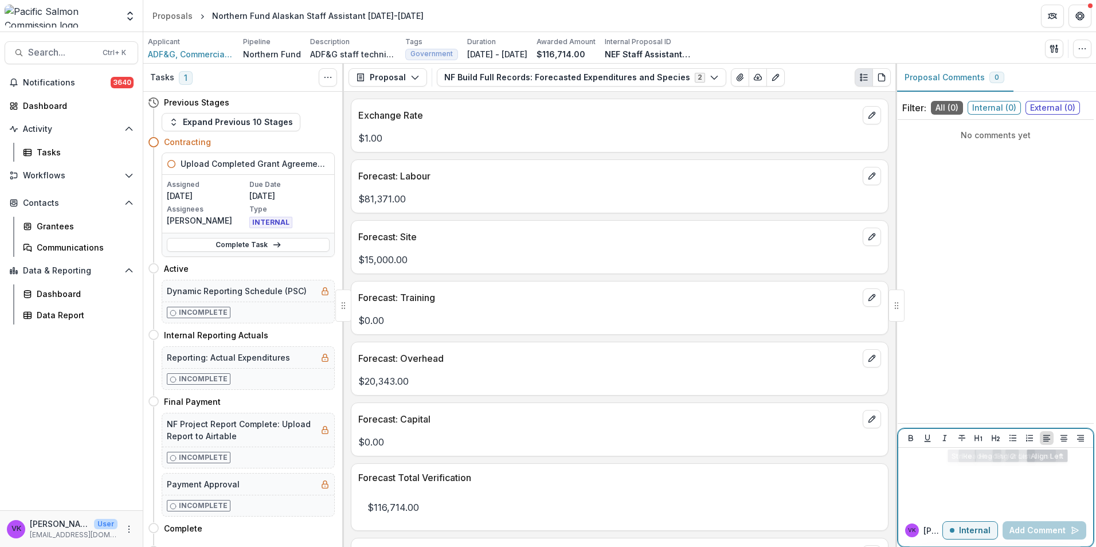
click at [951, 452] on p at bounding box center [996, 458] width 186 height 13
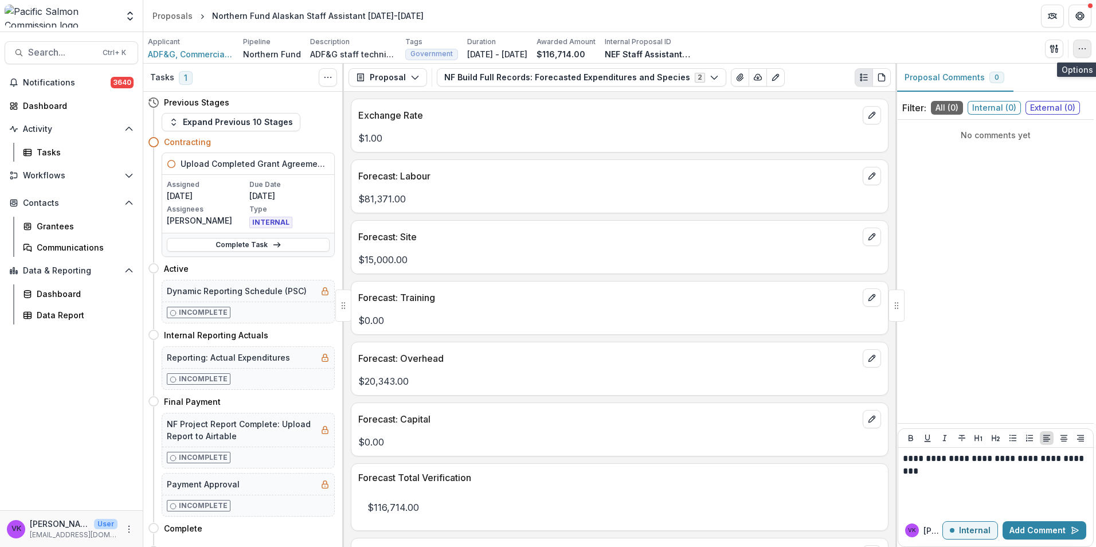
click at [1089, 49] on button "button" at bounding box center [1082, 49] width 18 height 18
click at [1011, 76] on button "Edit Attributes" at bounding box center [1027, 74] width 123 height 19
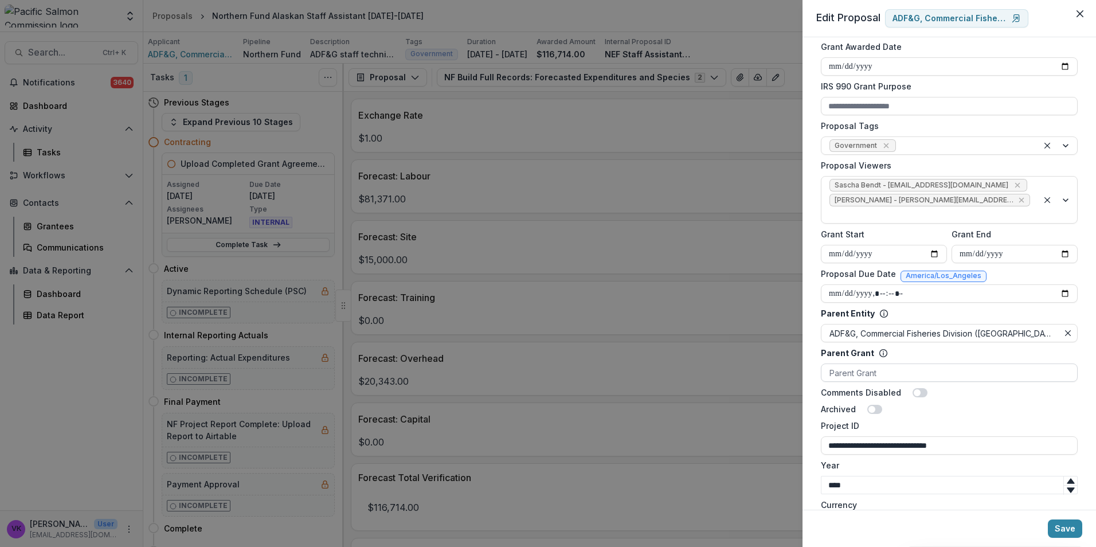
scroll to position [419, 0]
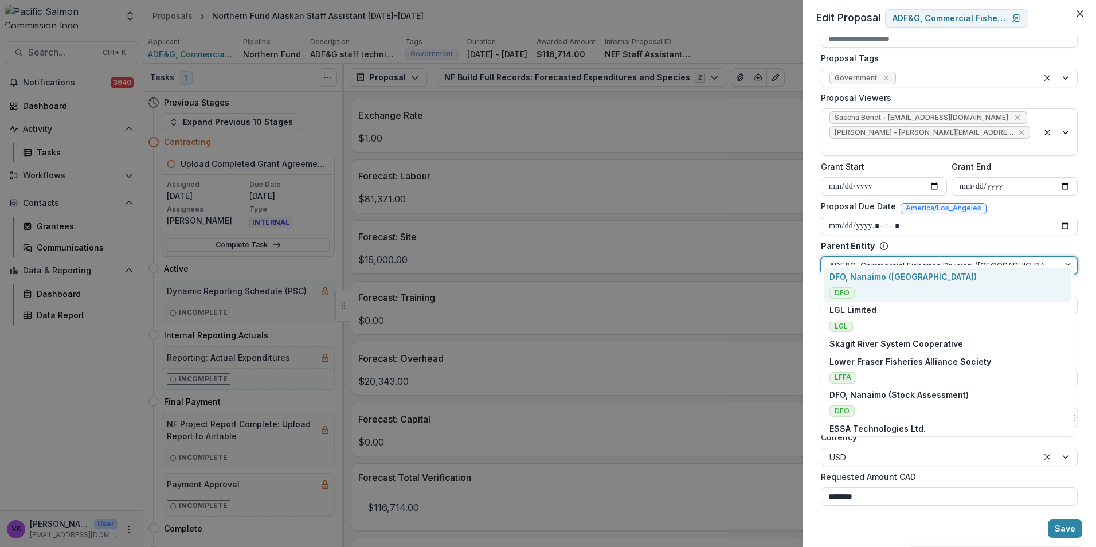
drag, startPoint x: 830, startPoint y: 252, endPoint x: 940, endPoint y: 248, distance: 110.1
click at [943, 259] on div at bounding box center [940, 266] width 221 height 14
drag, startPoint x: 830, startPoint y: 249, endPoint x: 1043, endPoint y: 259, distance: 213.5
click at [1044, 259] on div at bounding box center [940, 266] width 221 height 14
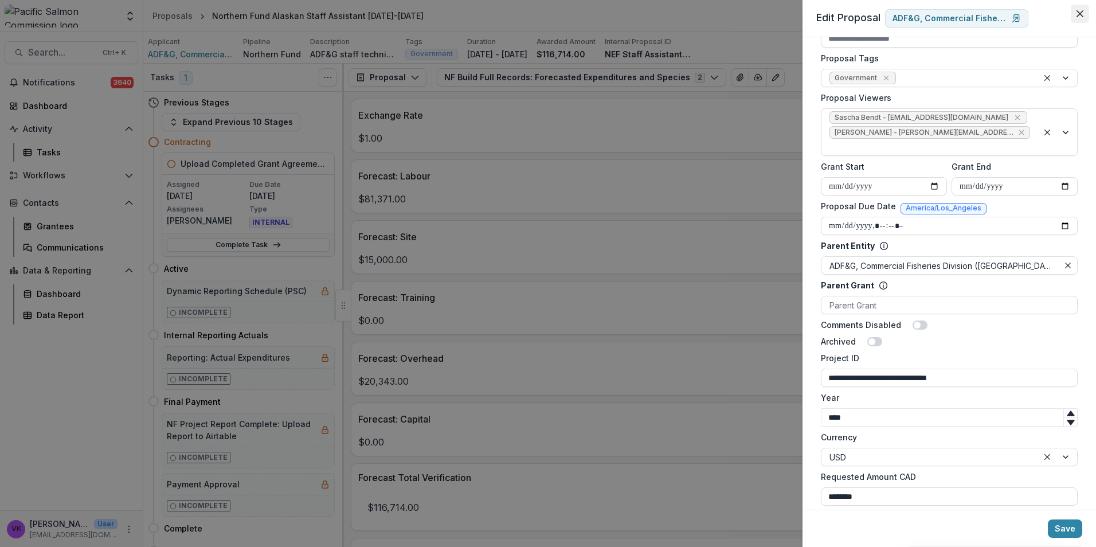
click at [1078, 14] on icon "Close" at bounding box center [1080, 13] width 7 height 7
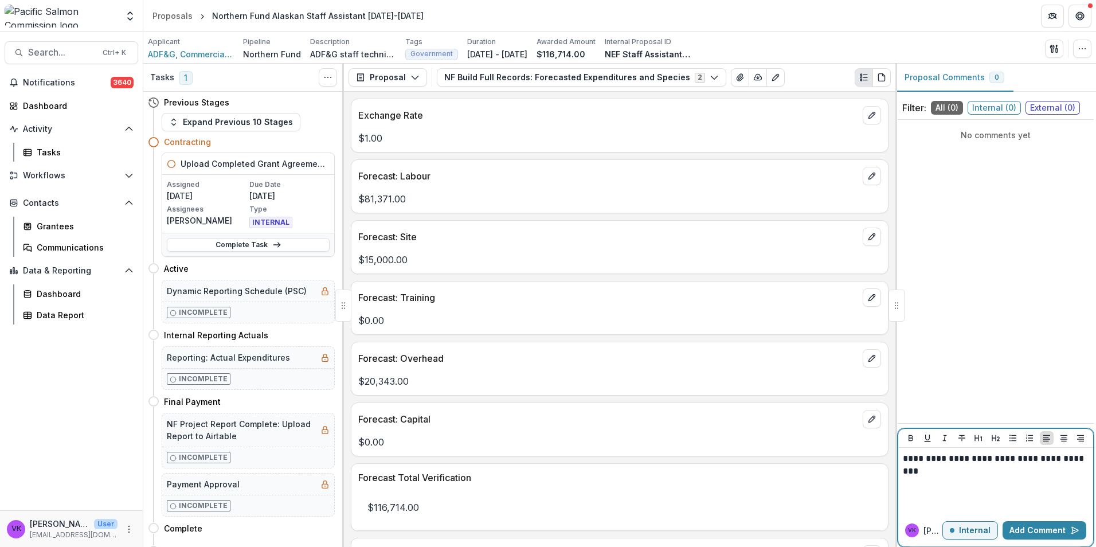
click at [993, 471] on p "**********" at bounding box center [996, 464] width 186 height 25
click at [975, 460] on p "**********" at bounding box center [996, 471] width 186 height 38
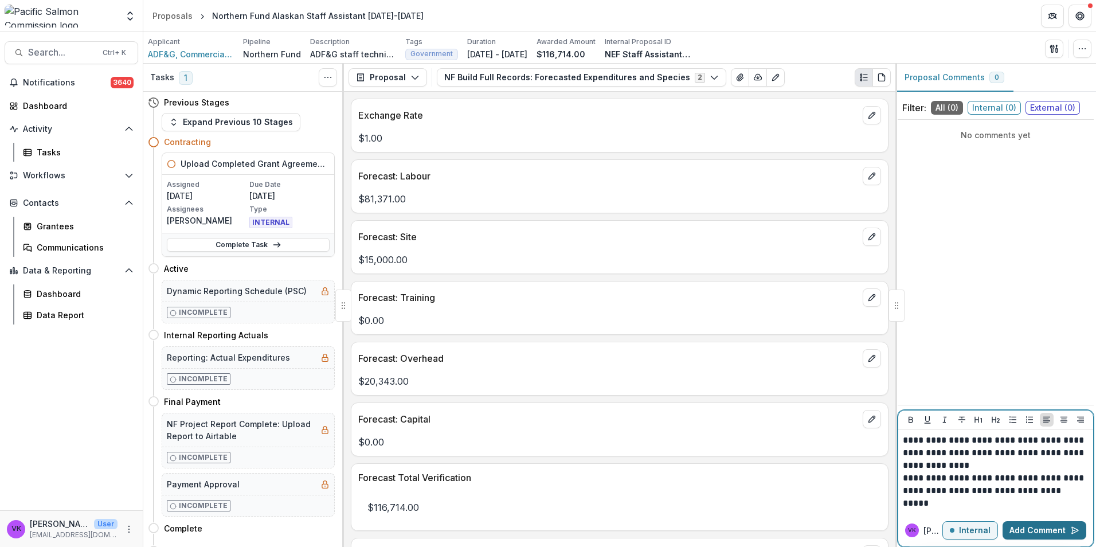
click at [1032, 530] on button "Add Comment" at bounding box center [1045, 530] width 84 height 18
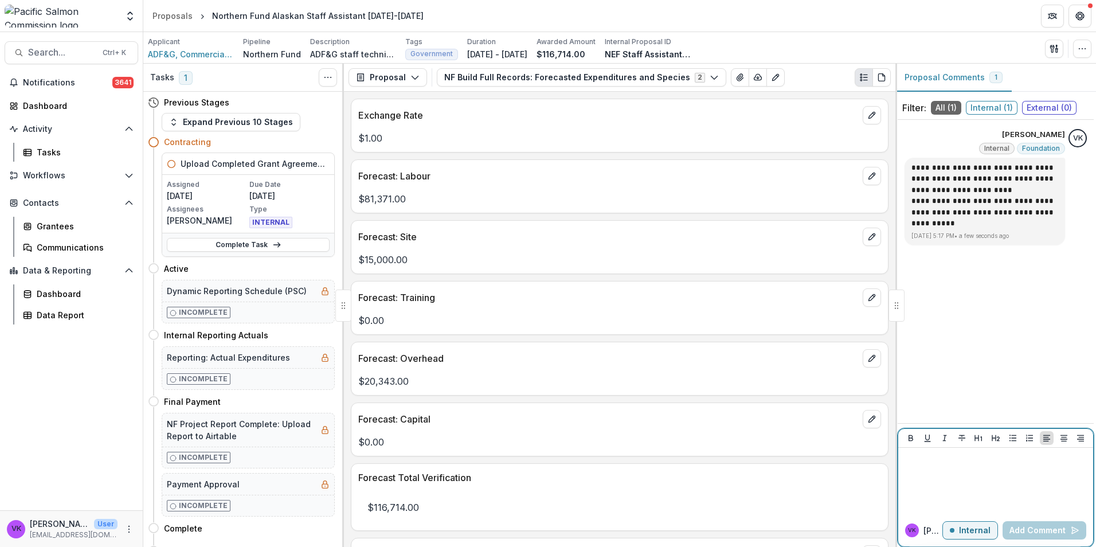
click at [943, 468] on div at bounding box center [996, 480] width 186 height 57
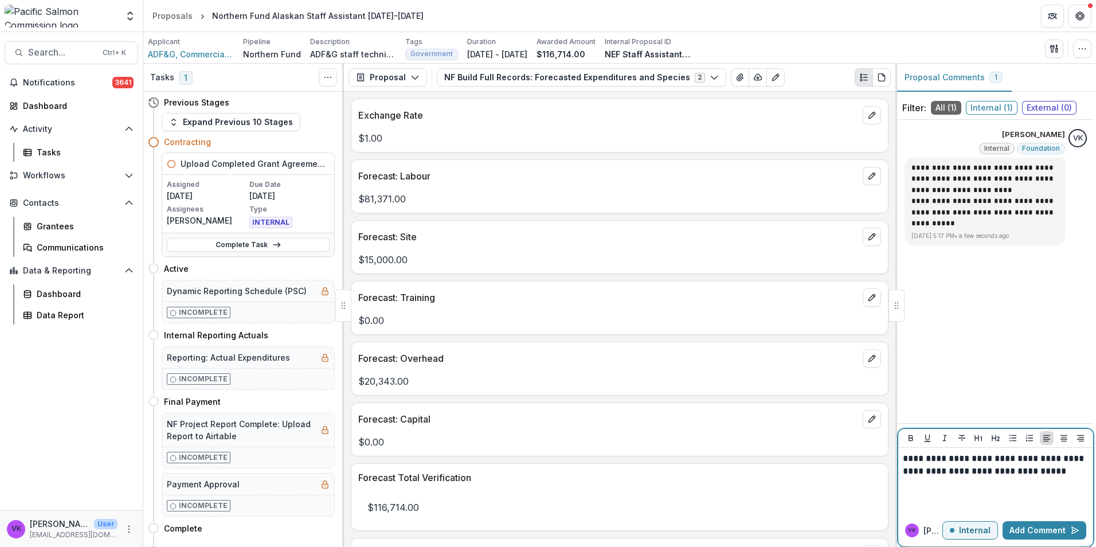
click at [967, 458] on p "**********" at bounding box center [996, 464] width 186 height 25
click at [1038, 526] on button "Add Comment" at bounding box center [1045, 530] width 84 height 18
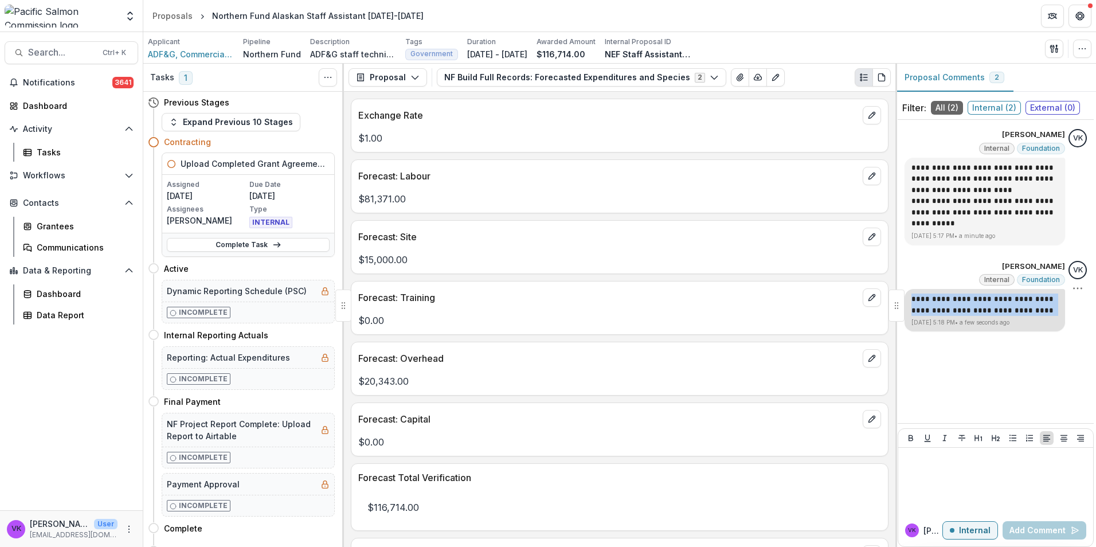
drag, startPoint x: 912, startPoint y: 300, endPoint x: 1054, endPoint y: 310, distance: 142.5
click at [1054, 310] on p "**********" at bounding box center [984, 305] width 147 height 22
drag, startPoint x: 1054, startPoint y: 310, endPoint x: 1029, endPoint y: 307, distance: 25.4
copy p "**********"
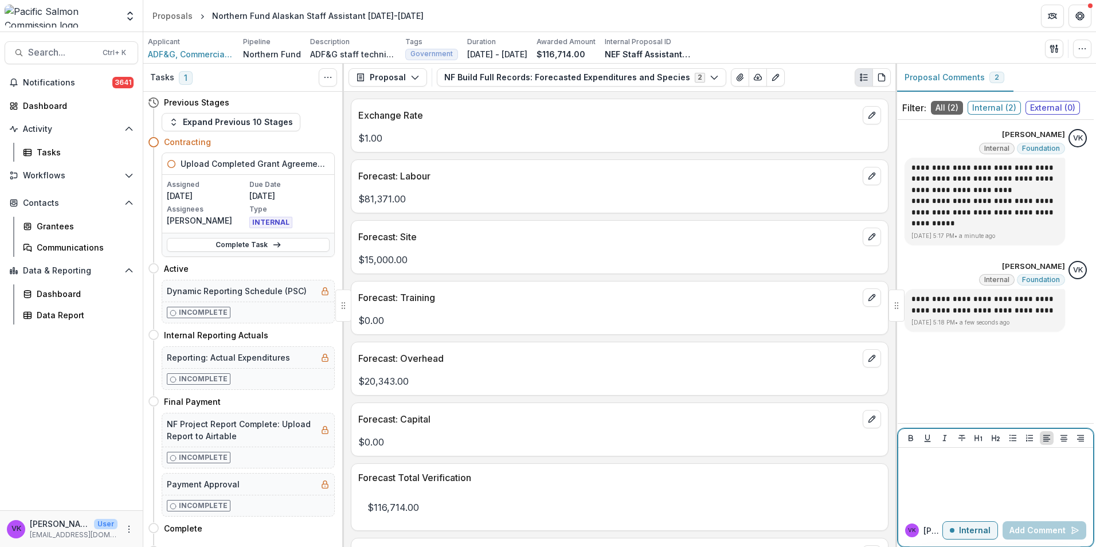
drag, startPoint x: 950, startPoint y: 479, endPoint x: 948, endPoint y: 459, distance: 20.2
click at [950, 478] on div at bounding box center [996, 480] width 186 height 57
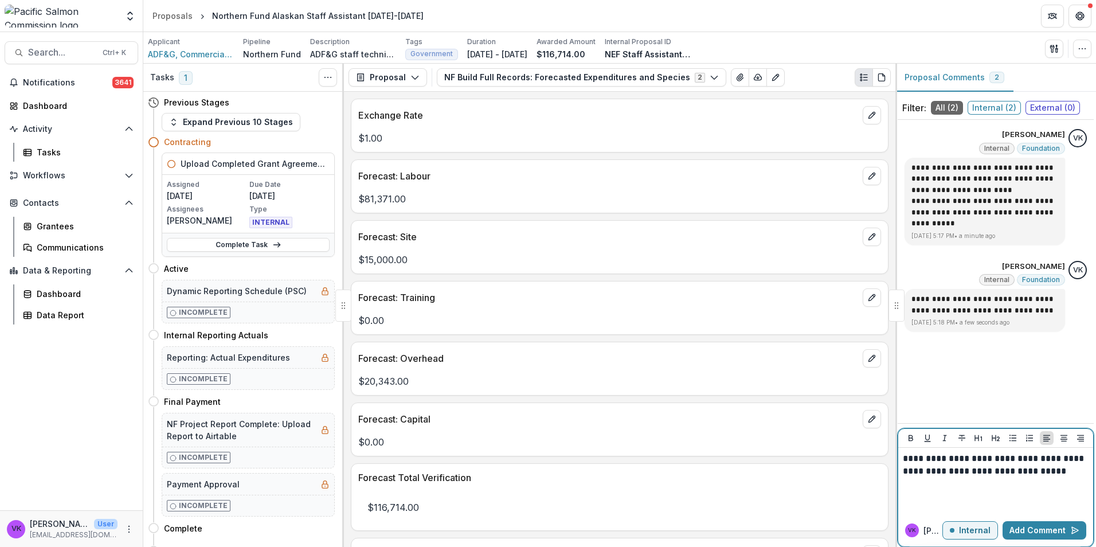
drag, startPoint x: 1062, startPoint y: 459, endPoint x: 1092, endPoint y: 489, distance: 42.6
click at [1063, 459] on p "**********" at bounding box center [996, 464] width 186 height 25
click at [1052, 526] on button "Add Comment" at bounding box center [1045, 530] width 84 height 18
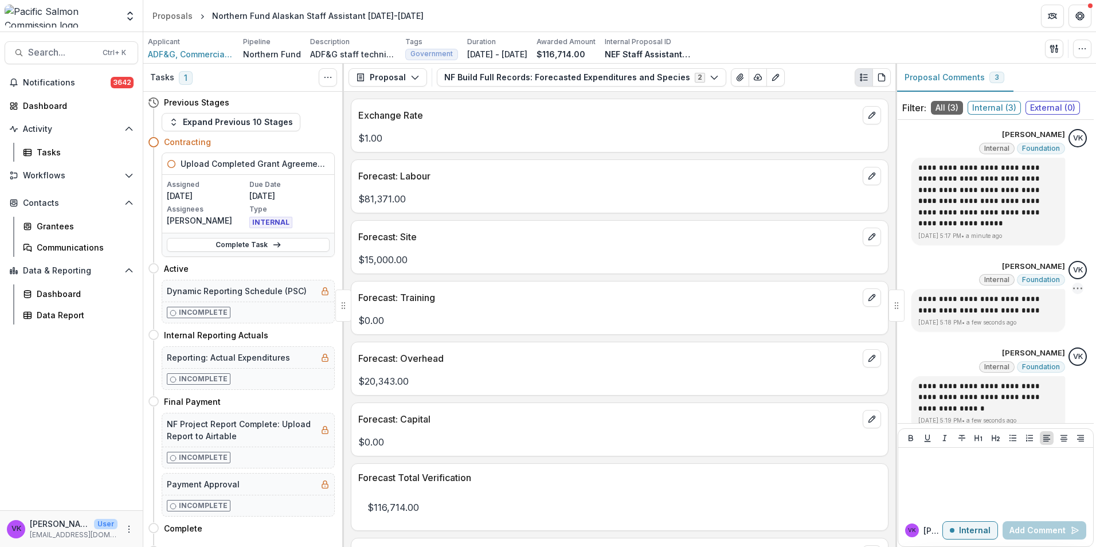
drag, startPoint x: 1071, startPoint y: 287, endPoint x: 1076, endPoint y: 291, distance: 6.5
click at [1072, 287] on icon "Options" at bounding box center [1077, 288] width 11 height 11
click at [984, 313] on button "Delete" at bounding box center [1012, 312] width 123 height 21
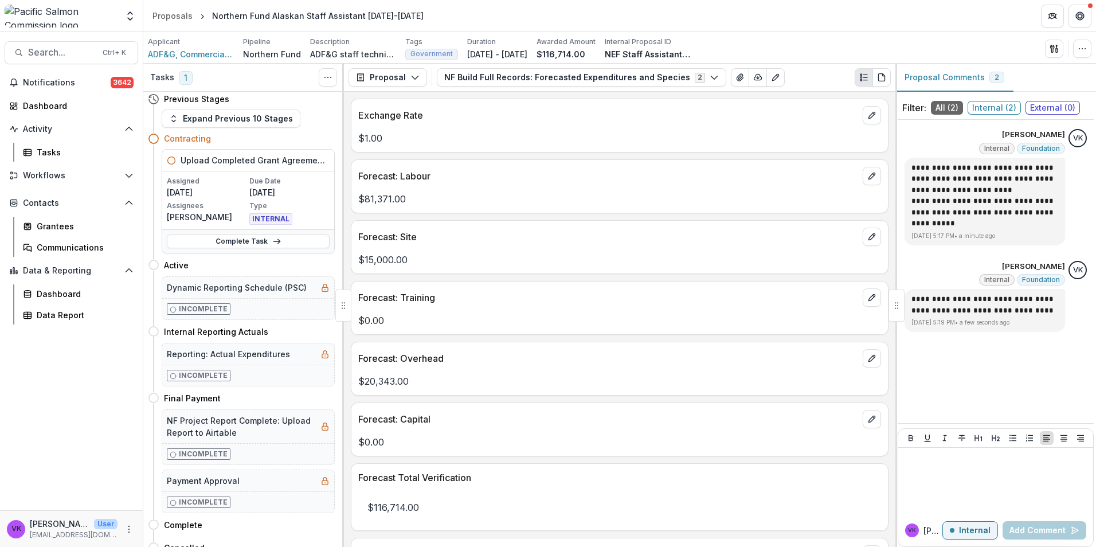
scroll to position [0, 0]
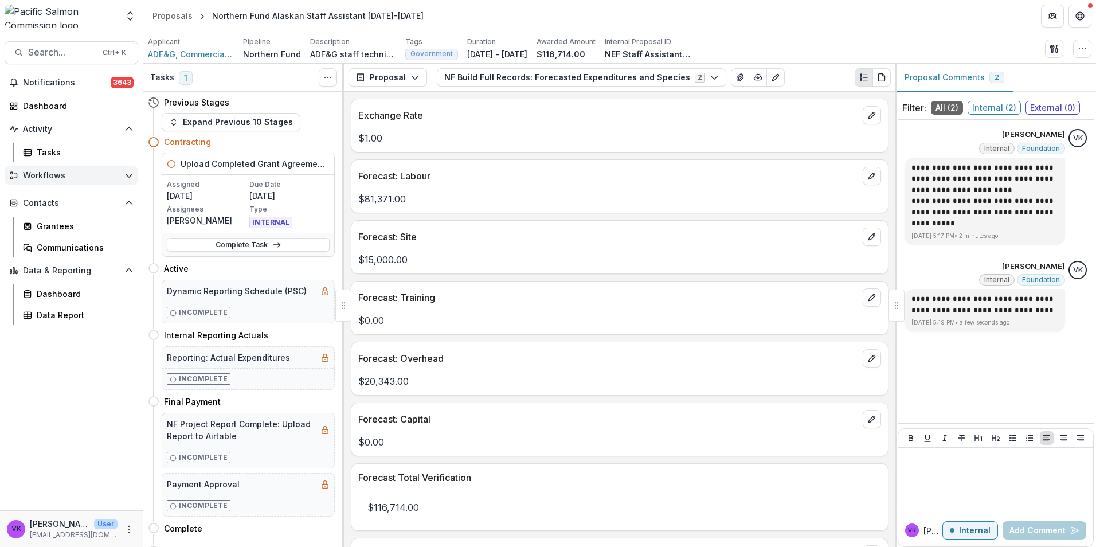
click at [130, 178] on icon "Open Workflows" at bounding box center [128, 175] width 9 height 9
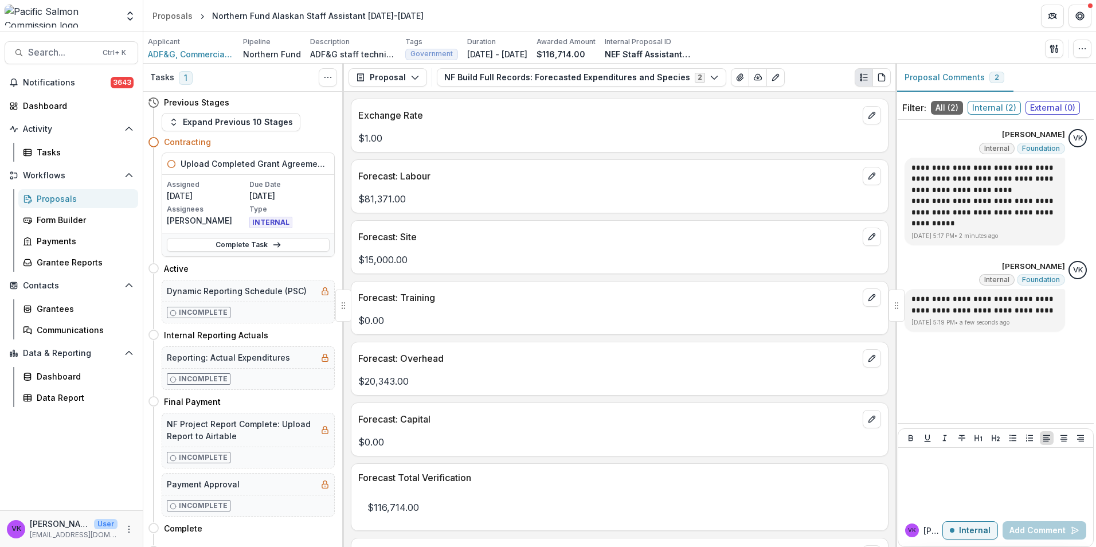
click at [66, 199] on div "Proposals" at bounding box center [83, 199] width 92 height 12
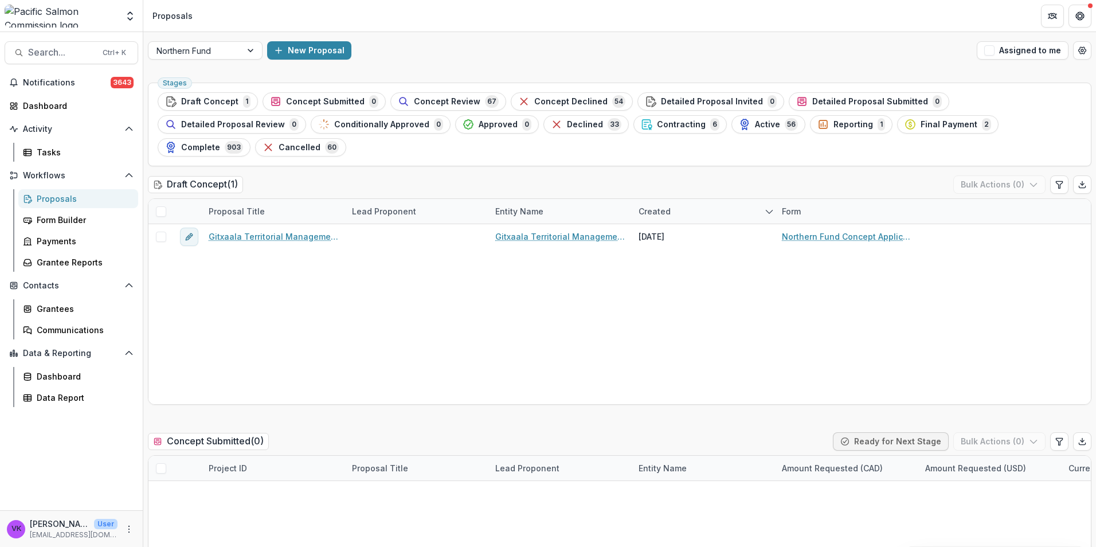
click at [657, 122] on span "Contracting" at bounding box center [681, 125] width 49 height 10
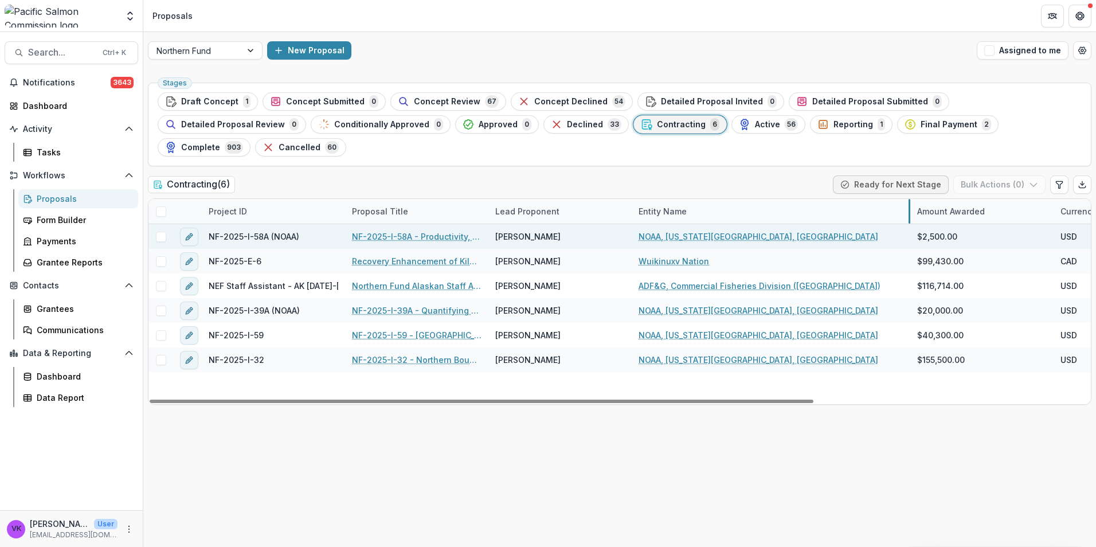
drag, startPoint x: 773, startPoint y: 186, endPoint x: 839, endPoint y: 224, distance: 75.7
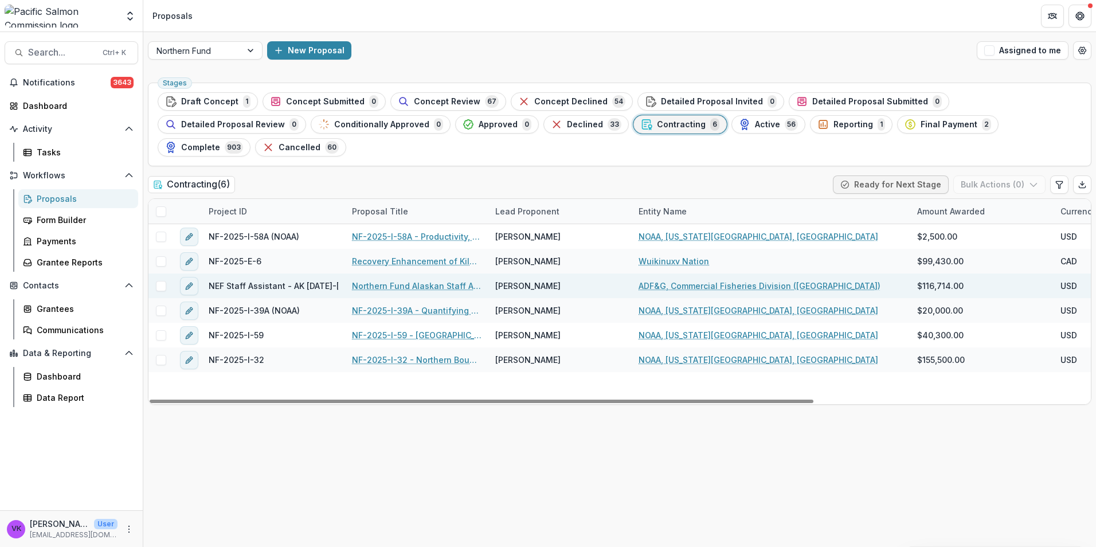
click at [703, 280] on link "ADF&G, Commercial Fisheries Division (Juneau)" at bounding box center [760, 286] width 242 height 12
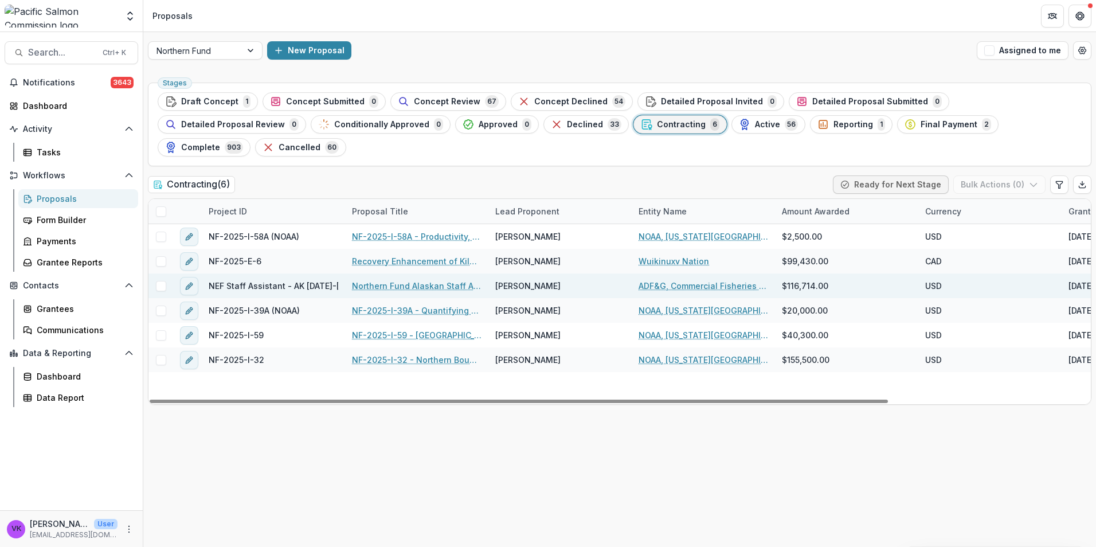
click at [436, 280] on link "Northern Fund Alaskan Staff Assistant 2025-2026" at bounding box center [417, 286] width 130 height 12
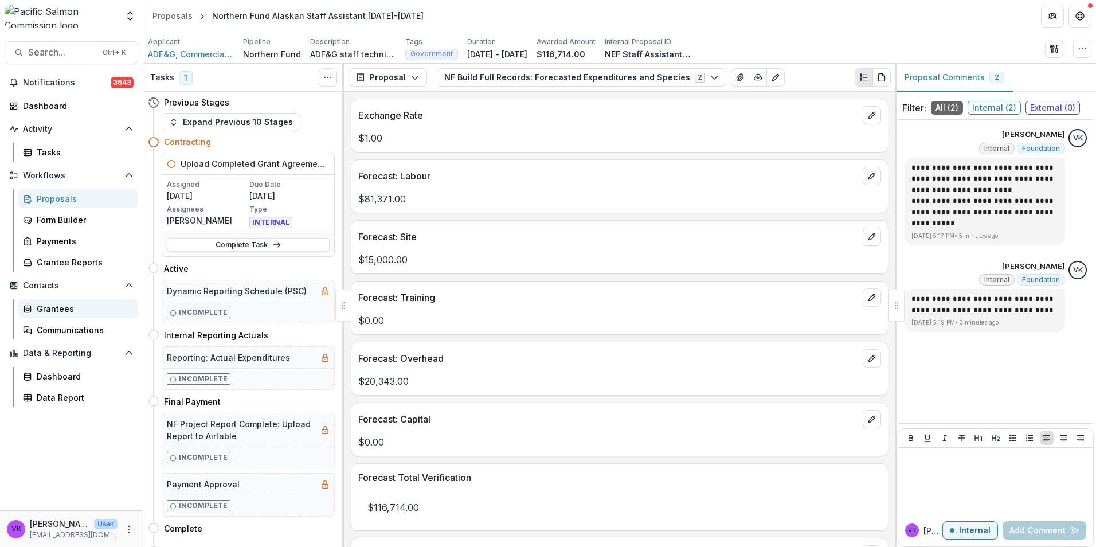
click at [64, 308] on div "Grantees" at bounding box center [83, 309] width 92 height 12
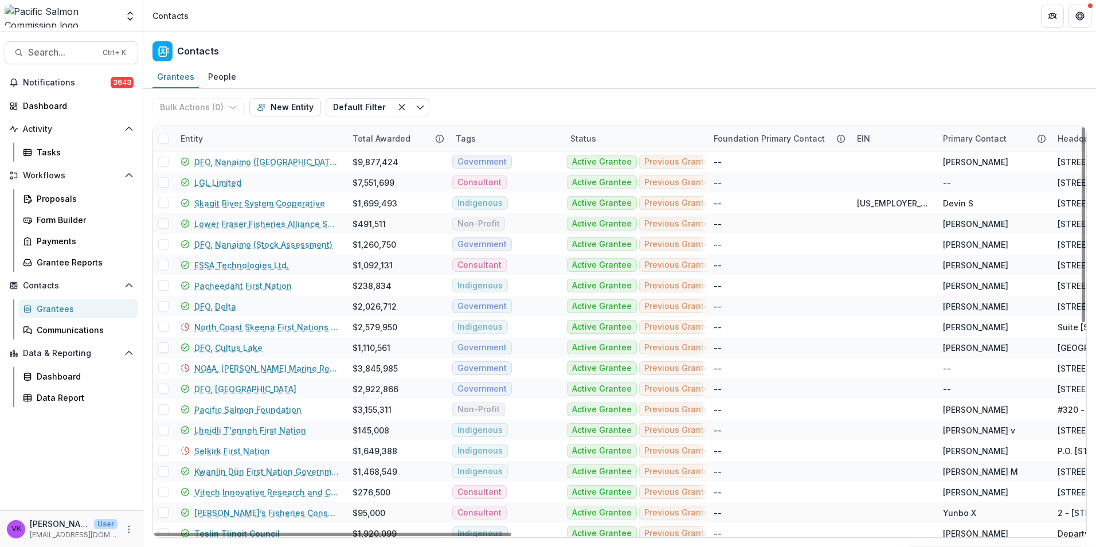
click at [210, 137] on div "Entity" at bounding box center [260, 138] width 172 height 25
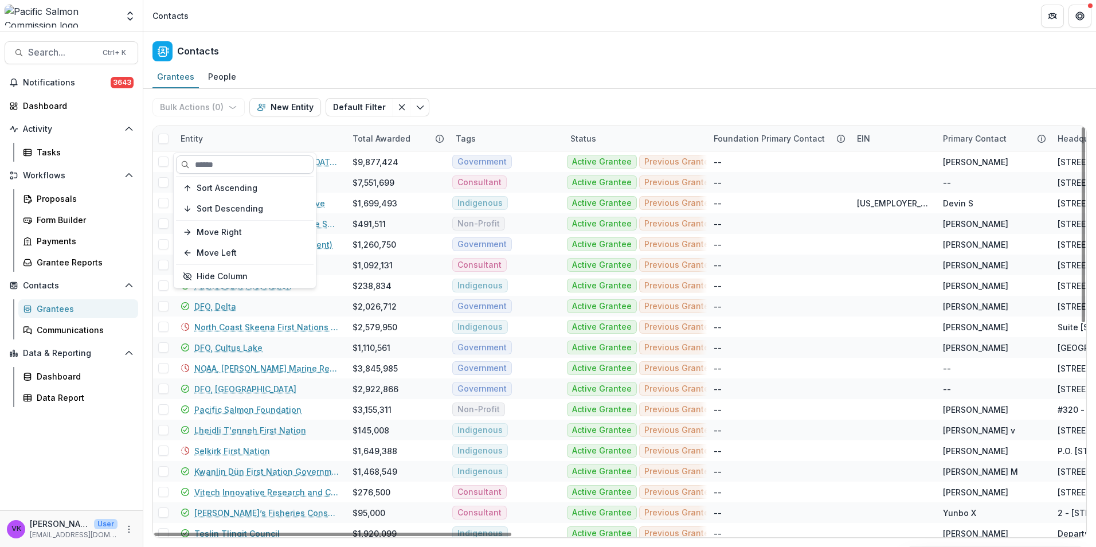
click at [226, 159] on input at bounding box center [245, 164] width 138 height 18
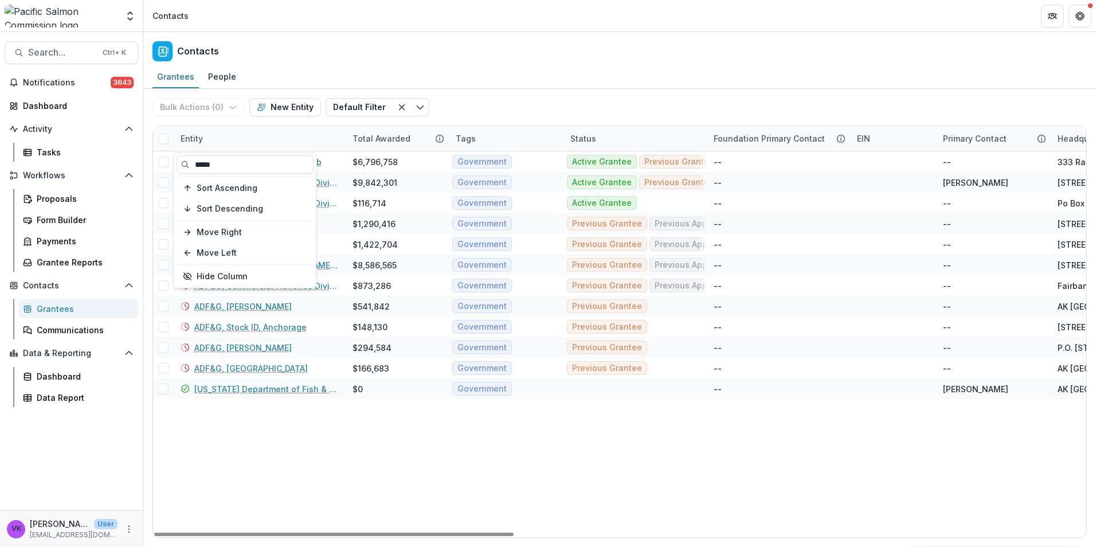
type input "*****"
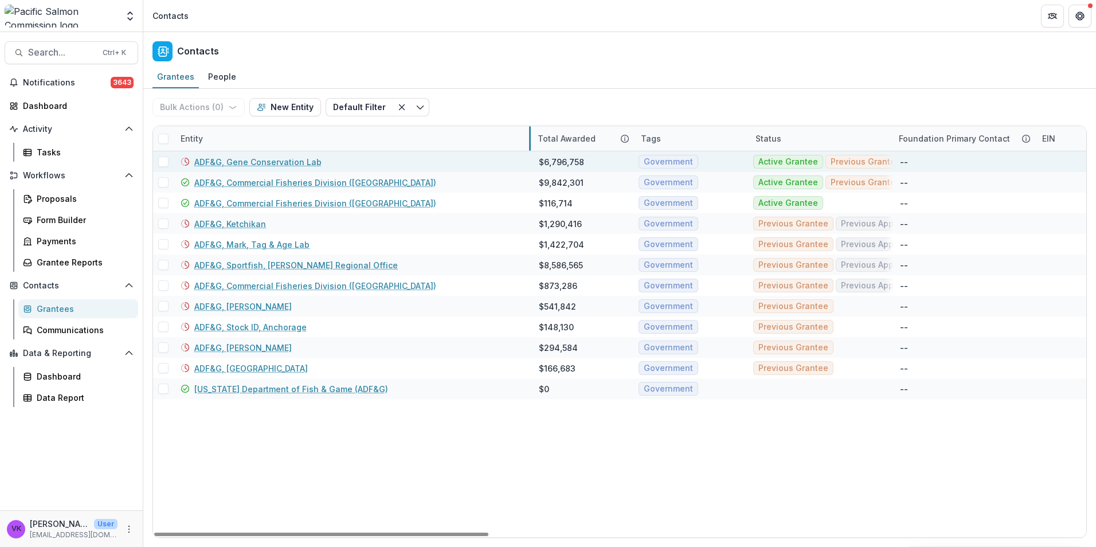
drag, startPoint x: 345, startPoint y: 139, endPoint x: 485, endPoint y: 170, distance: 143.9
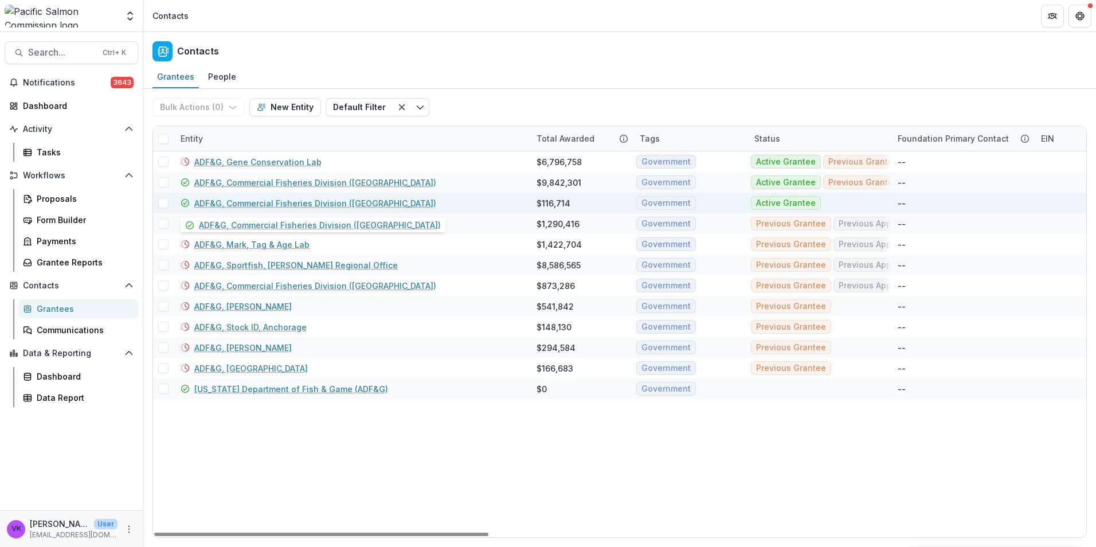
click at [348, 204] on link "ADF&G, Commercial Fisheries Division (Juneau)" at bounding box center [315, 203] width 242 height 12
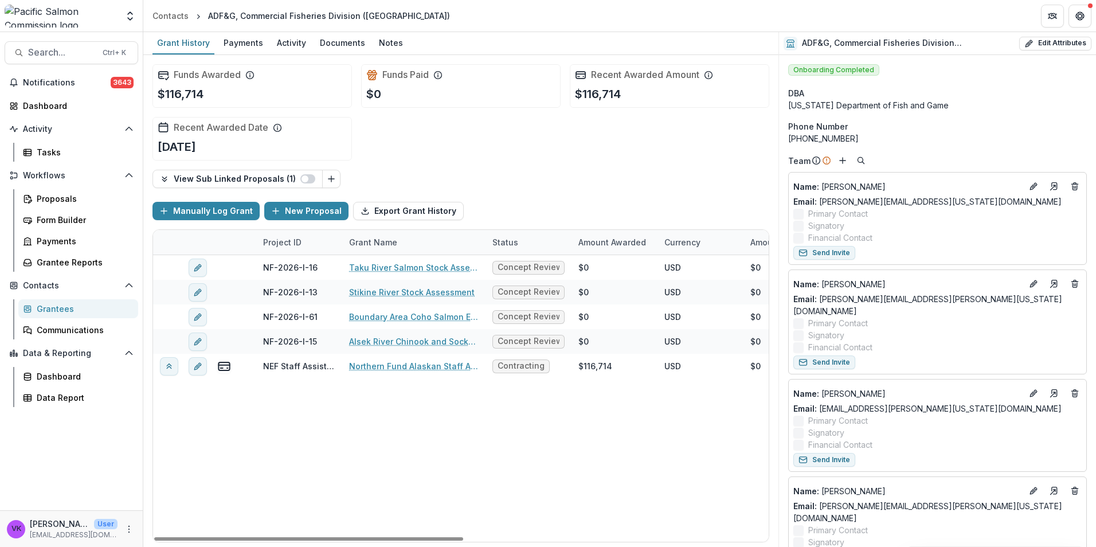
drag, startPoint x: 391, startPoint y: 37, endPoint x: 440, endPoint y: 65, distance: 56.5
click at [392, 37] on div "Notes" at bounding box center [390, 42] width 33 height 17
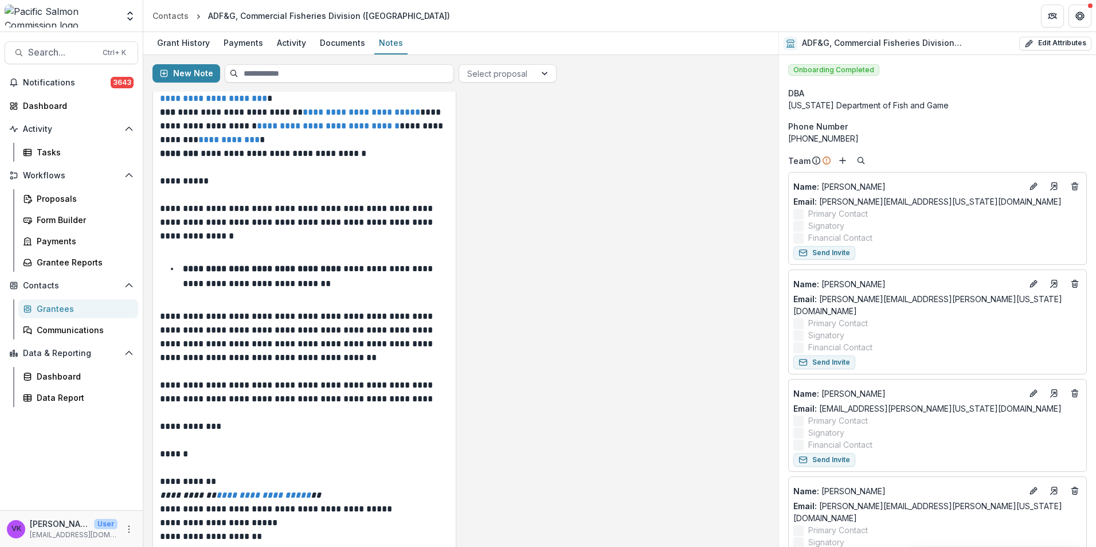
scroll to position [22, 0]
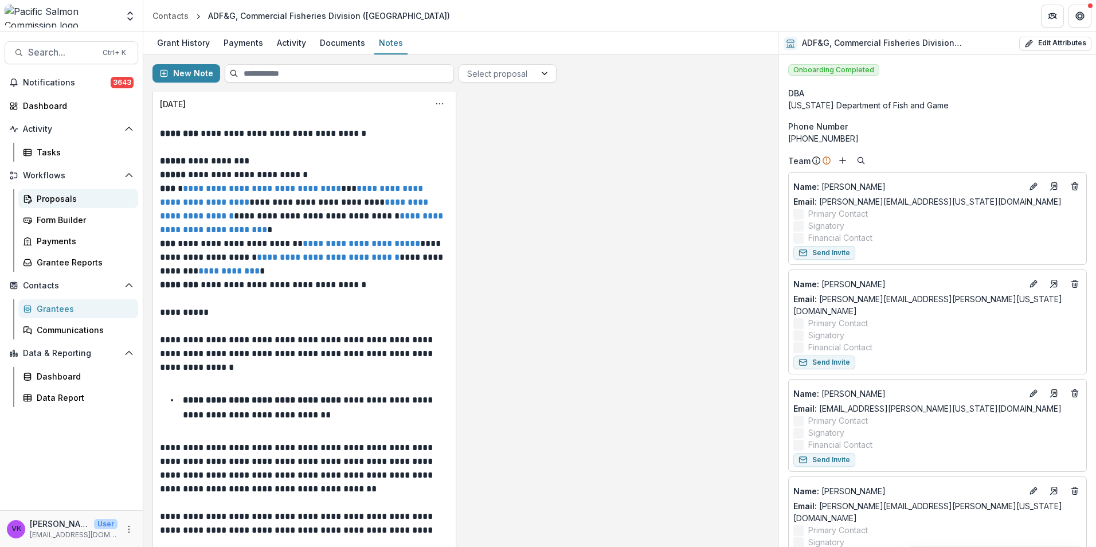
click at [71, 205] on link "Proposals" at bounding box center [78, 198] width 120 height 19
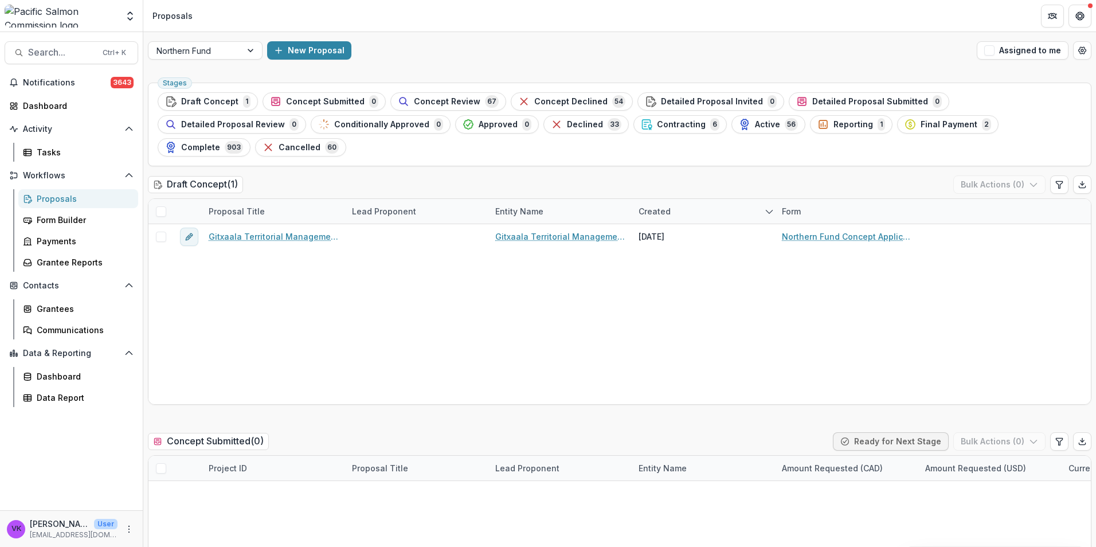
click at [749, 277] on div "Gitxaala Territorial Management Agency - 2025 - Northern Fund Concept Applicati…" at bounding box center [619, 314] width 942 height 180
click at [657, 125] on span "Contracting" at bounding box center [681, 125] width 49 height 10
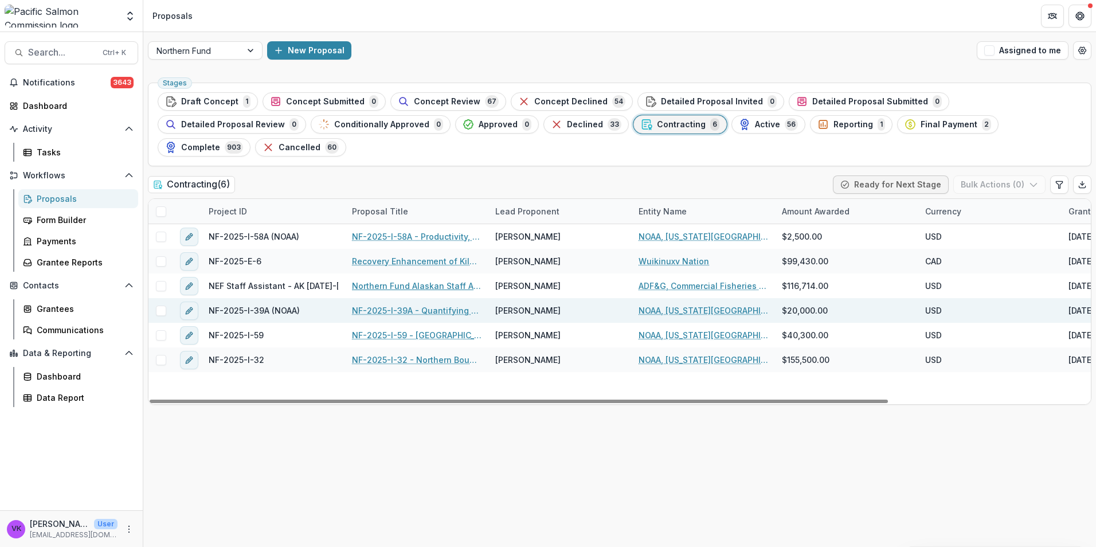
drag, startPoint x: 397, startPoint y: 261, endPoint x: 632, endPoint y: 284, distance: 236.7
click at [397, 280] on link "Northern Fund Alaskan Staff Assistant 2025-2026" at bounding box center [417, 286] width 130 height 12
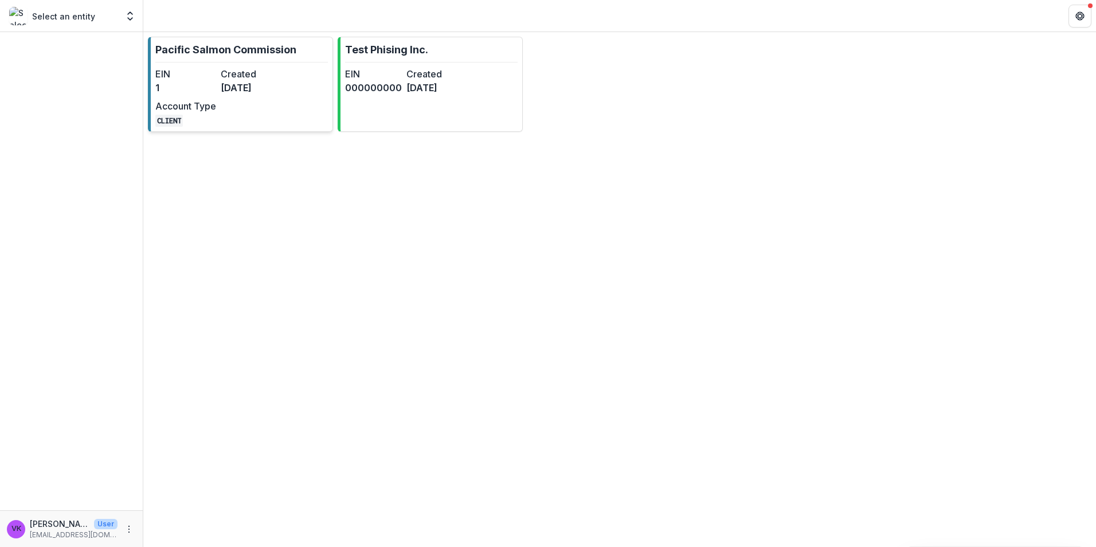
drag, startPoint x: 225, startPoint y: 88, endPoint x: 339, endPoint y: 87, distance: 114.1
click at [225, 89] on dd "4 months ago" at bounding box center [251, 88] width 61 height 14
